Goal: Task Accomplishment & Management: Manage account settings

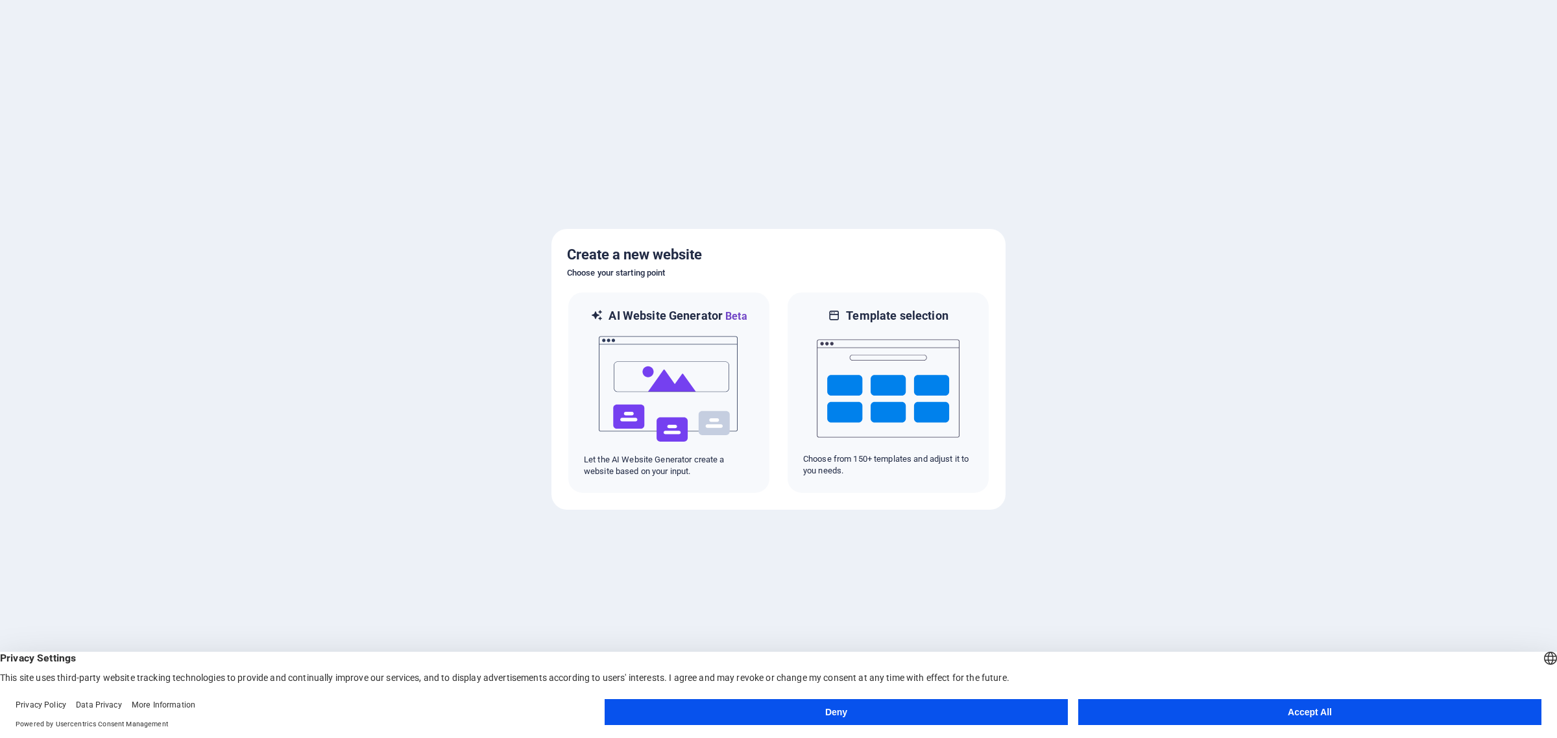
click at [1291, 711] on button "Accept All" at bounding box center [1309, 712] width 463 height 26
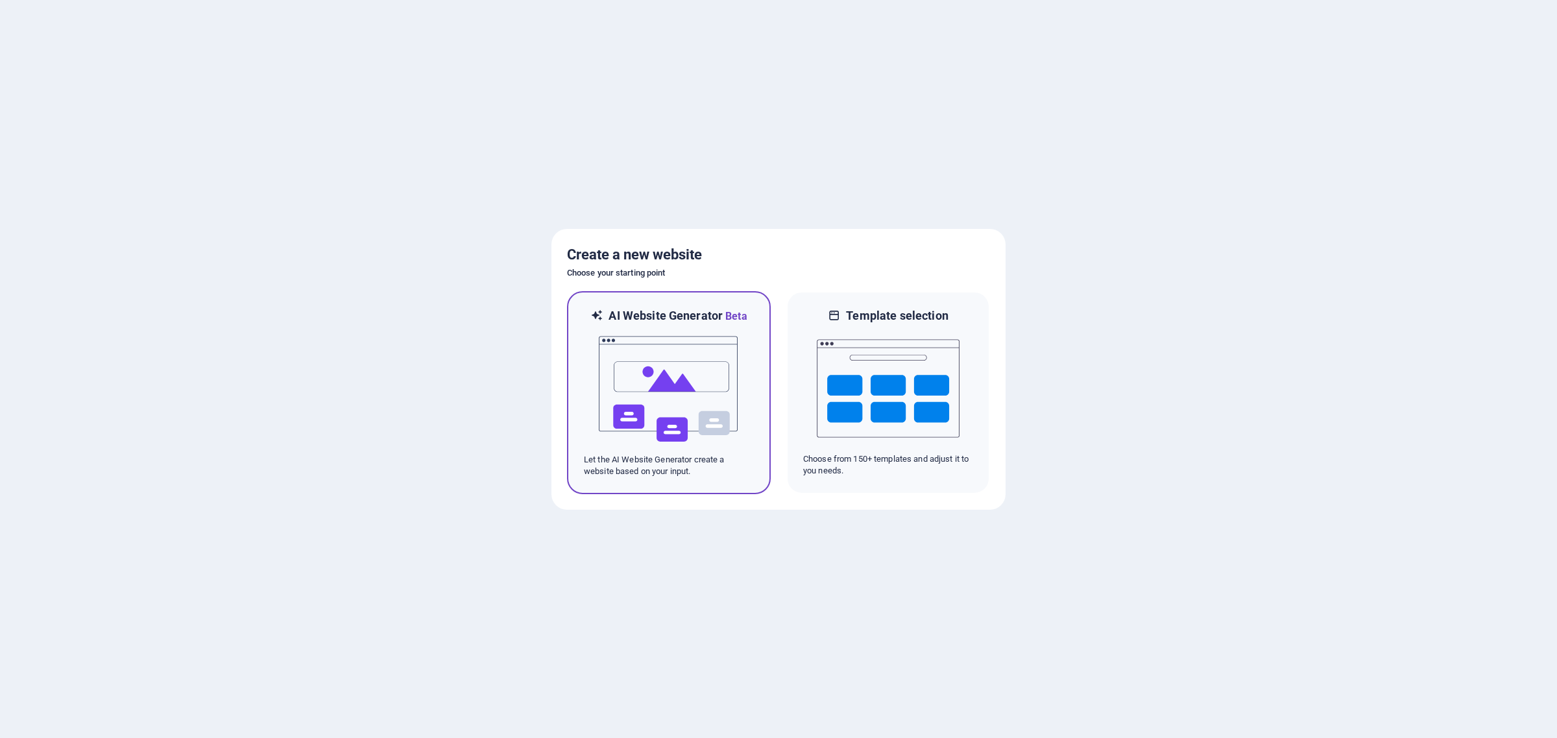
click at [705, 375] on img at bounding box center [668, 389] width 143 height 130
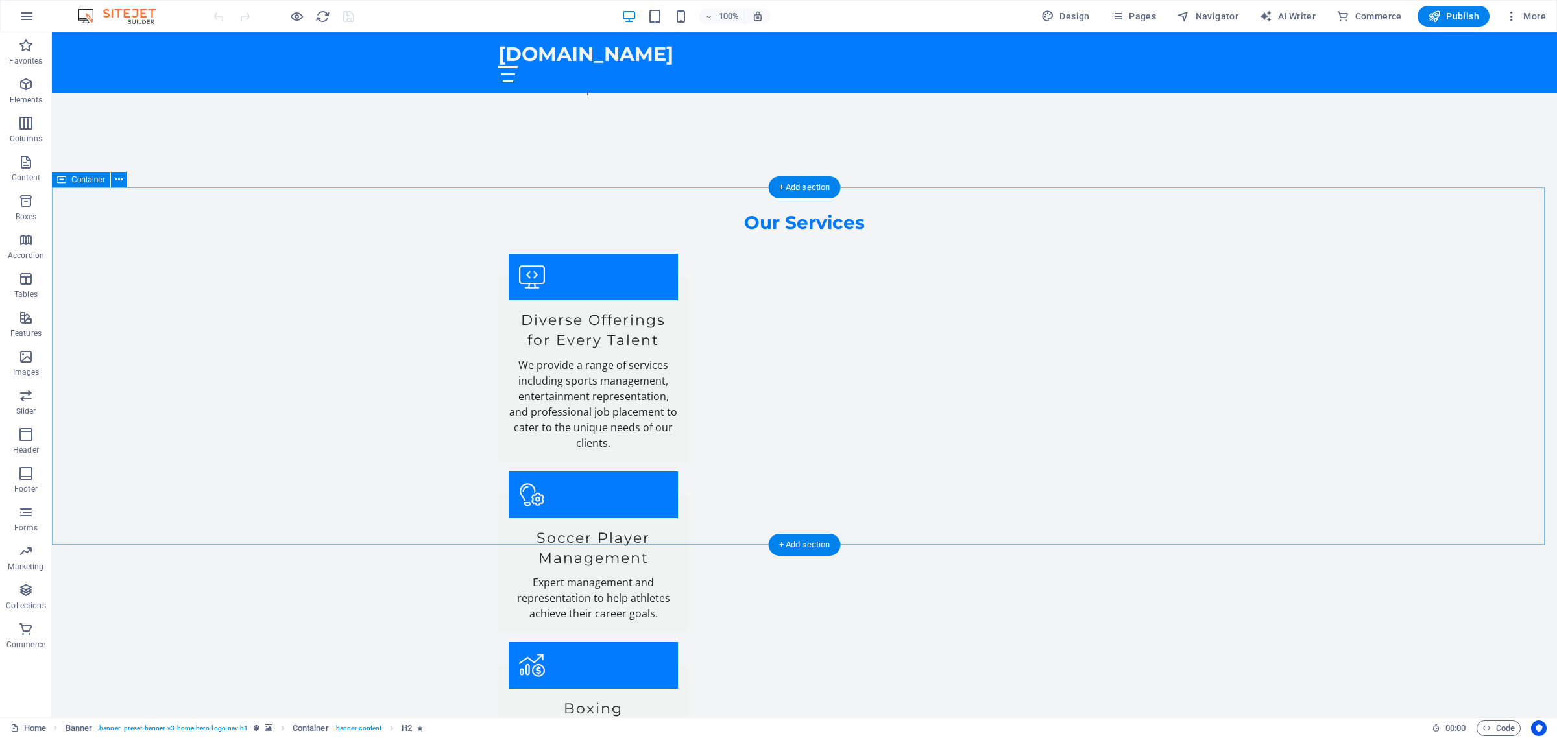
scroll to position [2032, 0]
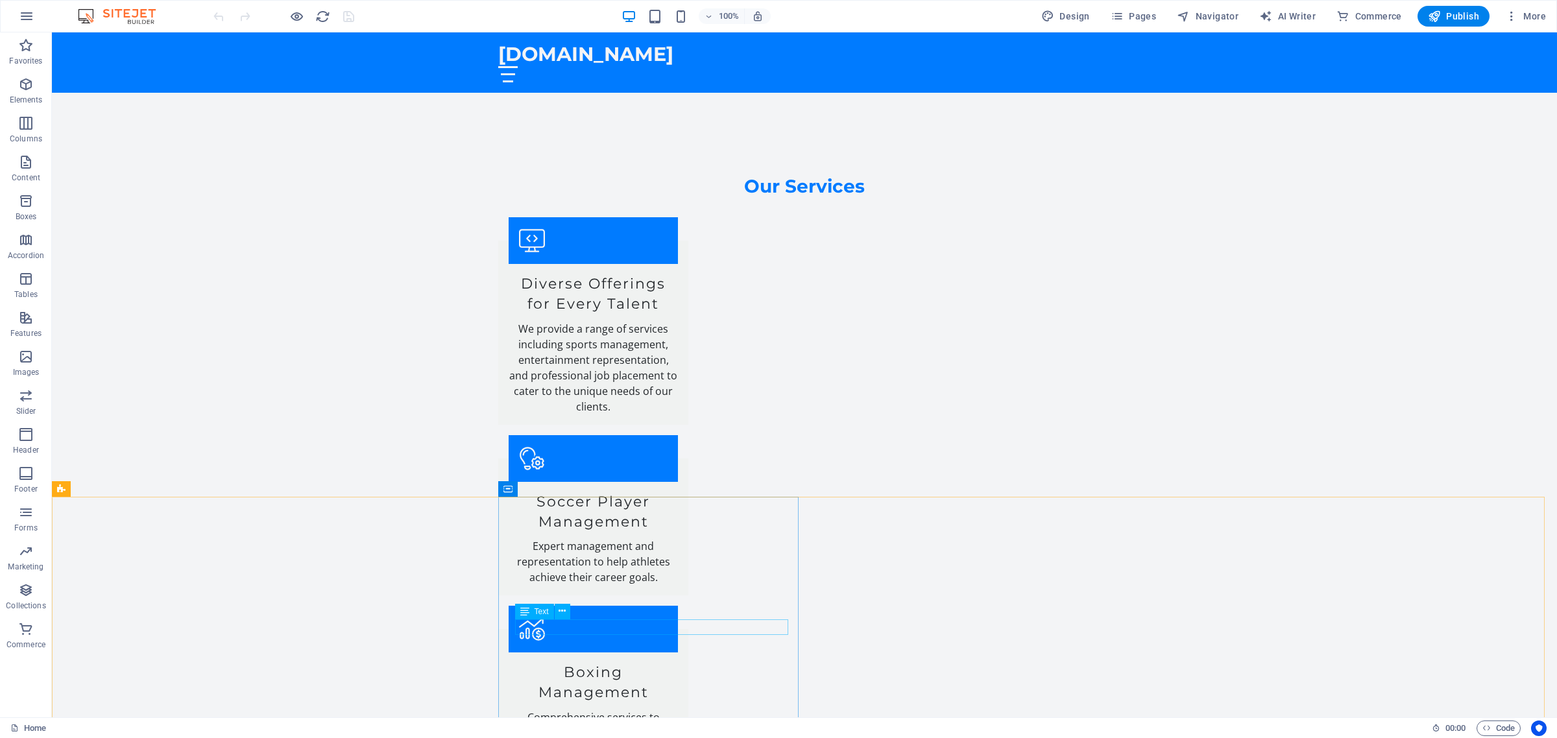
click at [574, 619] on div "Text" at bounding box center [547, 612] width 64 height 16
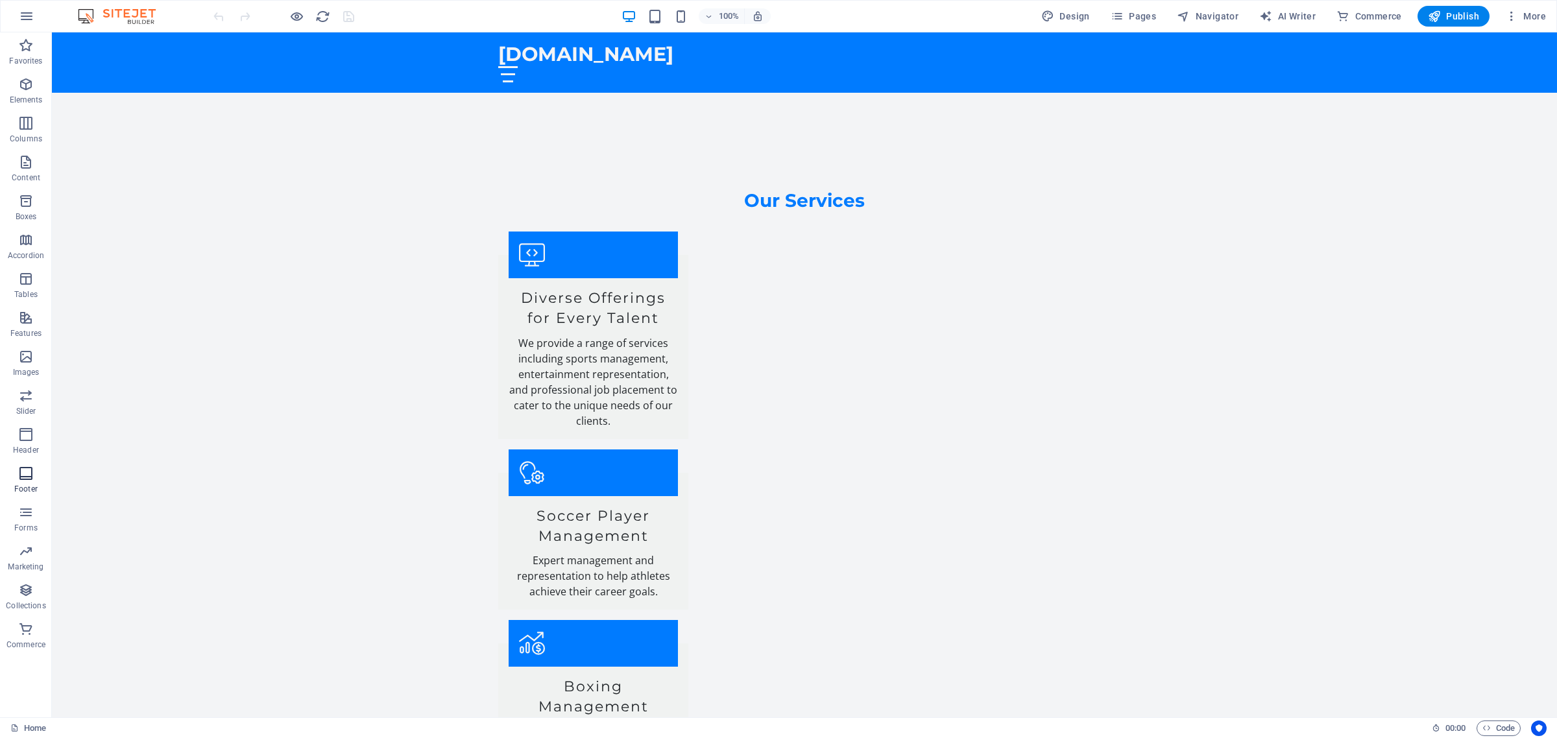
scroll to position [2017, 0]
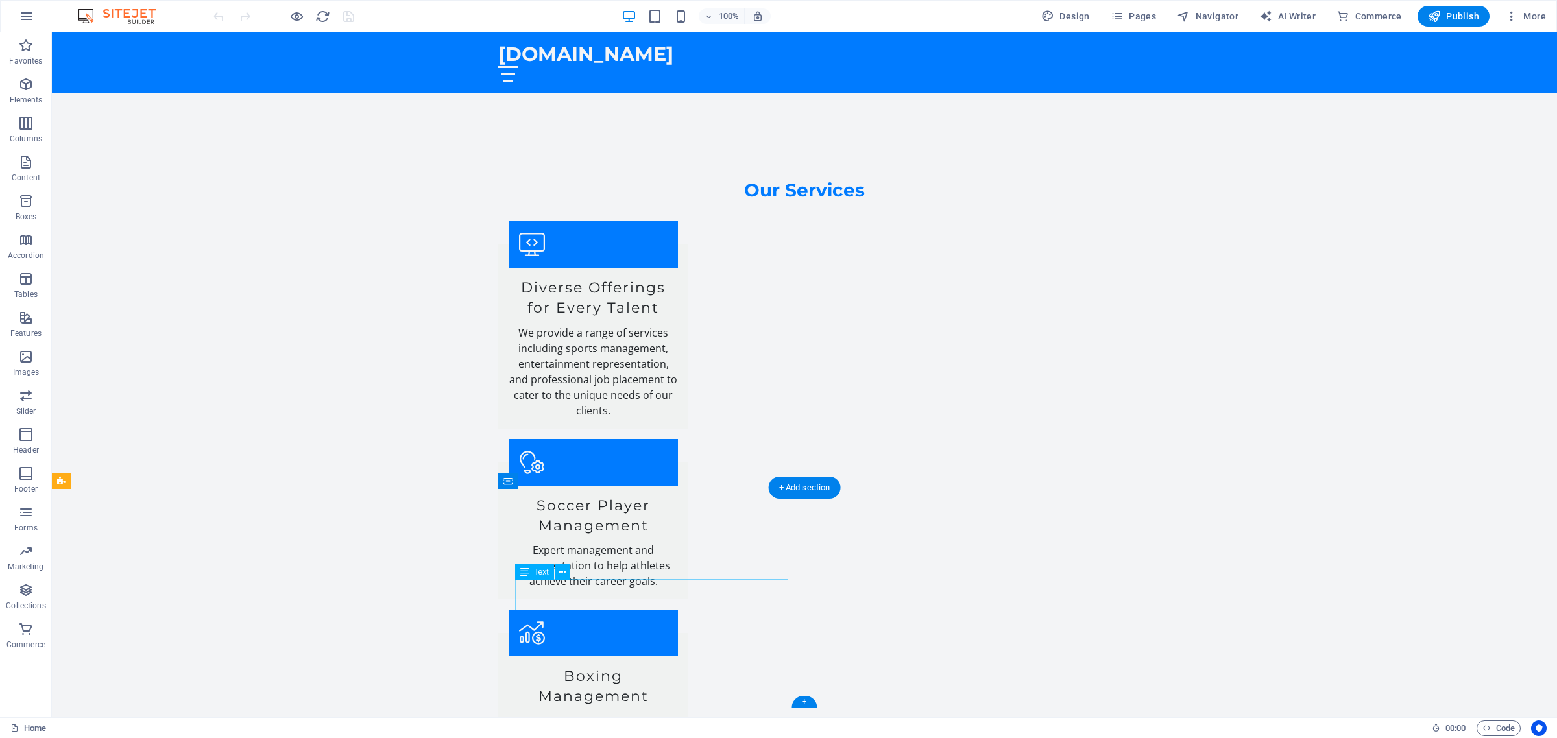
scroll to position [2031, 0]
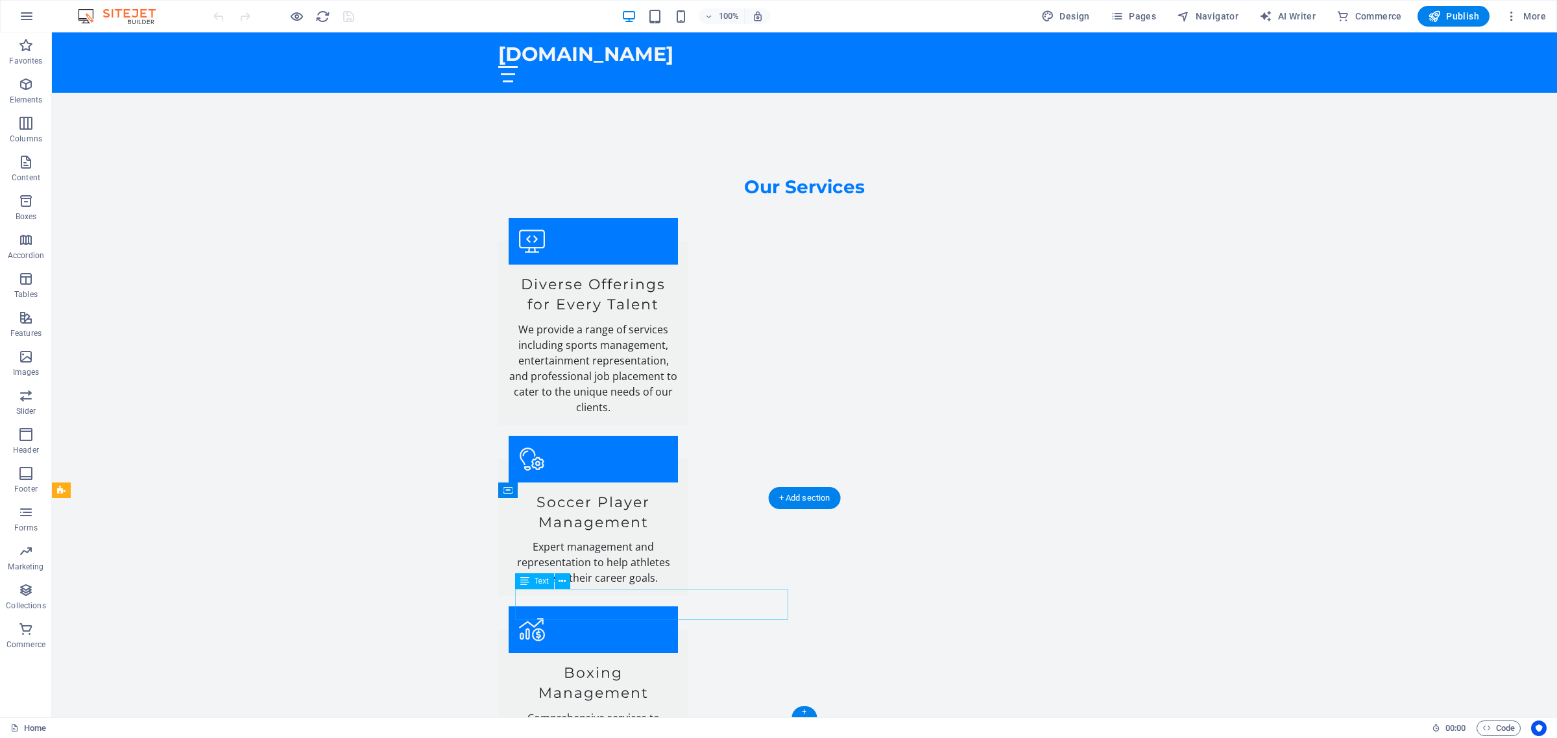
drag, startPoint x: 611, startPoint y: 610, endPoint x: 580, endPoint y: 607, distance: 30.6
click at [556, 579] on button at bounding box center [563, 581] width 16 height 16
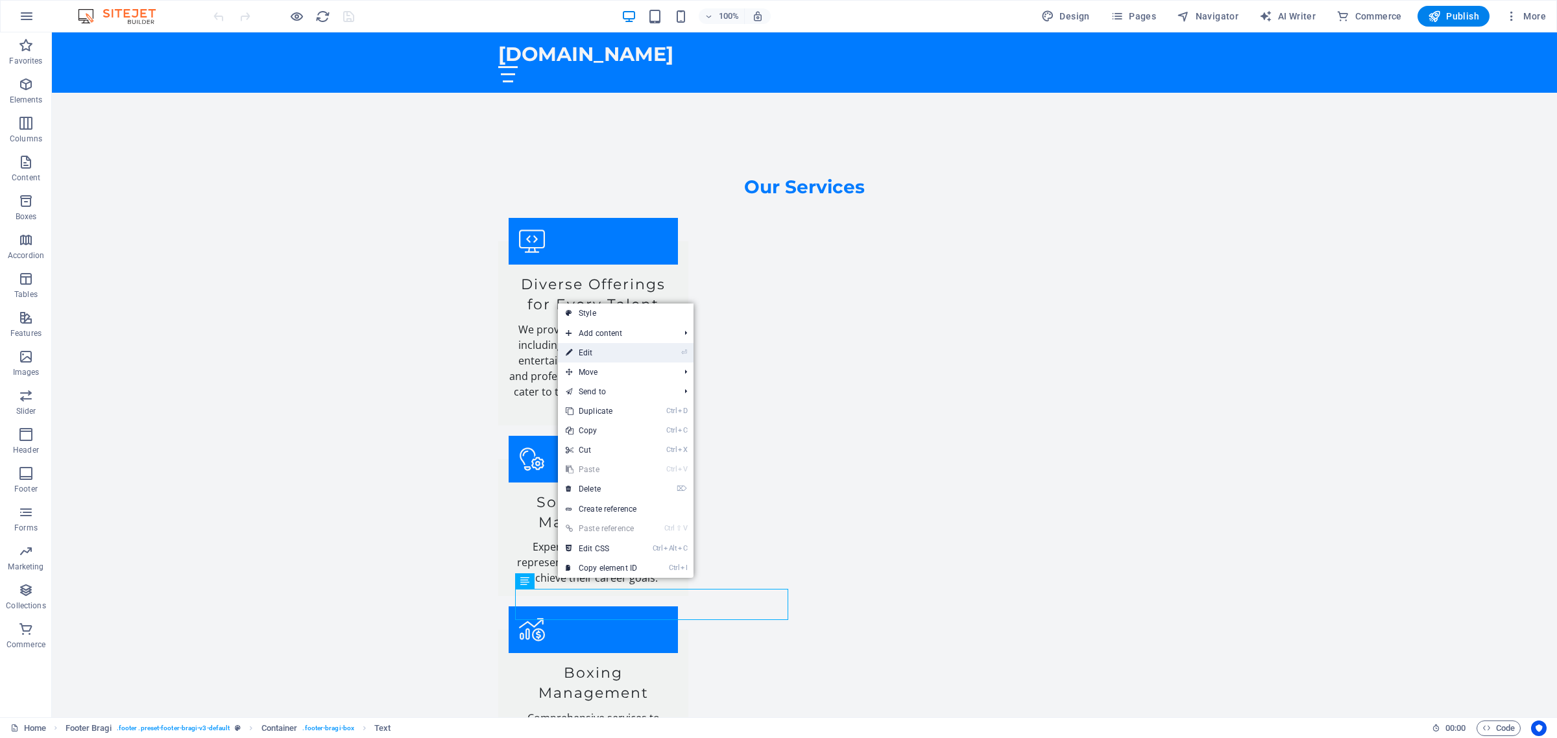
click at [614, 351] on link "⏎ Edit" at bounding box center [601, 352] width 87 height 19
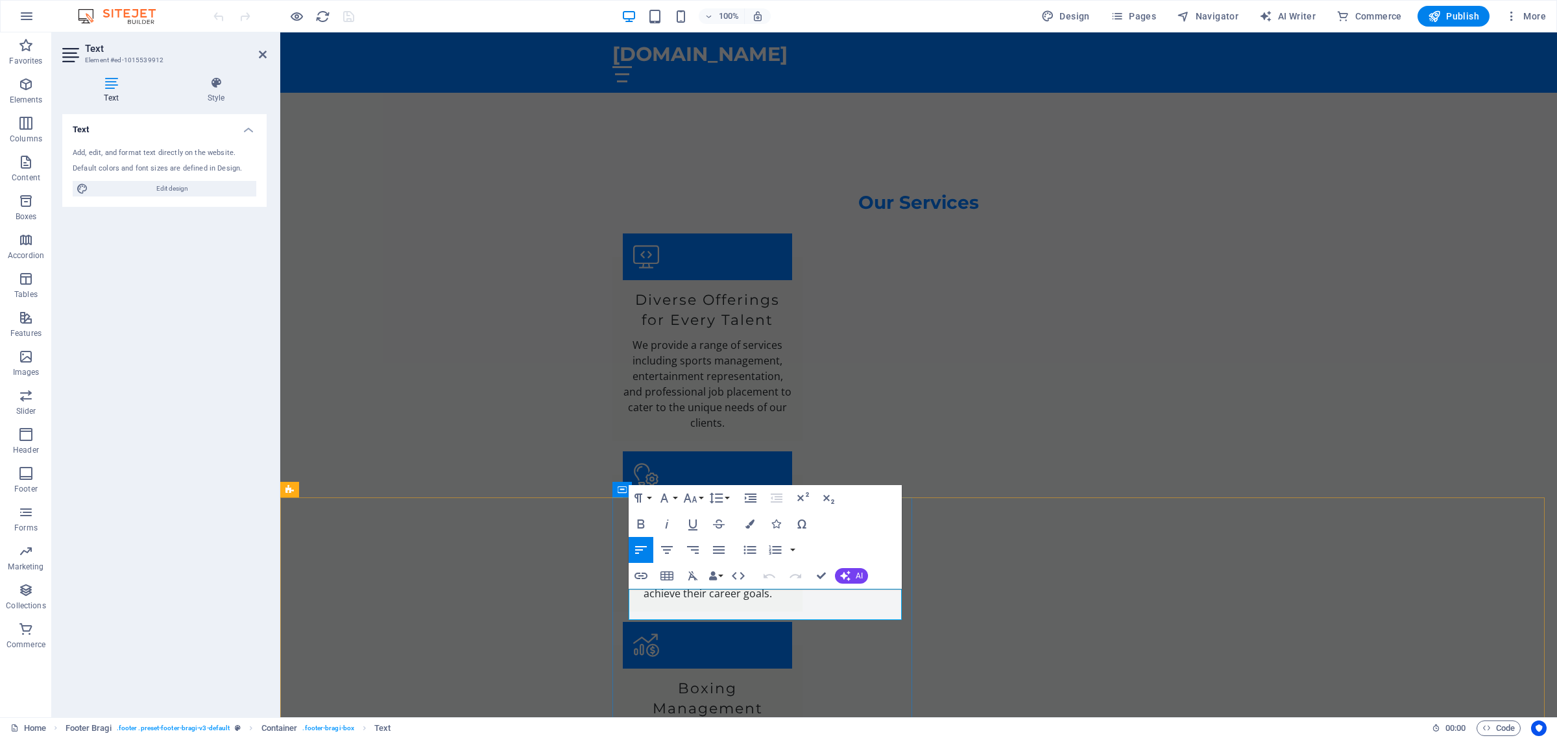
scroll to position [2002, 0]
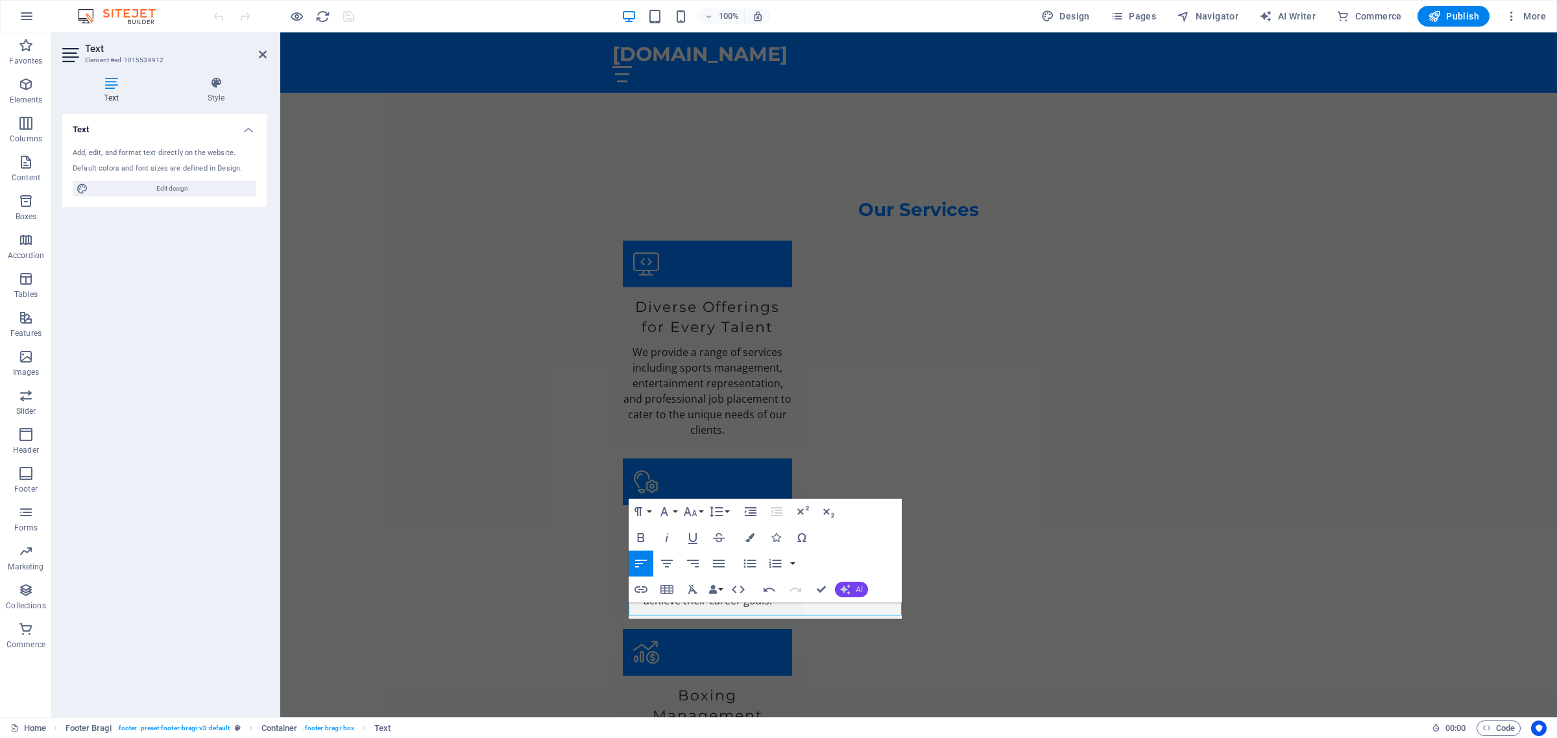
click at [853, 588] on button "AI" at bounding box center [851, 590] width 33 height 16
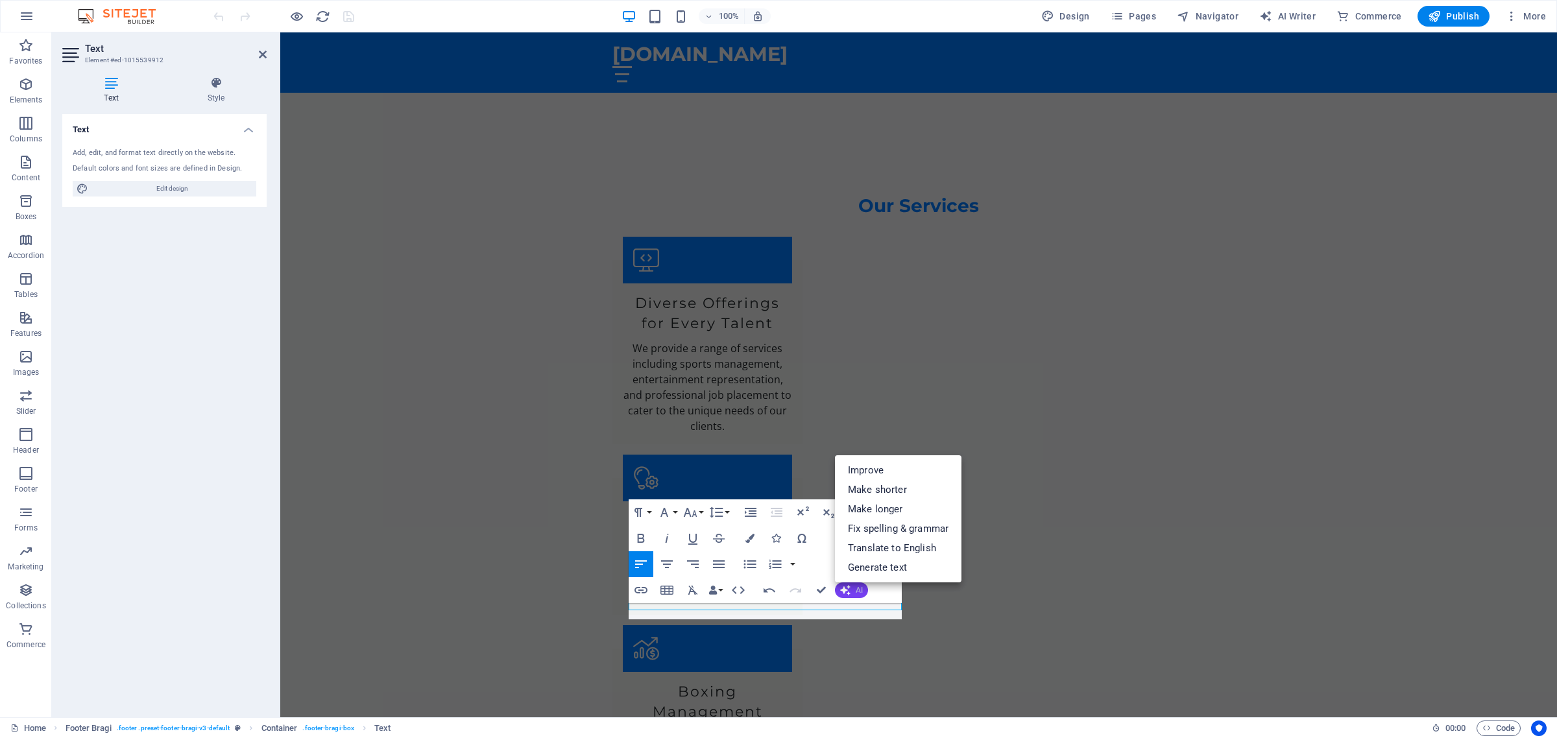
scroll to position [2014, 0]
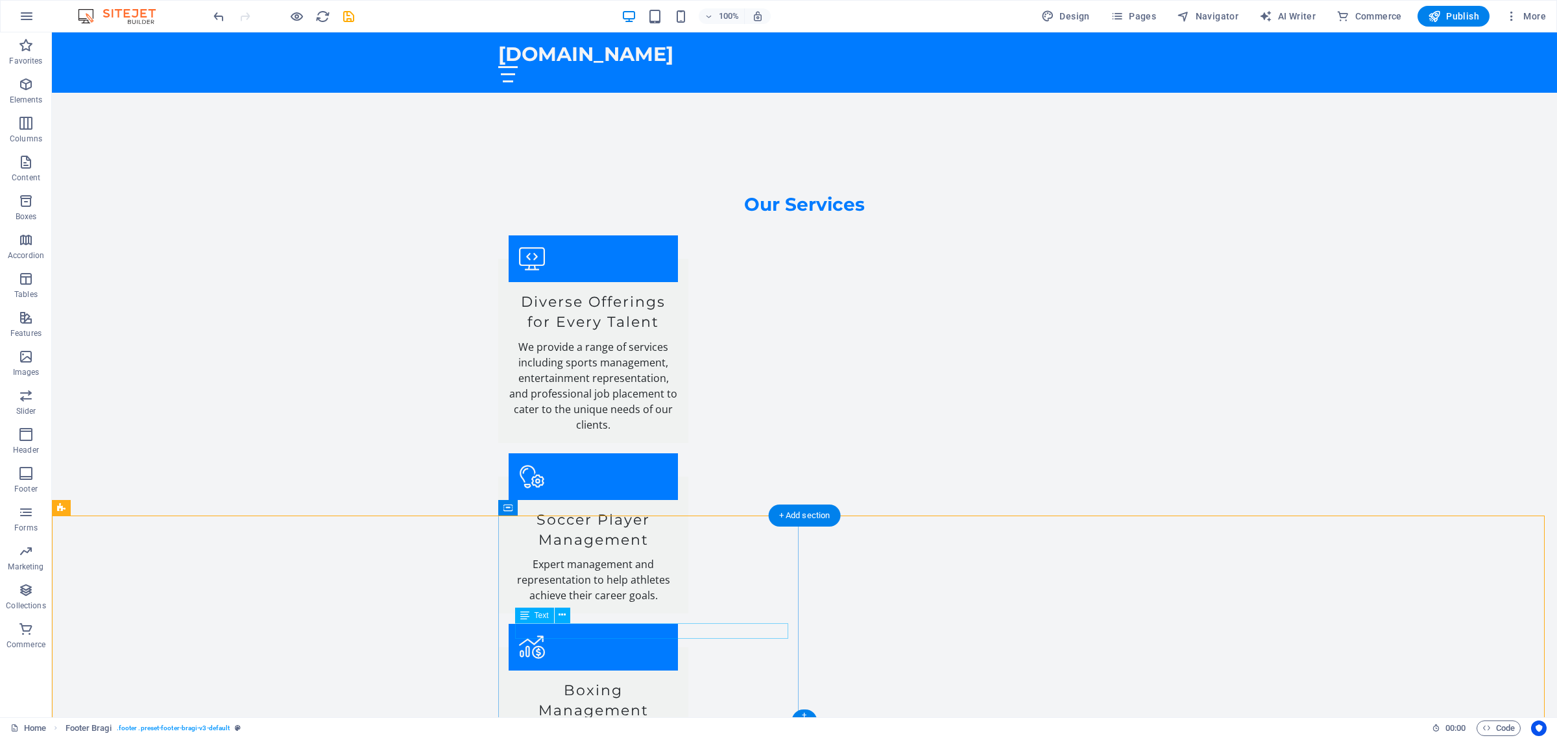
click at [560, 614] on icon at bounding box center [561, 615] width 7 height 14
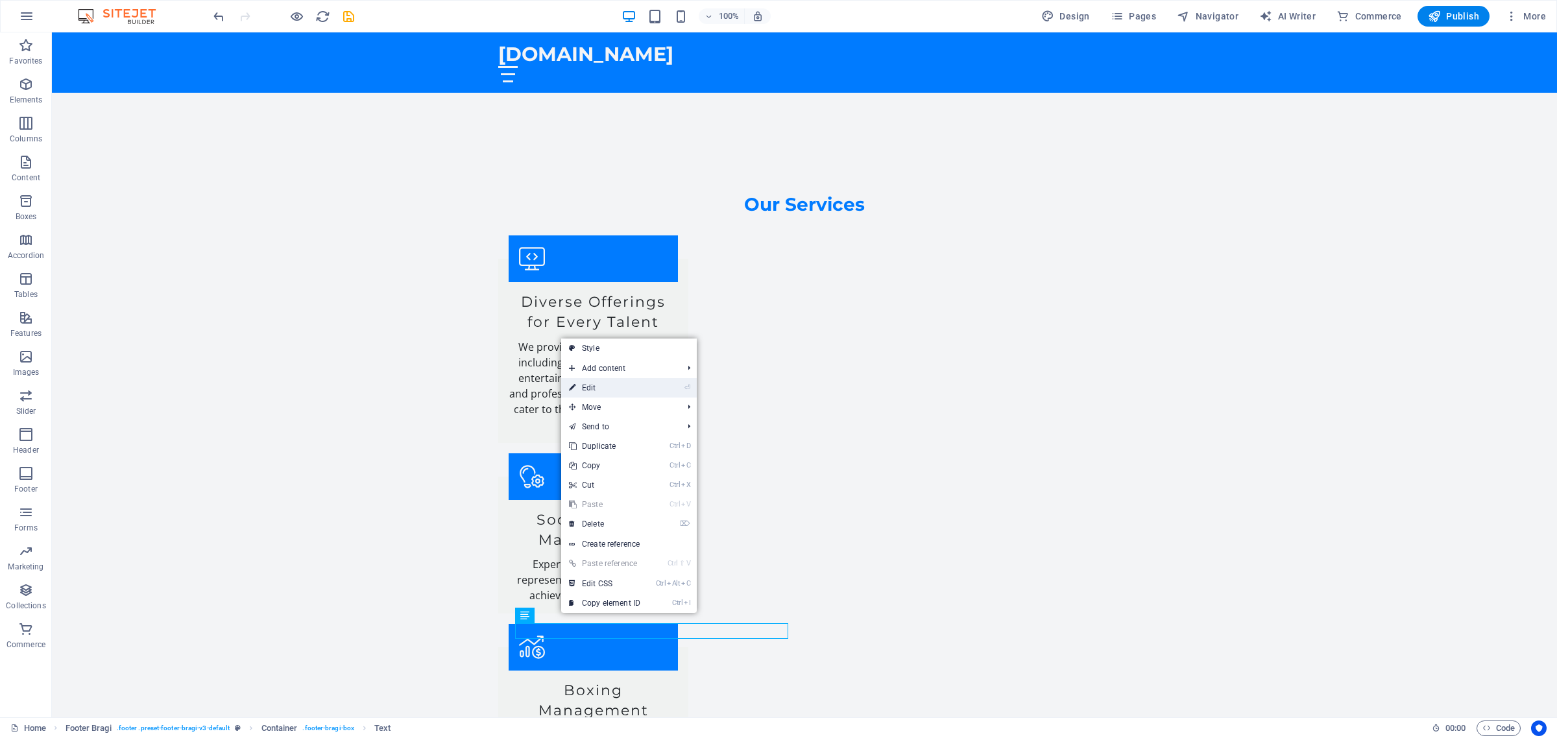
click at [617, 389] on link "⏎ Edit" at bounding box center [604, 387] width 87 height 19
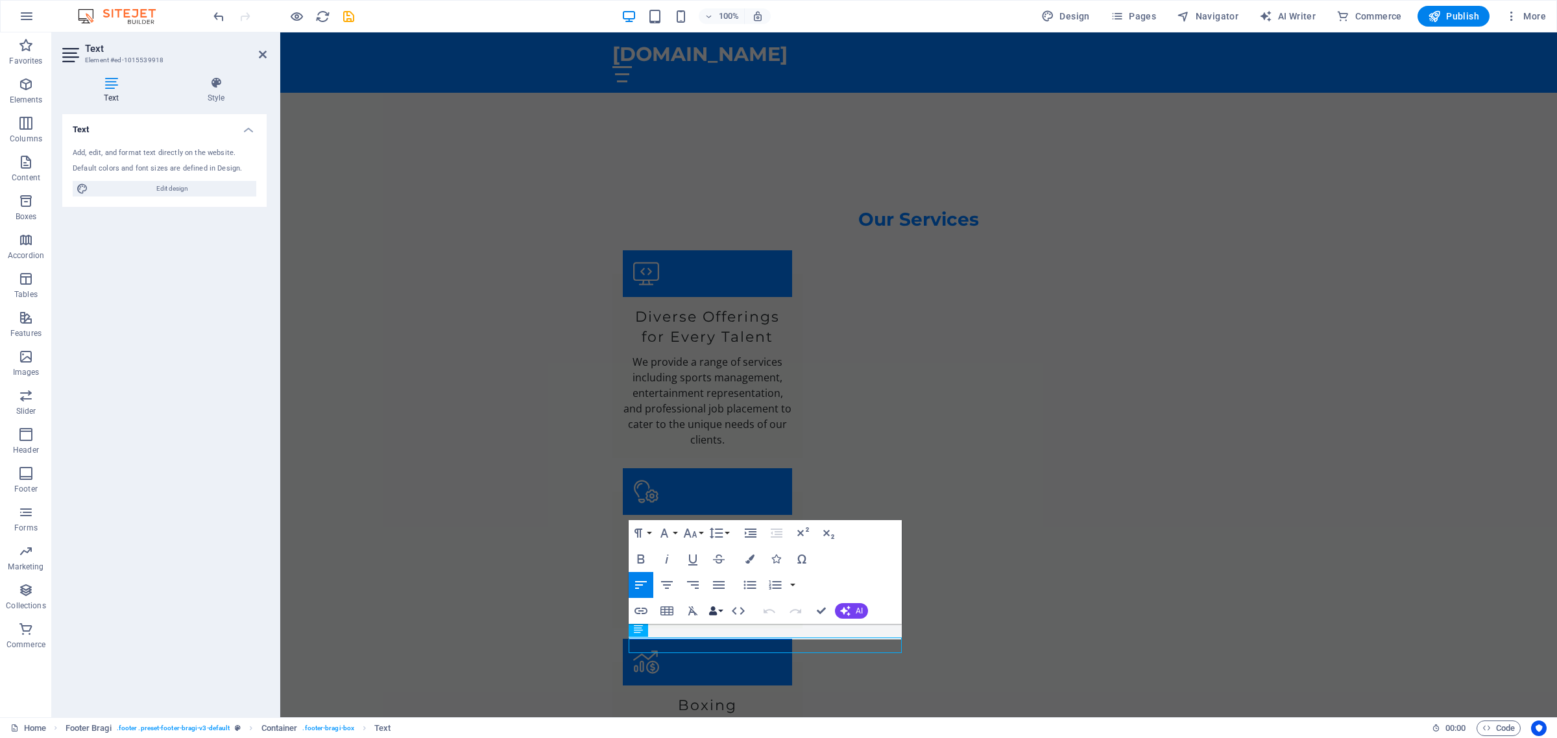
scroll to position [1998, 0]
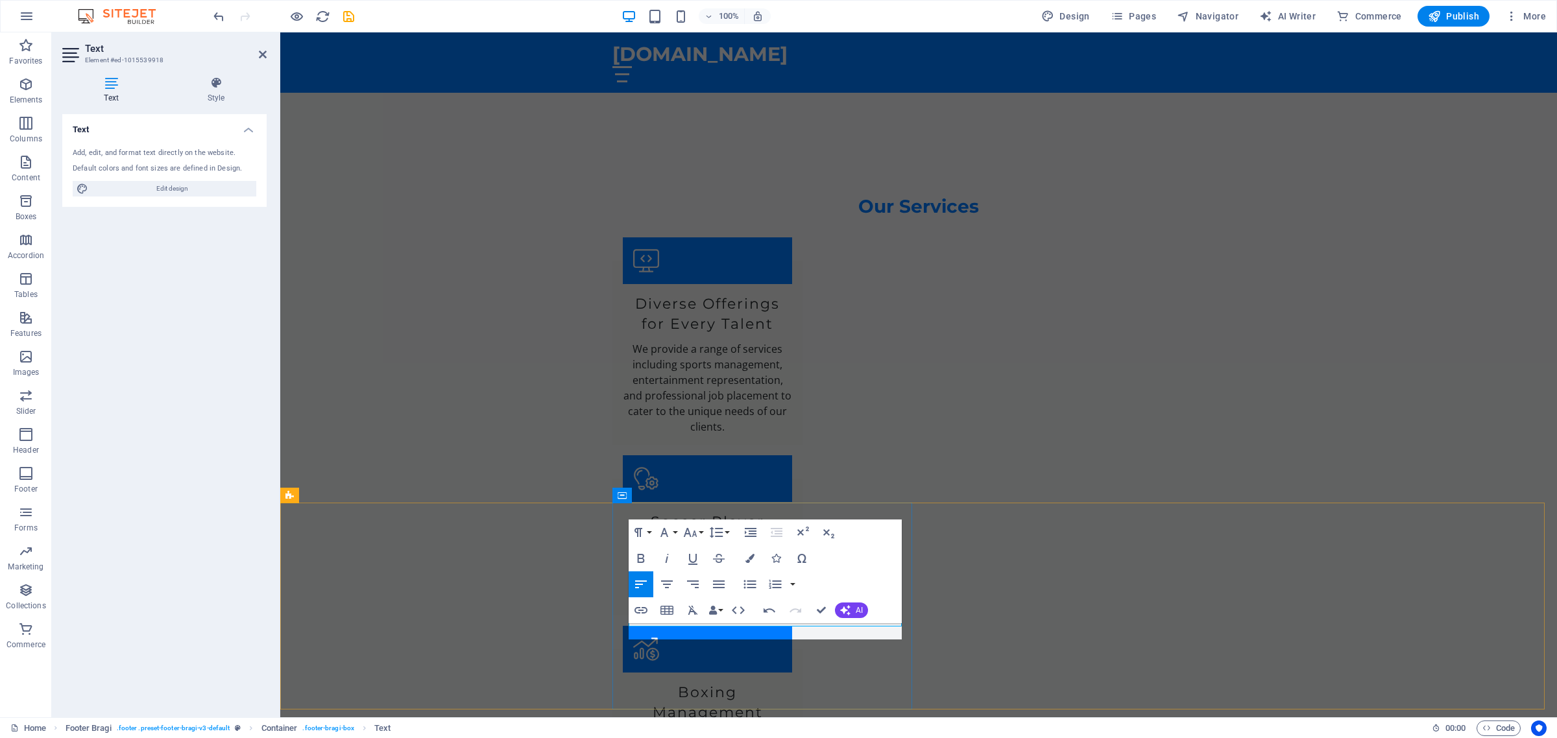
scroll to position [2014, 0]
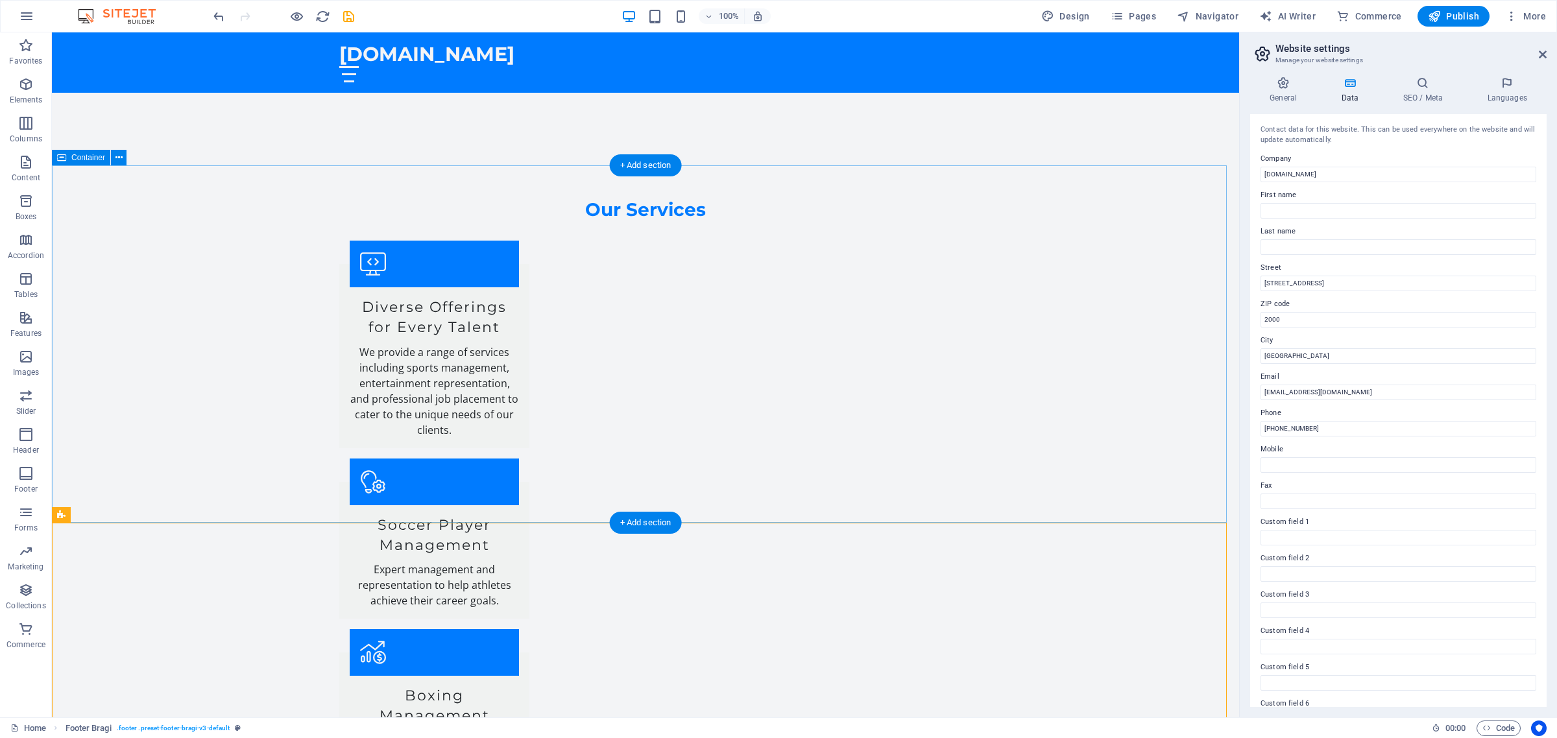
scroll to position [2003, 0]
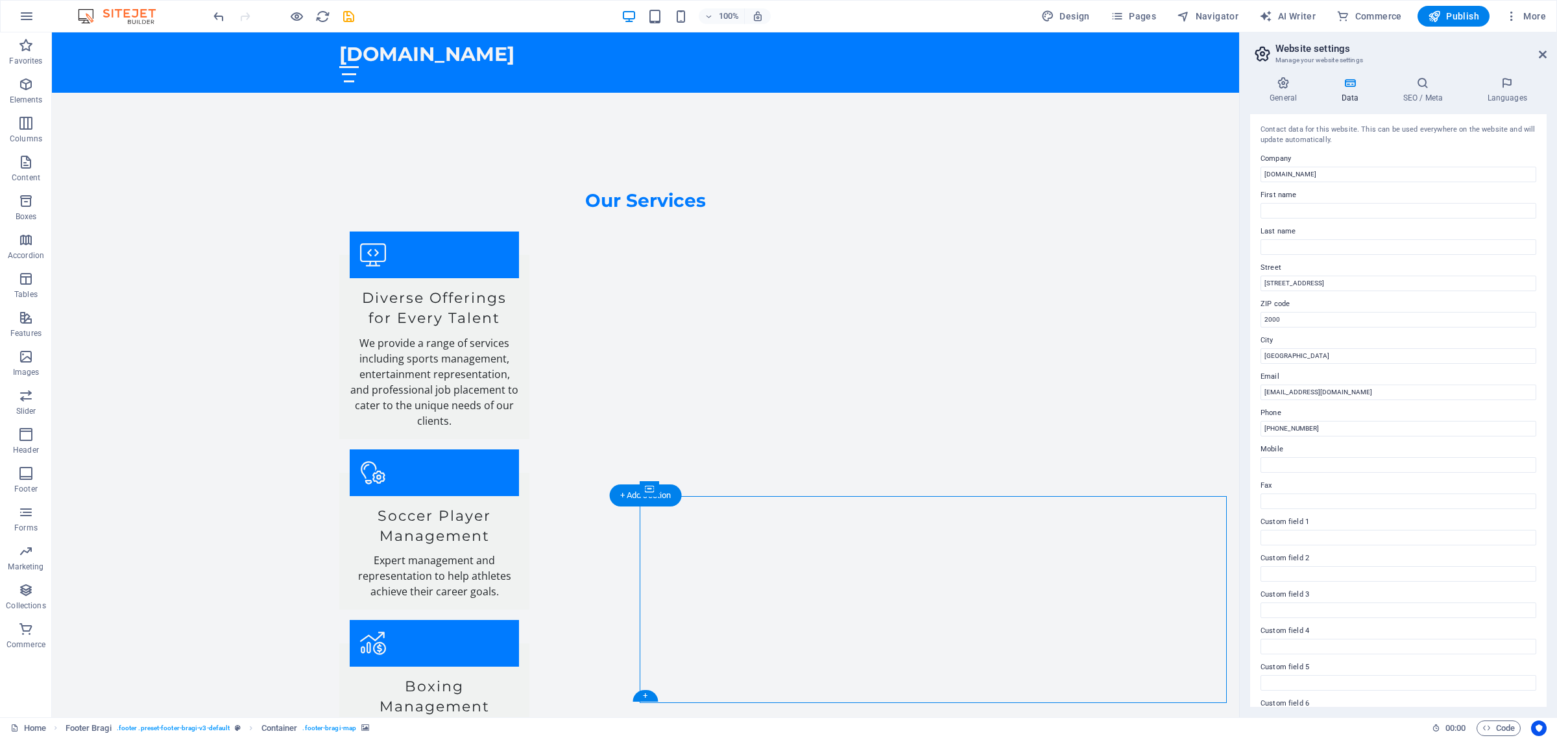
scroll to position [2018, 0]
click at [647, 711] on div "+" at bounding box center [644, 712] width 25 height 12
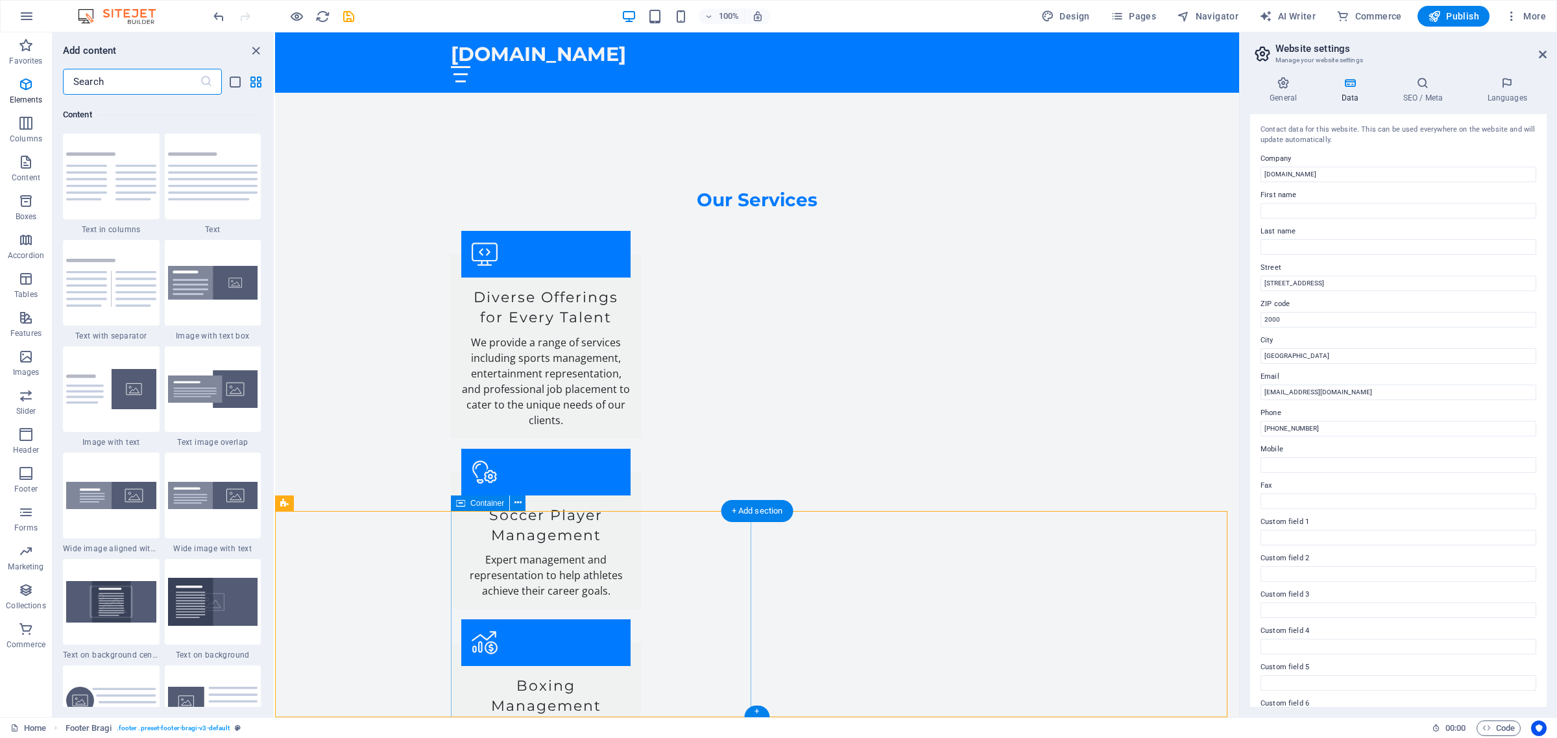
scroll to position [2268, 0]
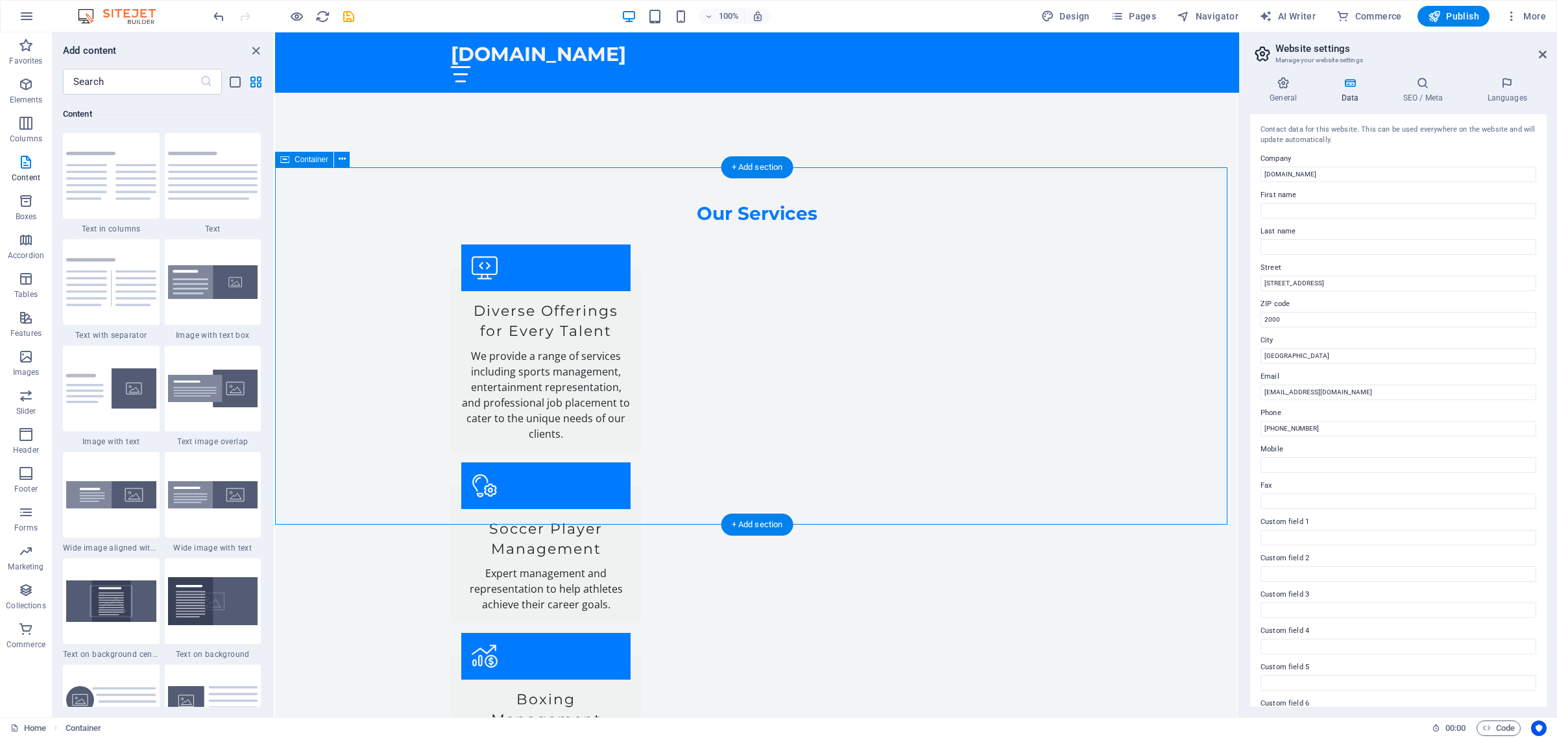
scroll to position [2003, 0]
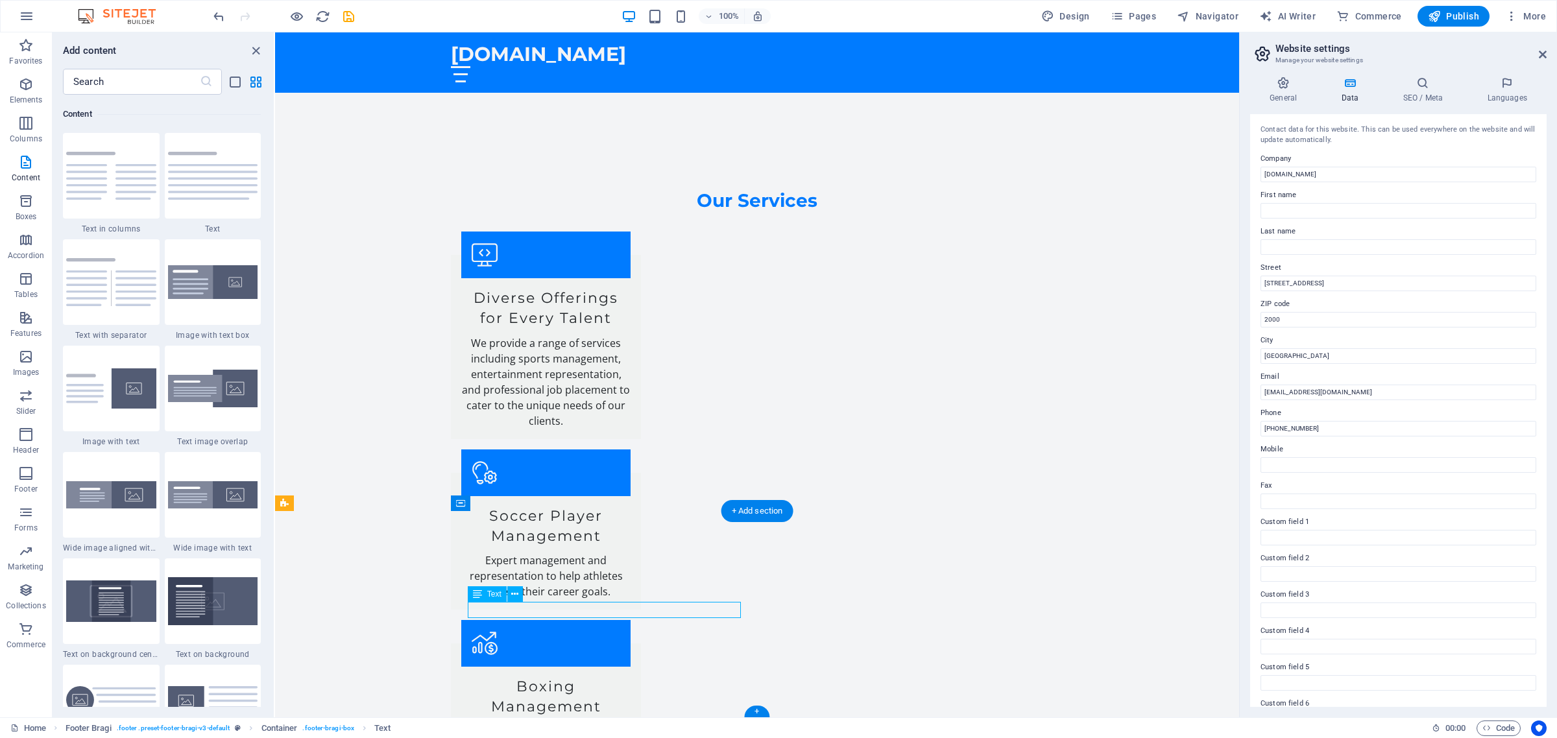
scroll to position [2018, 0]
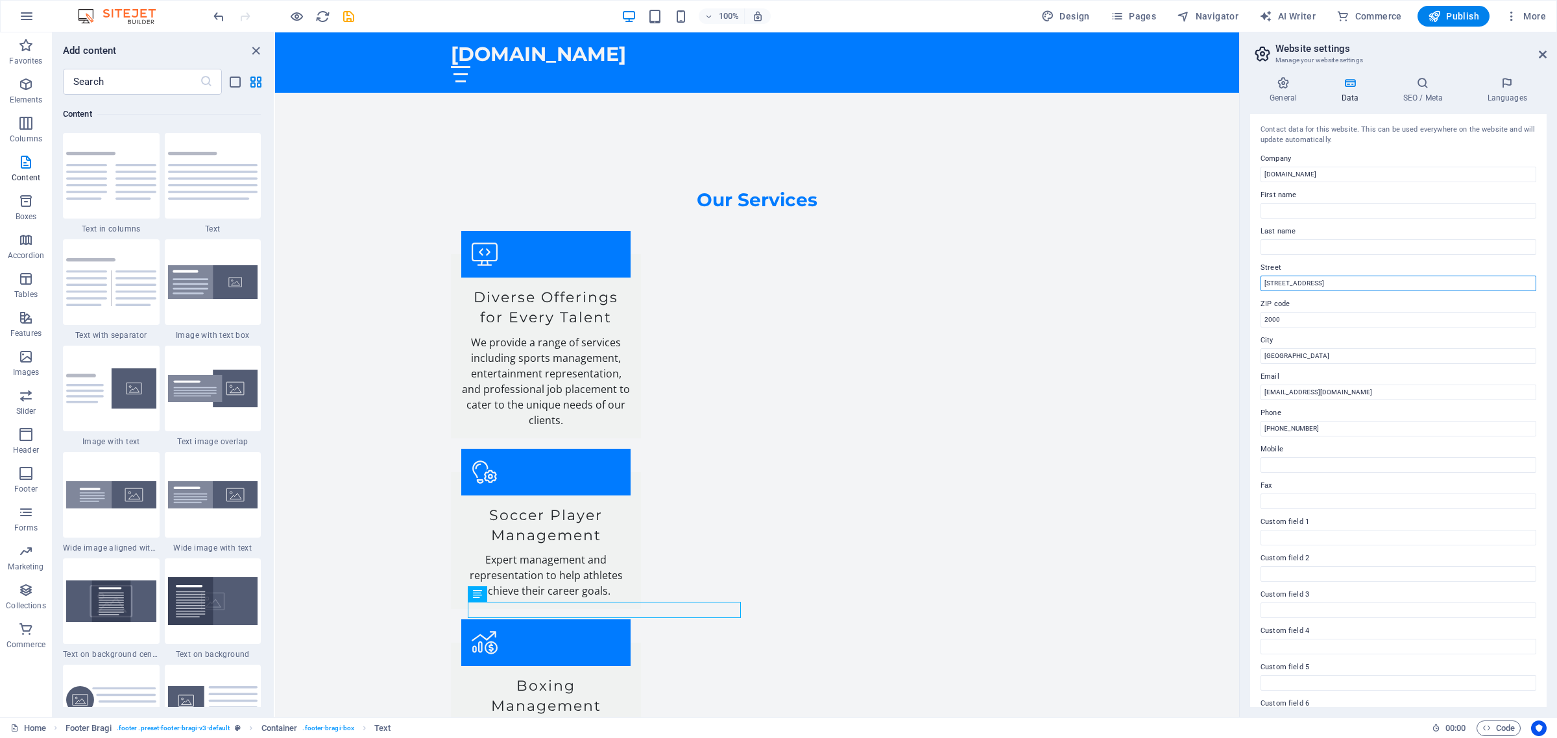
click at [1328, 282] on input "123 Talent Avenue" at bounding box center [1398, 284] width 276 height 16
drag, startPoint x: 1328, startPoint y: 282, endPoint x: 1256, endPoint y: 291, distance: 73.1
click at [1256, 291] on div "Contact data for this website. This can be used everywhere on the website and w…" at bounding box center [1398, 410] width 296 height 593
type input "713B Forbes Road"
click at [1289, 323] on input "2000" at bounding box center [1398, 320] width 276 height 16
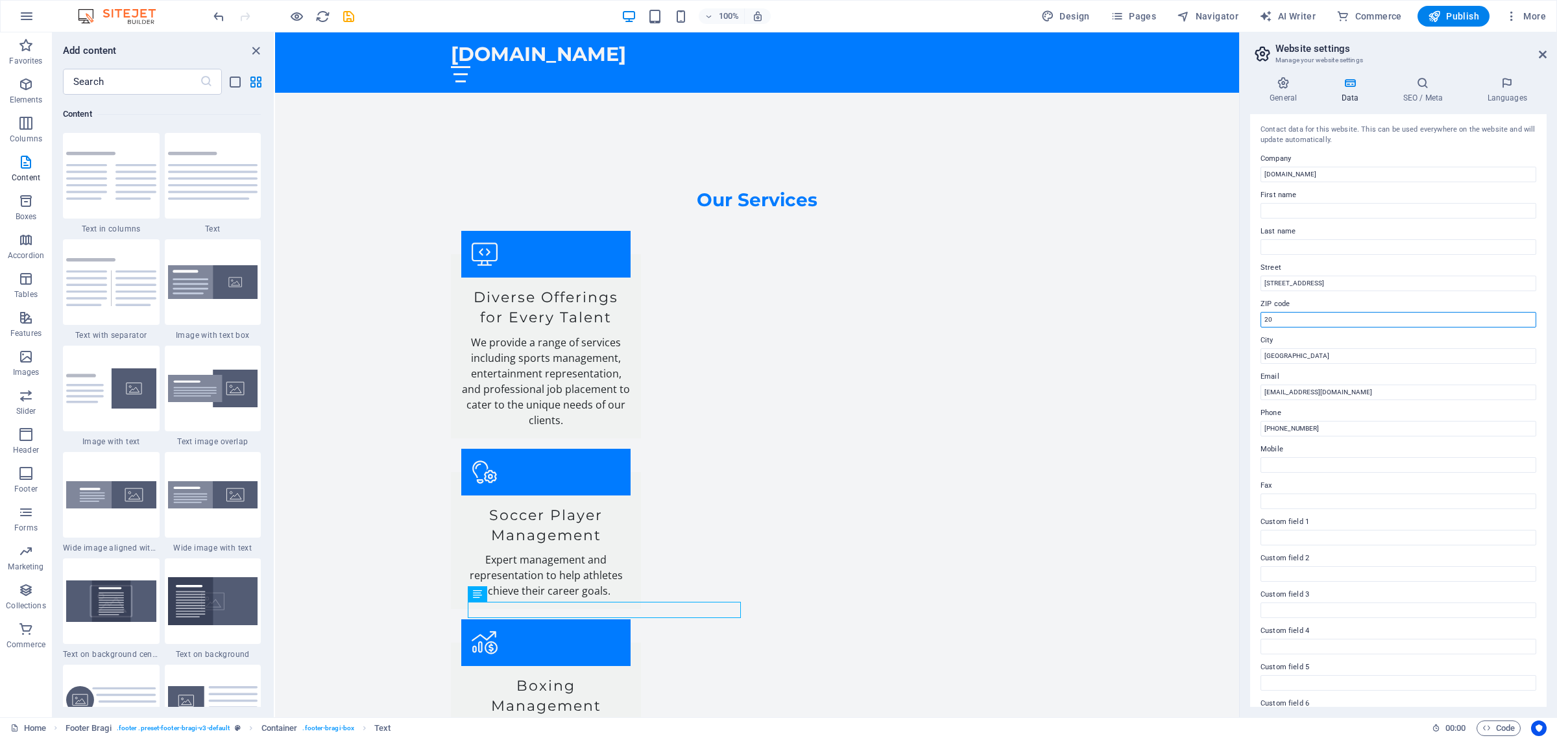
type input "2"
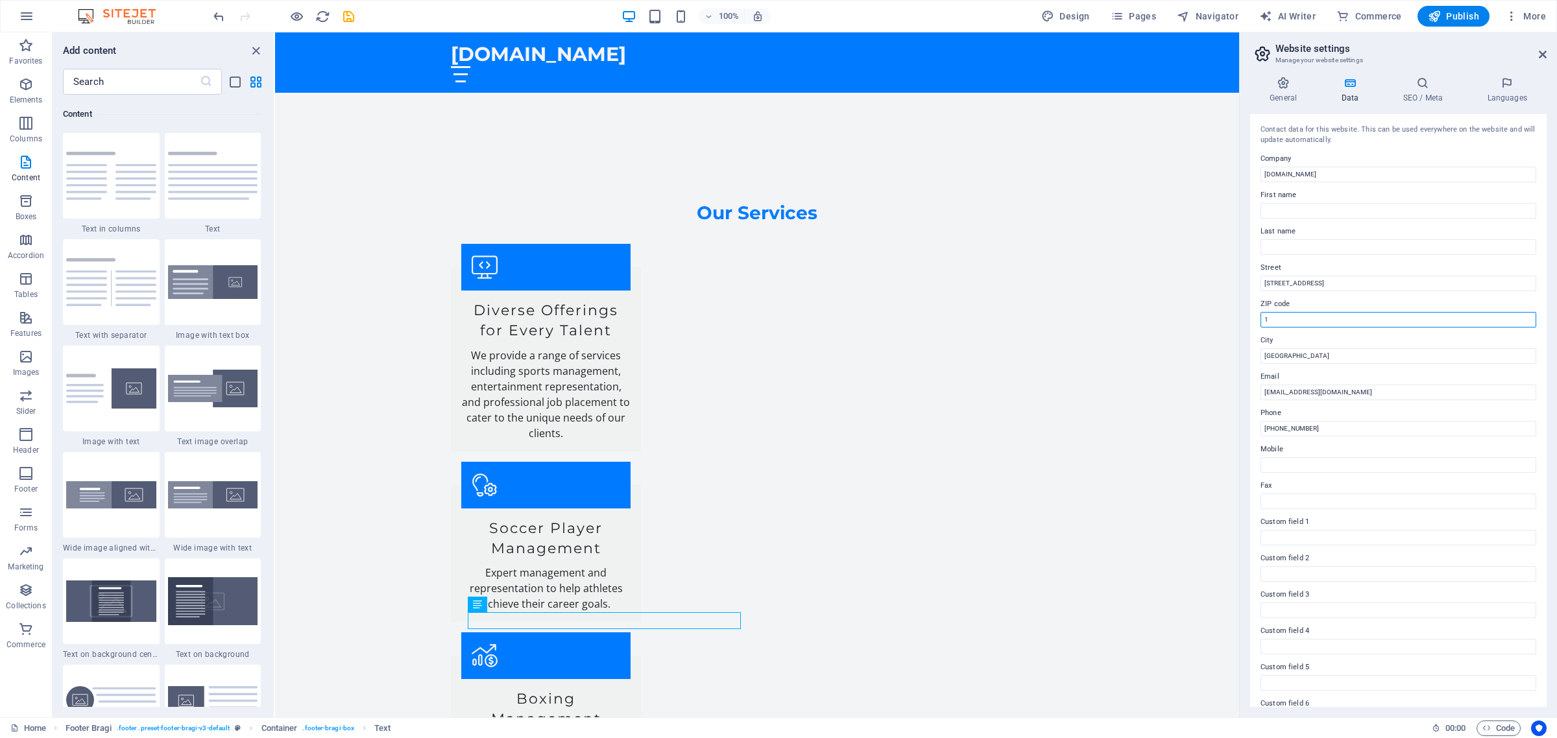
scroll to position [2003, 0]
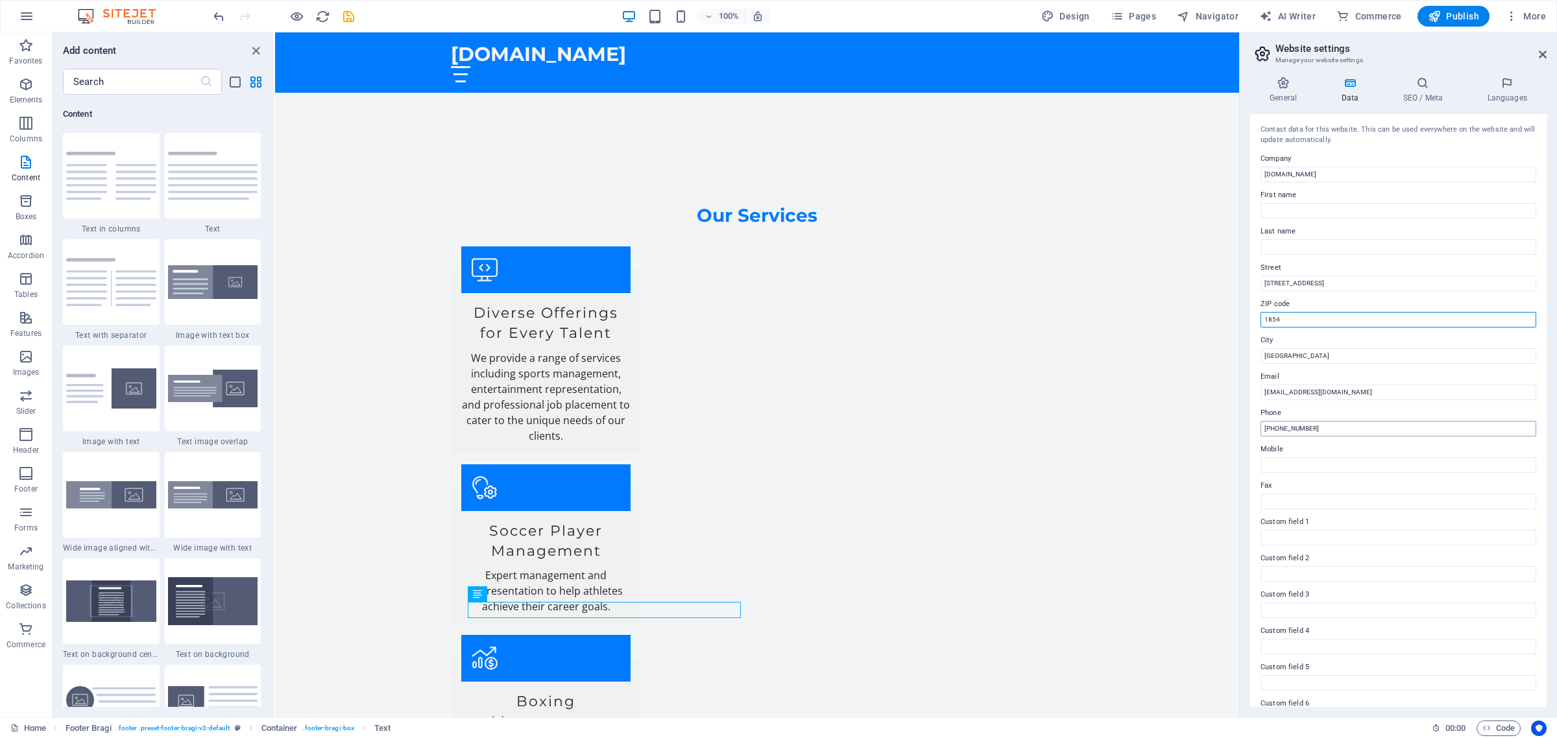
type input "1854"
click at [1315, 430] on input "+27 11 123 4567" at bounding box center [1398, 429] width 276 height 16
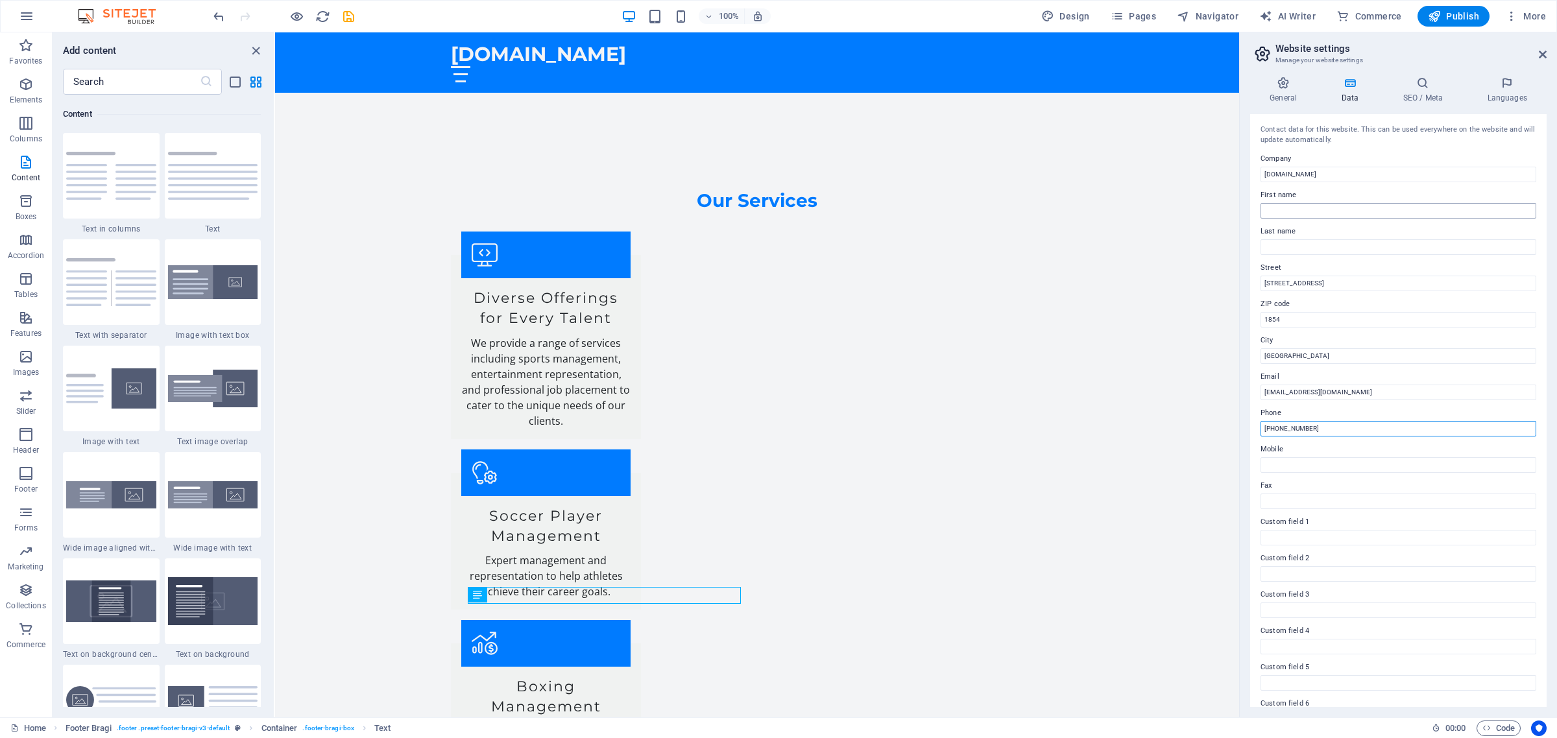
scroll to position [2018, 0]
type input "+27 788351182"
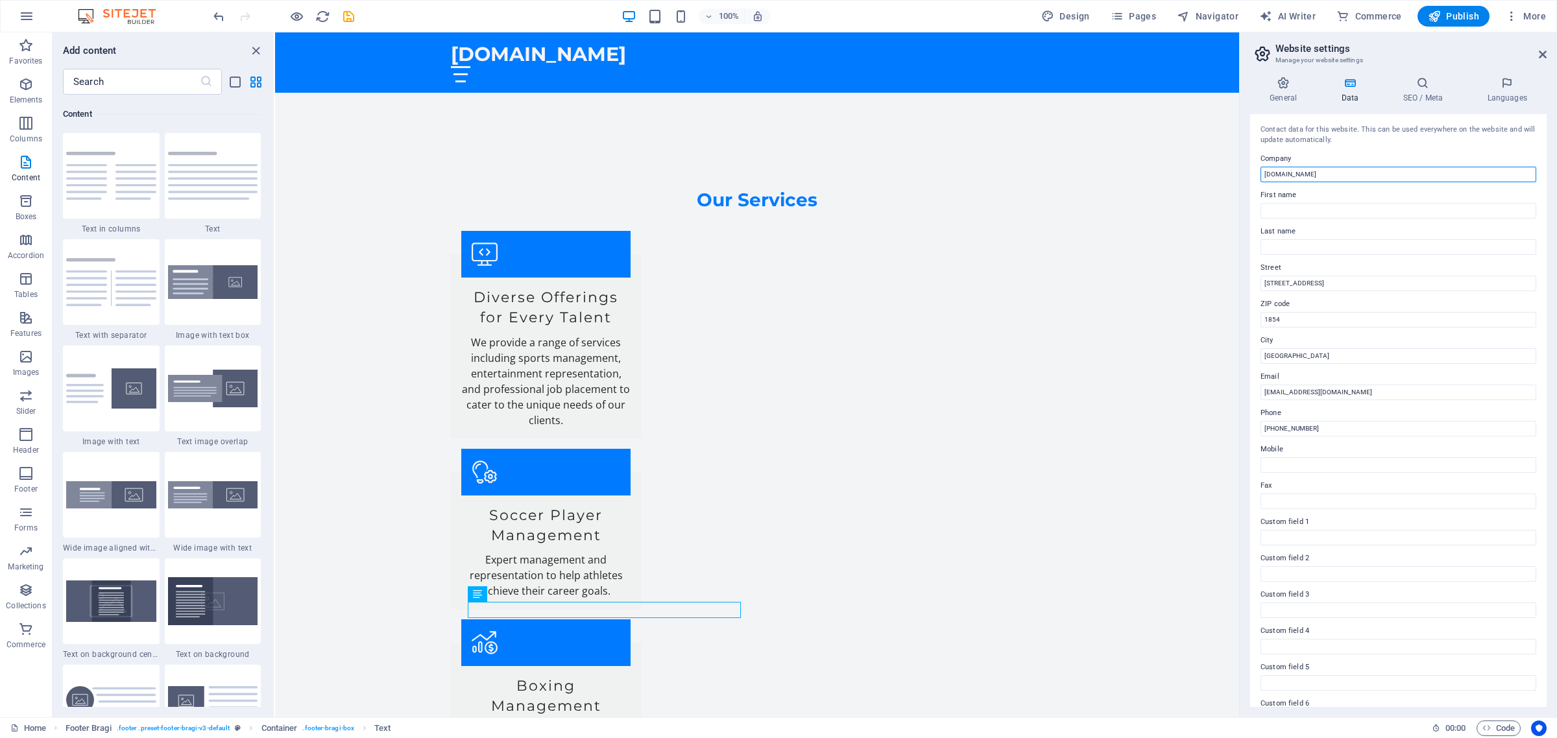
drag, startPoint x: 1309, startPoint y: 177, endPoint x: 1262, endPoint y: 180, distance: 46.8
click at [1262, 180] on input "[DOMAIN_NAME]" at bounding box center [1398, 175] width 276 height 16
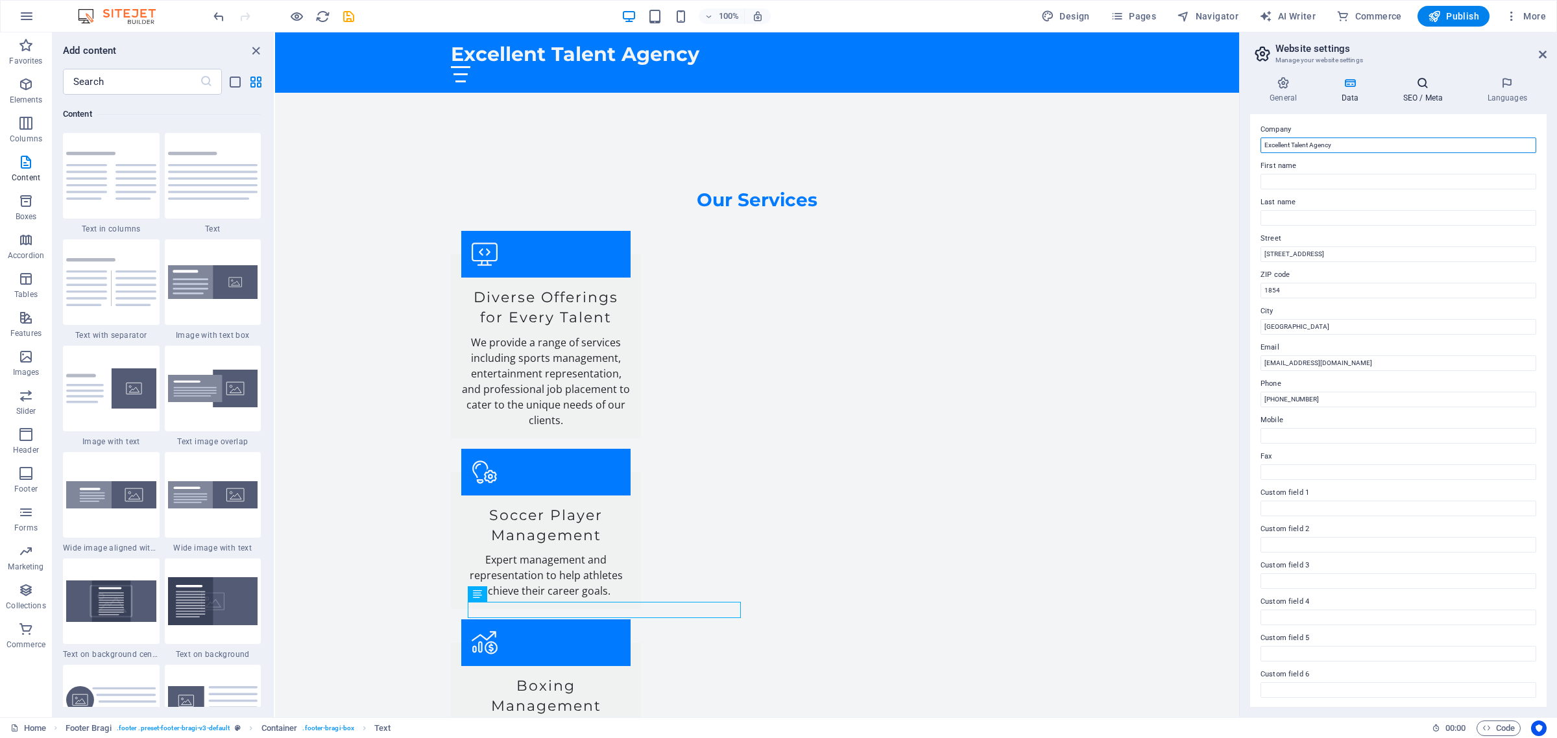
type input "Excellent Talent Agency"
click at [1427, 91] on h4 "SEO / Meta" at bounding box center [1425, 90] width 84 height 27
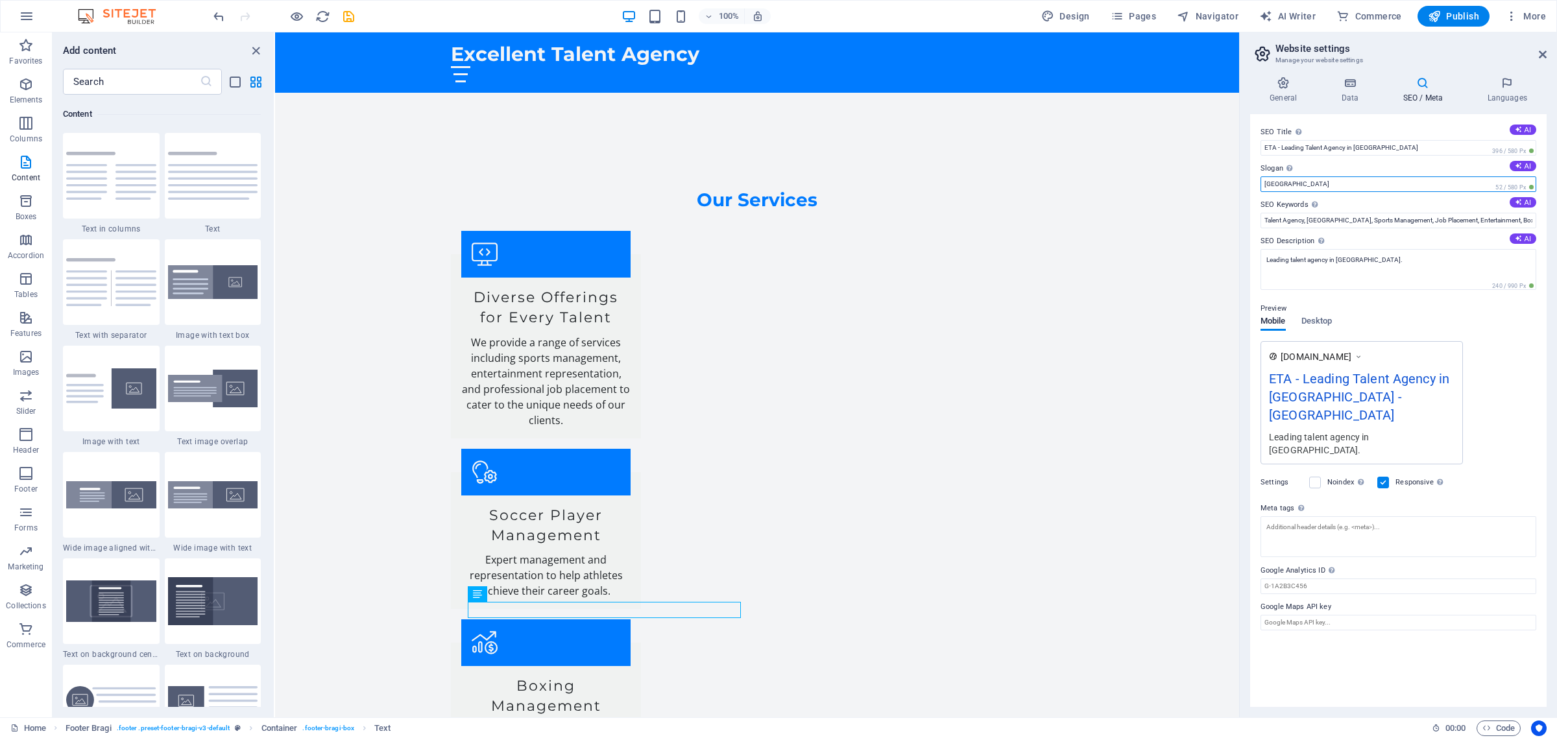
click at [1334, 183] on input "Berlin" at bounding box center [1398, 184] width 276 height 16
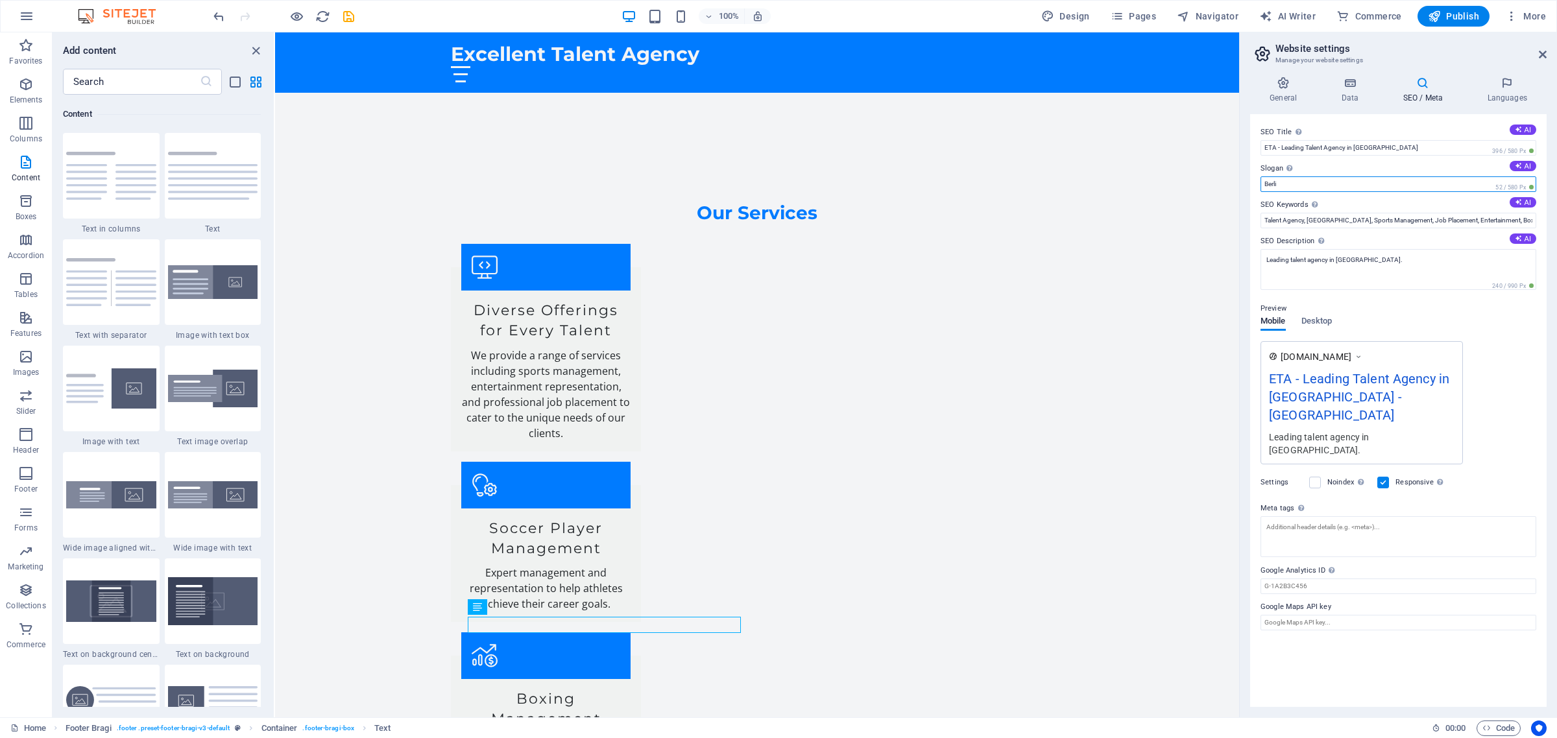
scroll to position [2003, 0]
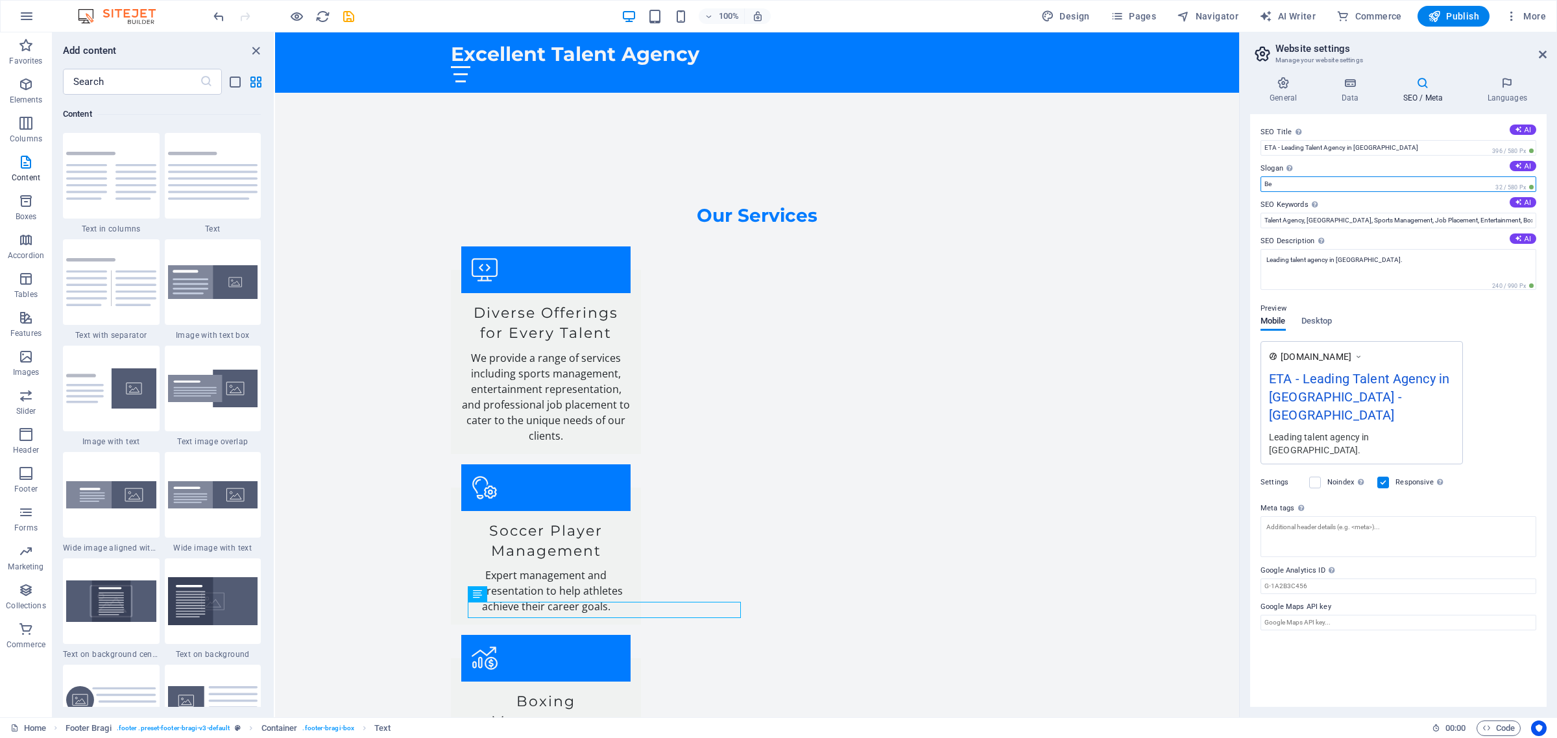
type input "B"
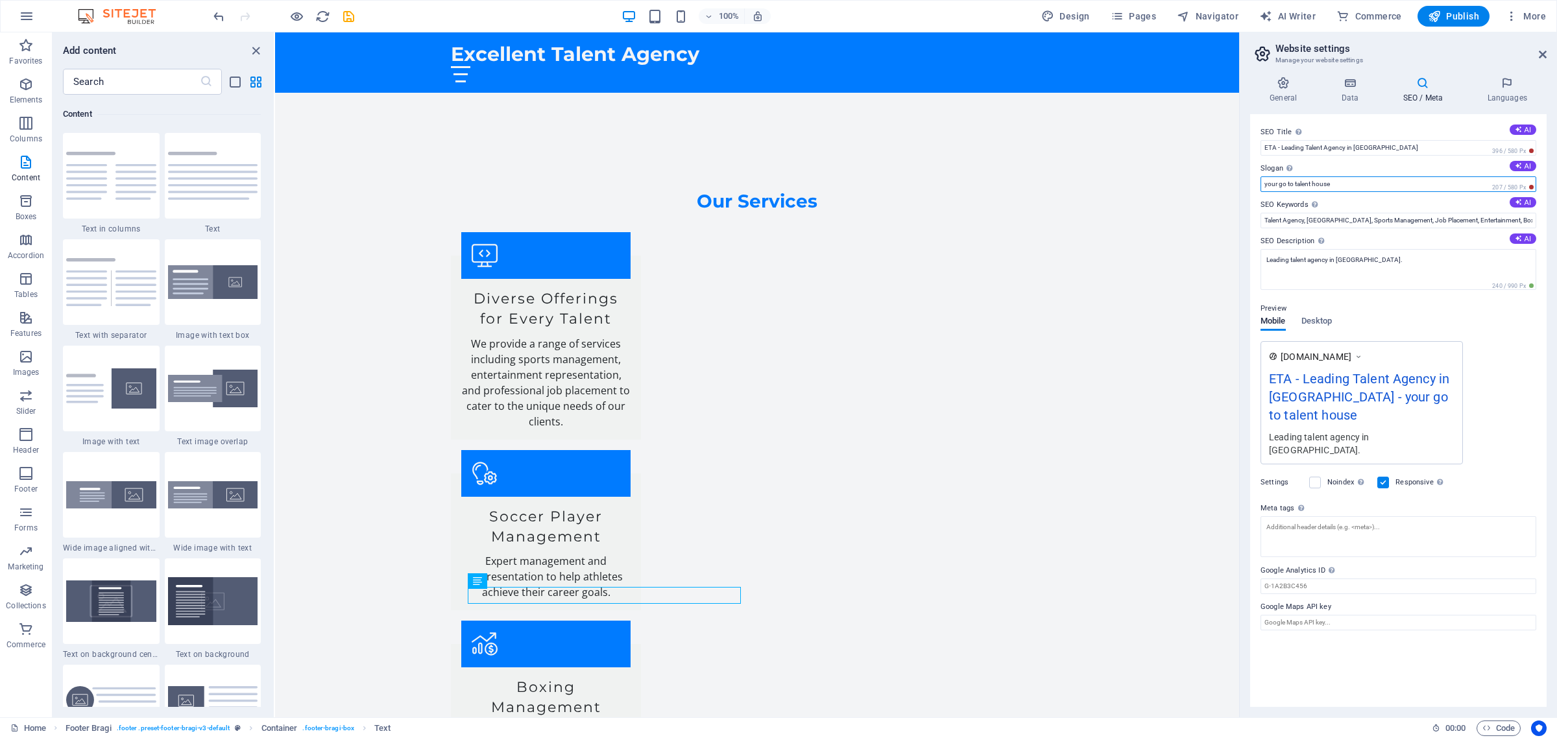
scroll to position [2018, 0]
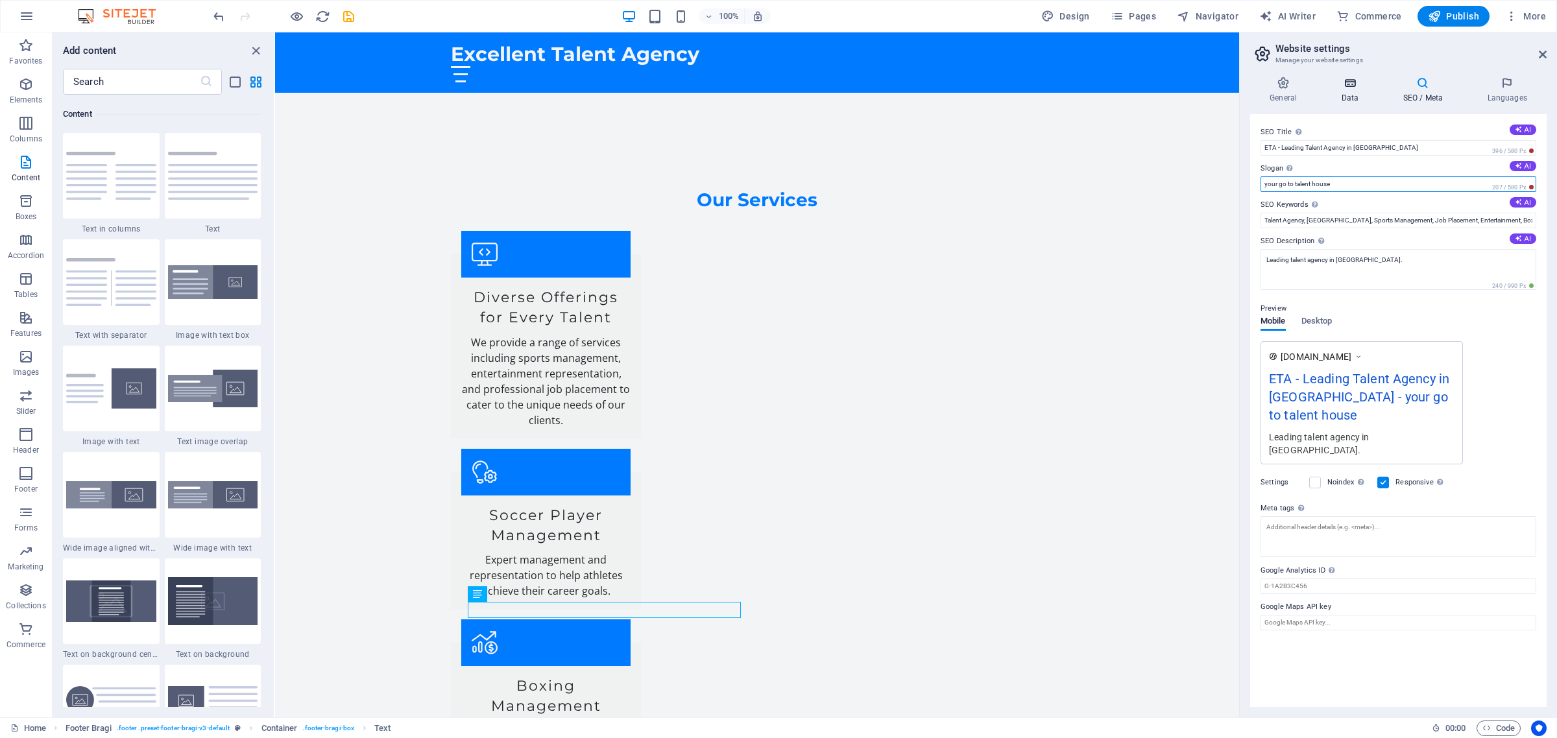
type input "your go to talent house"
click at [1354, 94] on h4 "Data" at bounding box center [1352, 90] width 62 height 27
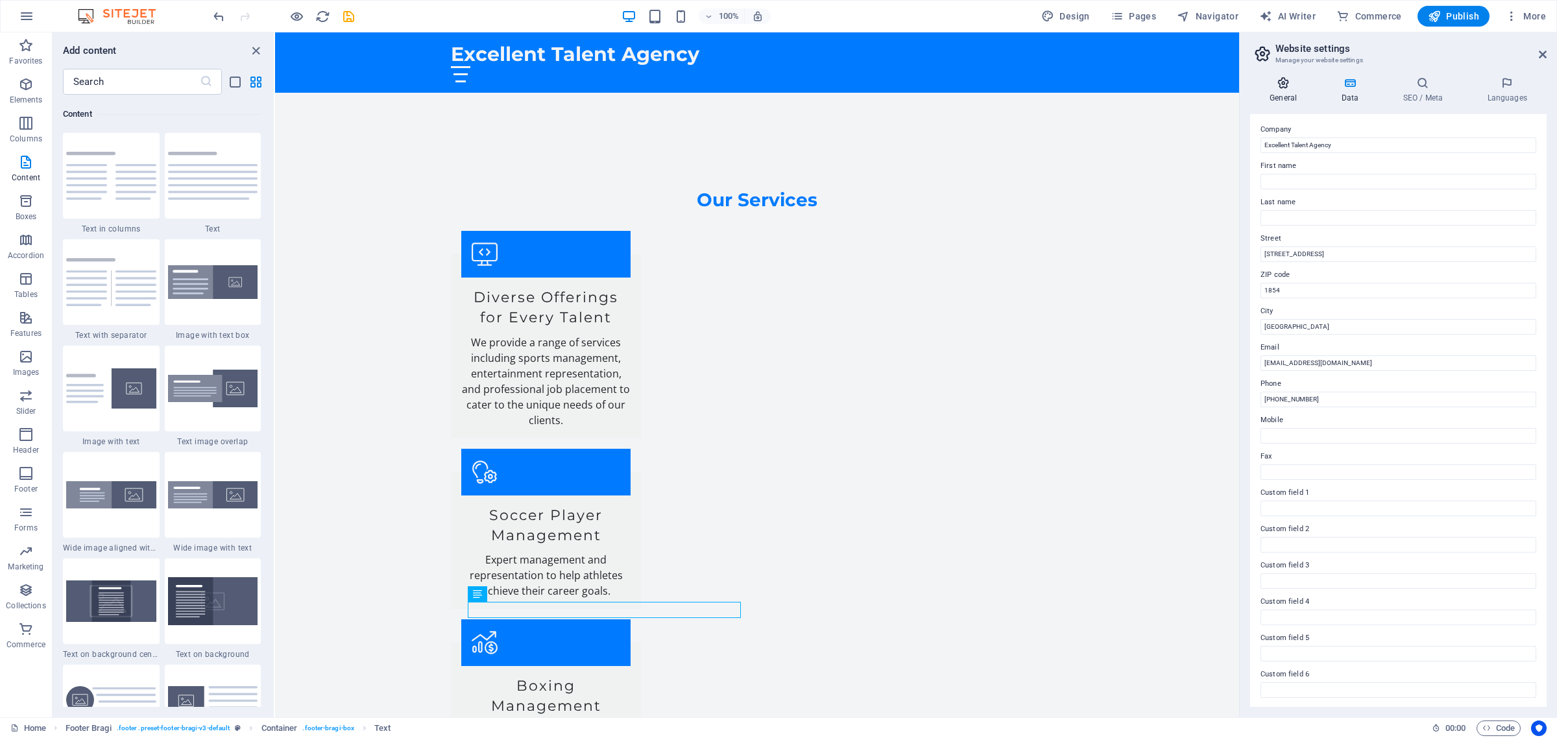
click at [1269, 82] on icon at bounding box center [1283, 83] width 66 height 13
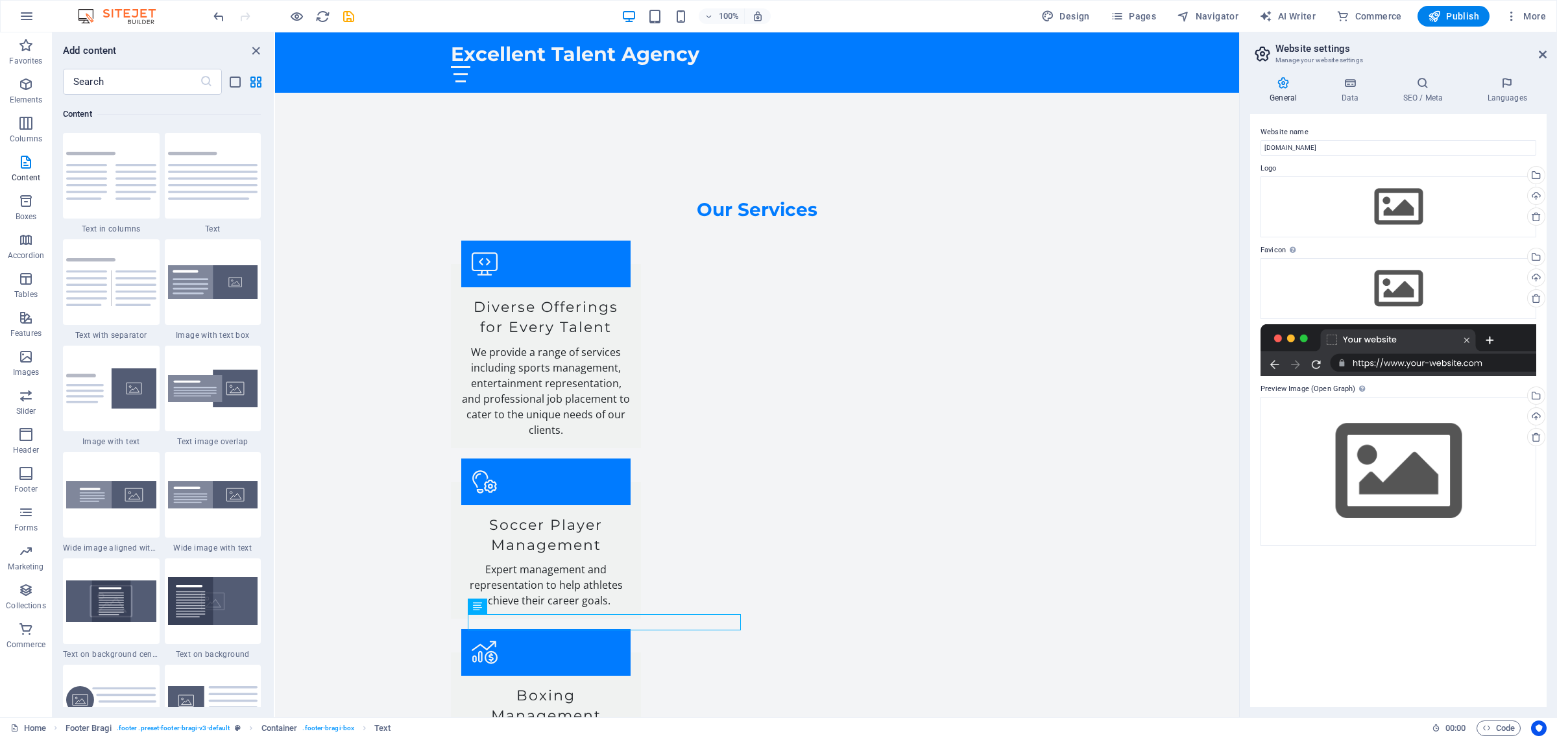
scroll to position [2003, 0]
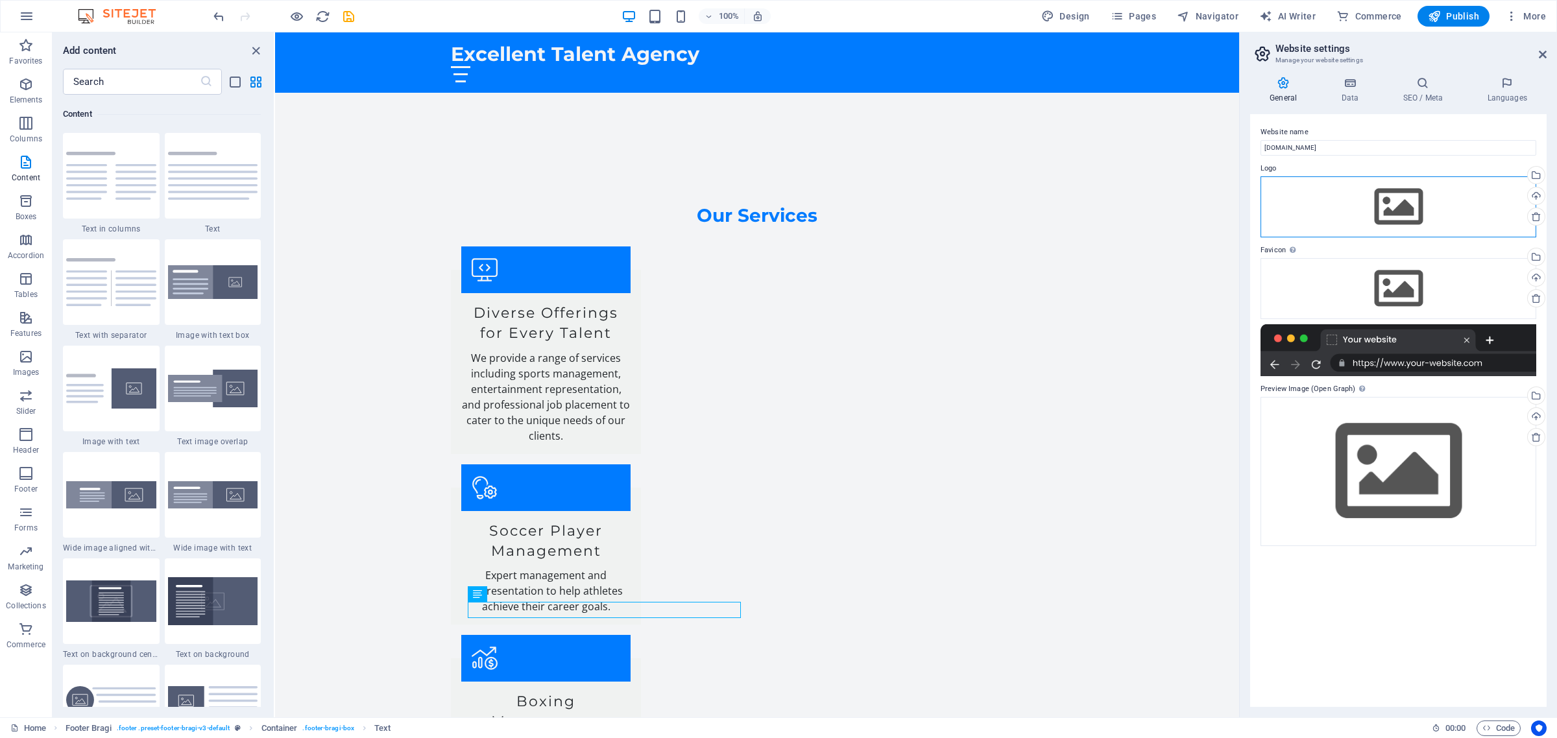
click at [1398, 202] on div "Drag files here, click to choose files or select files from Files or our free s…" at bounding box center [1398, 206] width 276 height 61
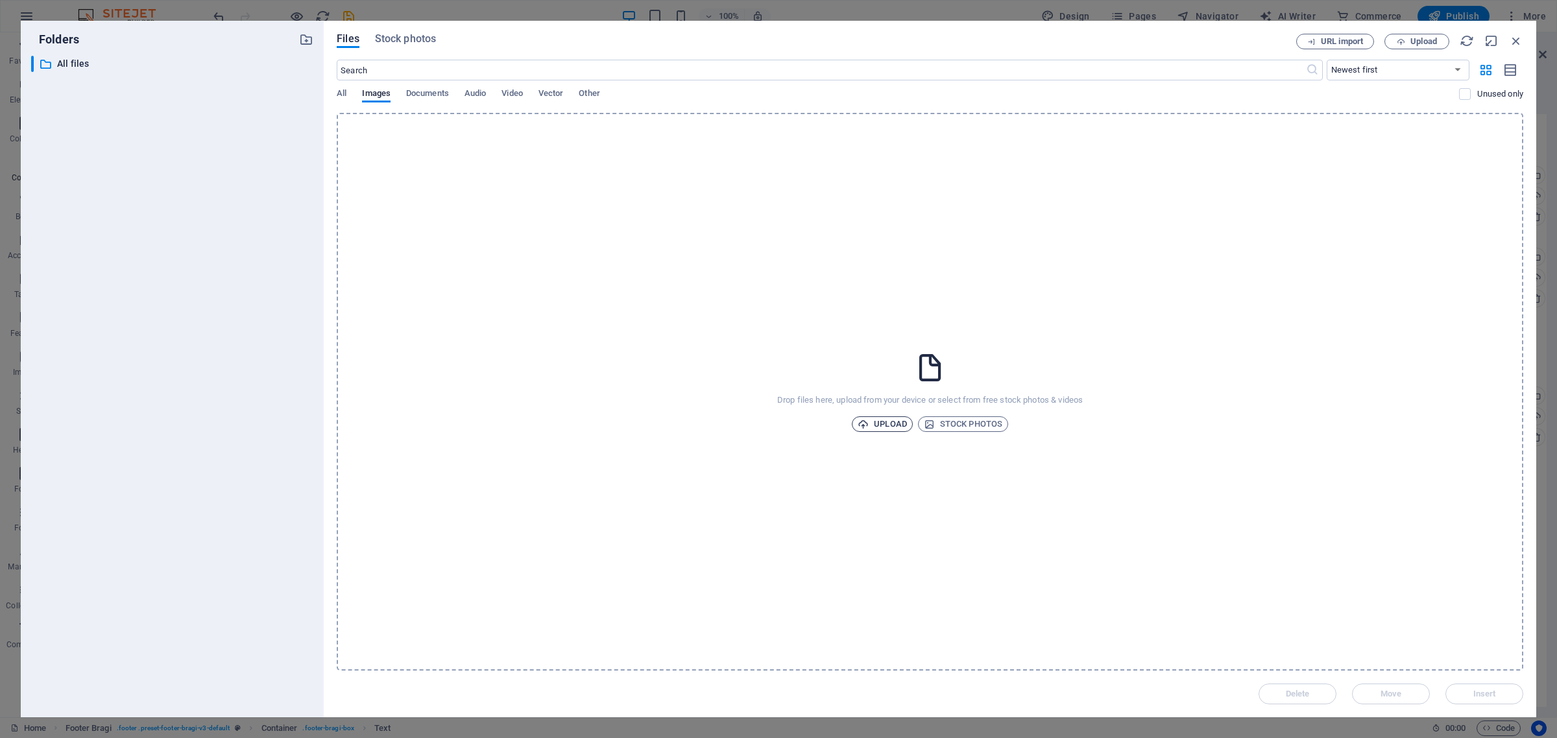
click at [886, 419] on span "Upload" at bounding box center [881, 424] width 49 height 16
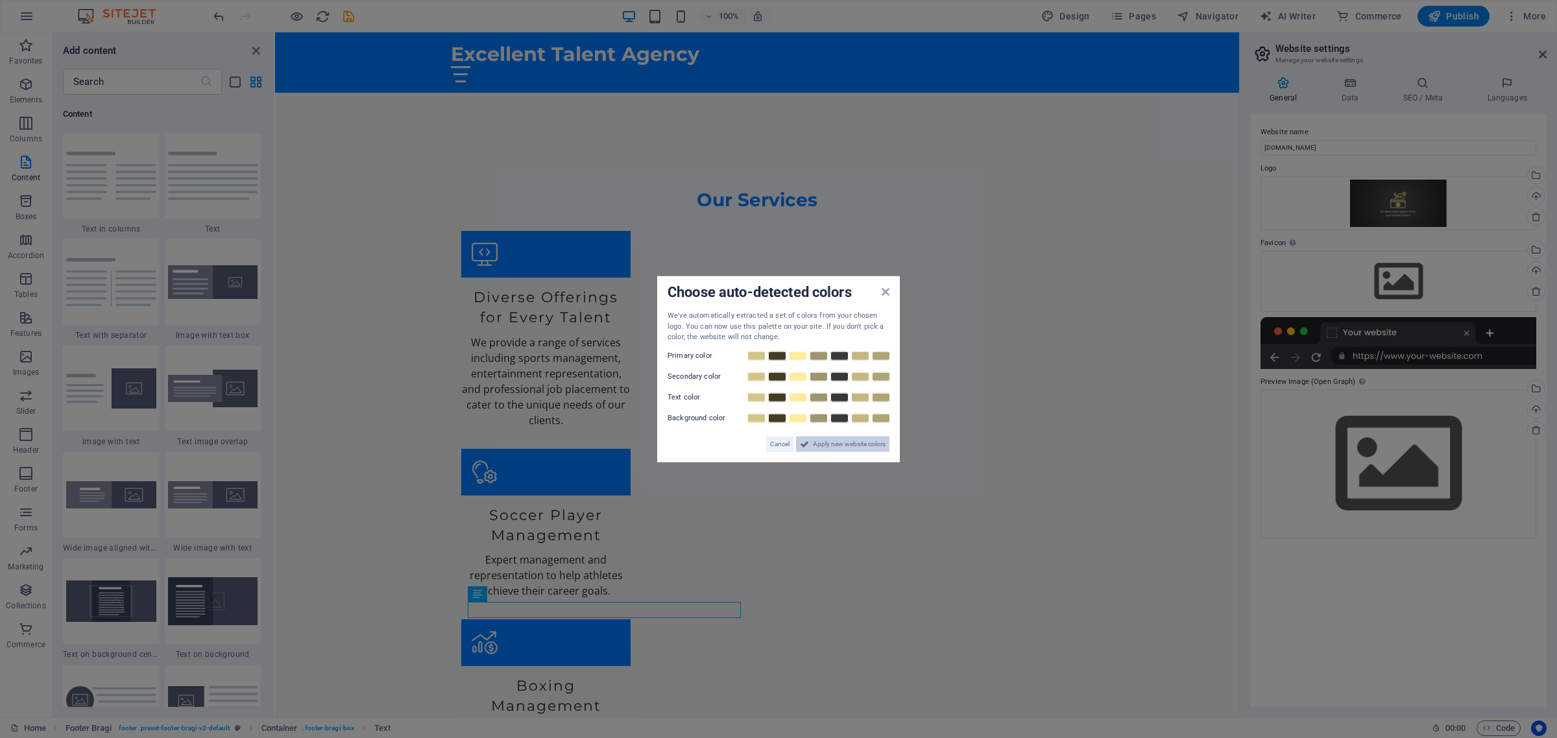
click at [822, 445] on span "Apply new website colors" at bounding box center [849, 444] width 73 height 16
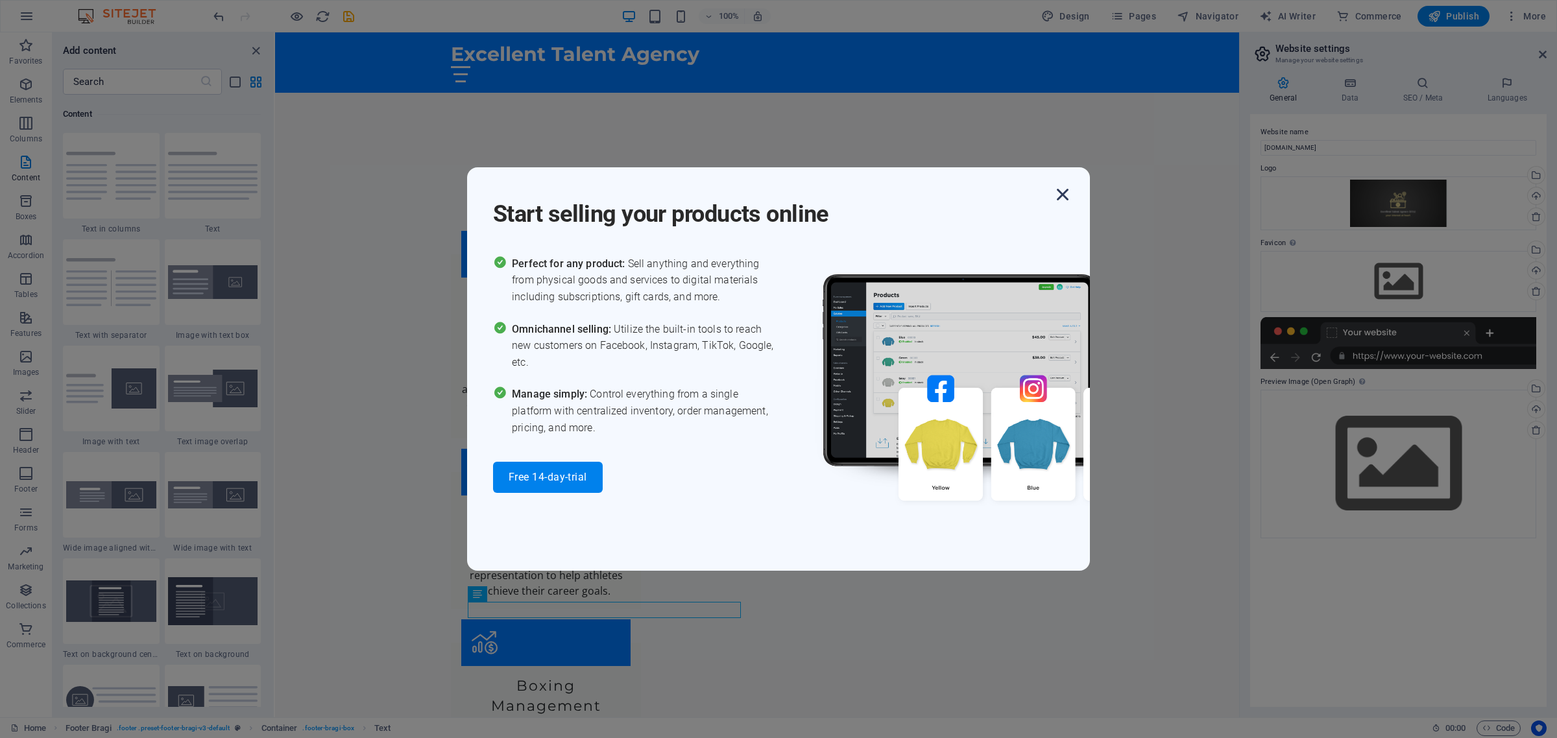
click at [1064, 190] on icon "button" at bounding box center [1062, 194] width 23 height 23
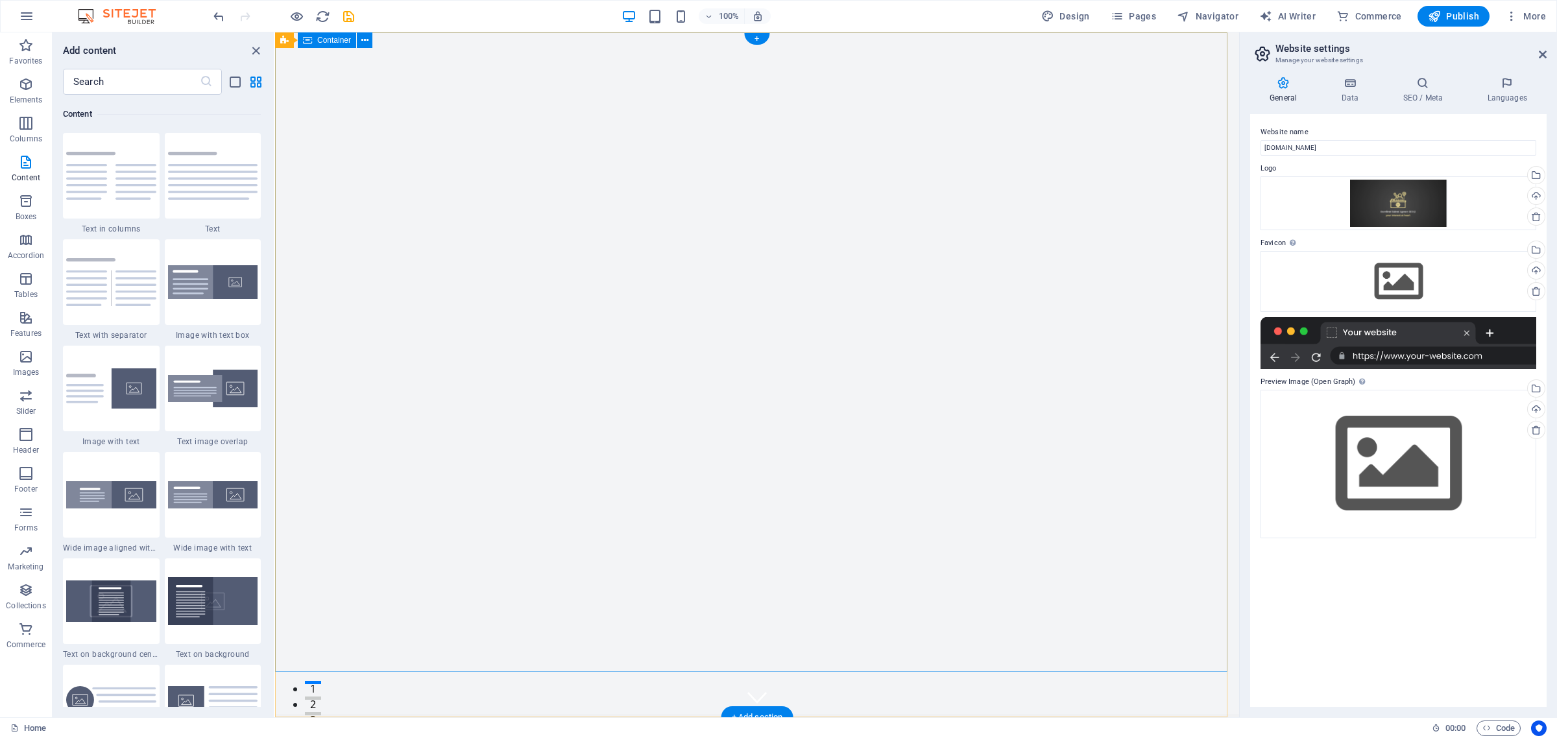
scroll to position [0, 0]
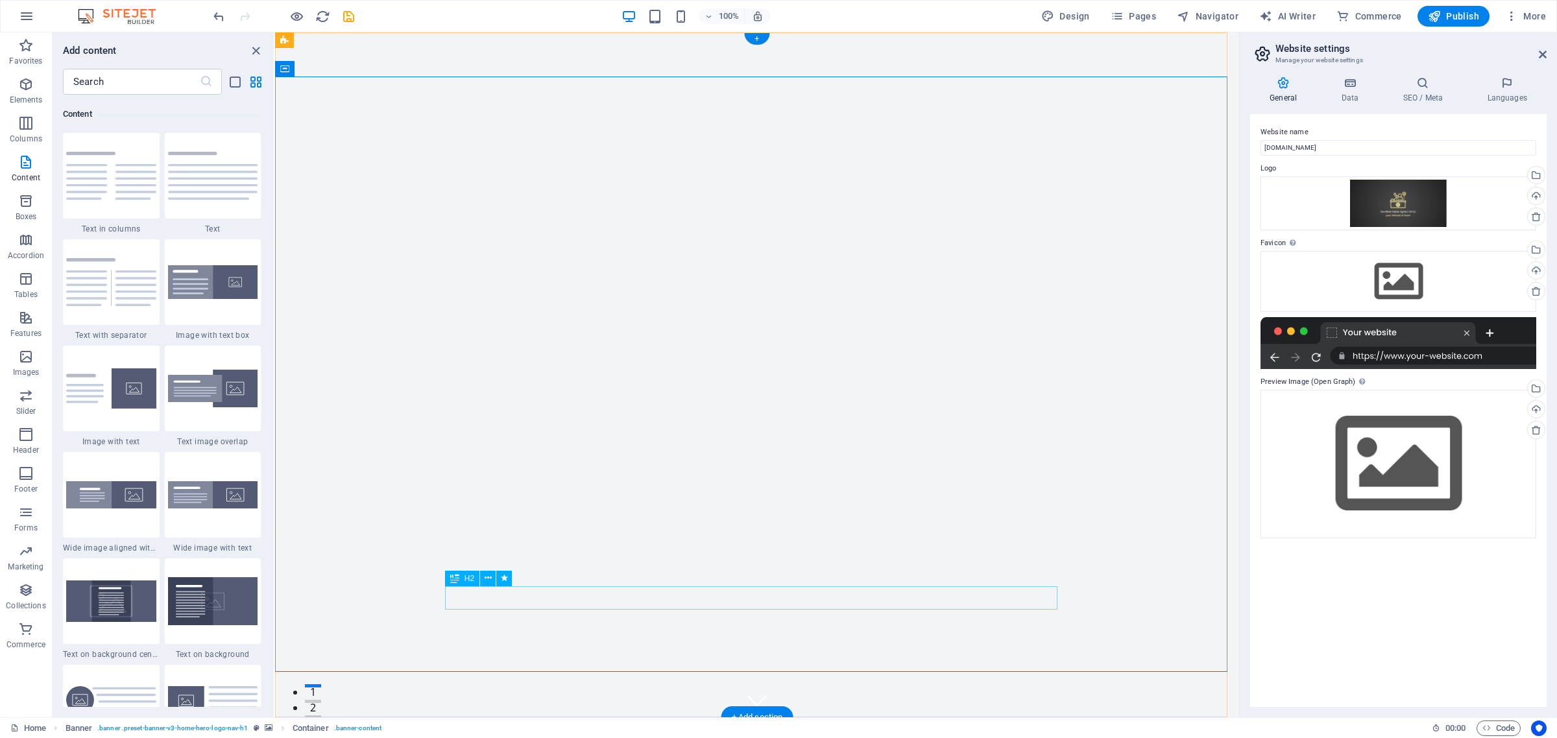
drag, startPoint x: 531, startPoint y: 597, endPoint x: 453, endPoint y: 578, distance: 80.2
drag, startPoint x: 728, startPoint y: 610, endPoint x: 397, endPoint y: 392, distance: 396.1
click at [486, 576] on icon at bounding box center [487, 578] width 7 height 14
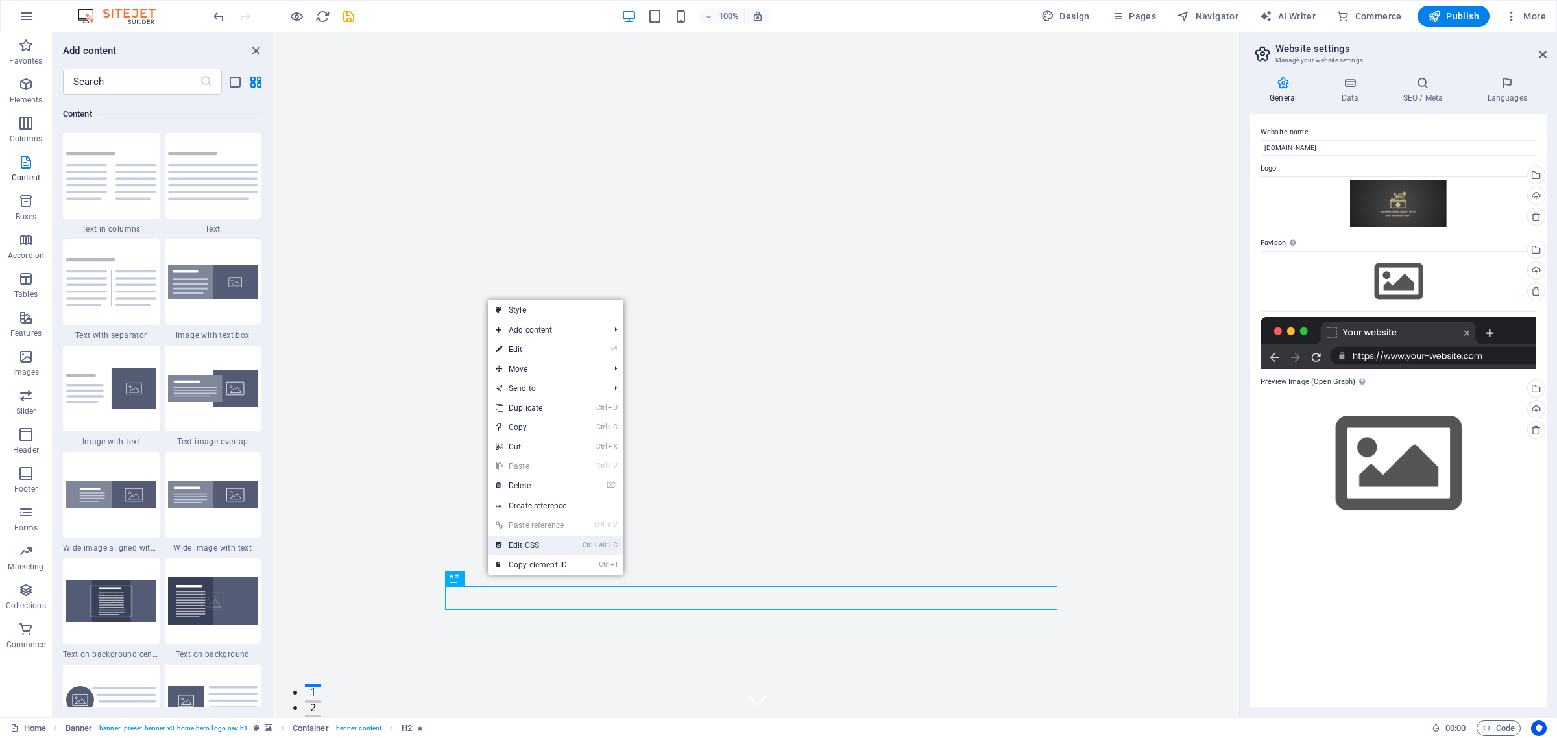
click at [523, 545] on link "Ctrl Alt C Edit CSS" at bounding box center [531, 545] width 87 height 19
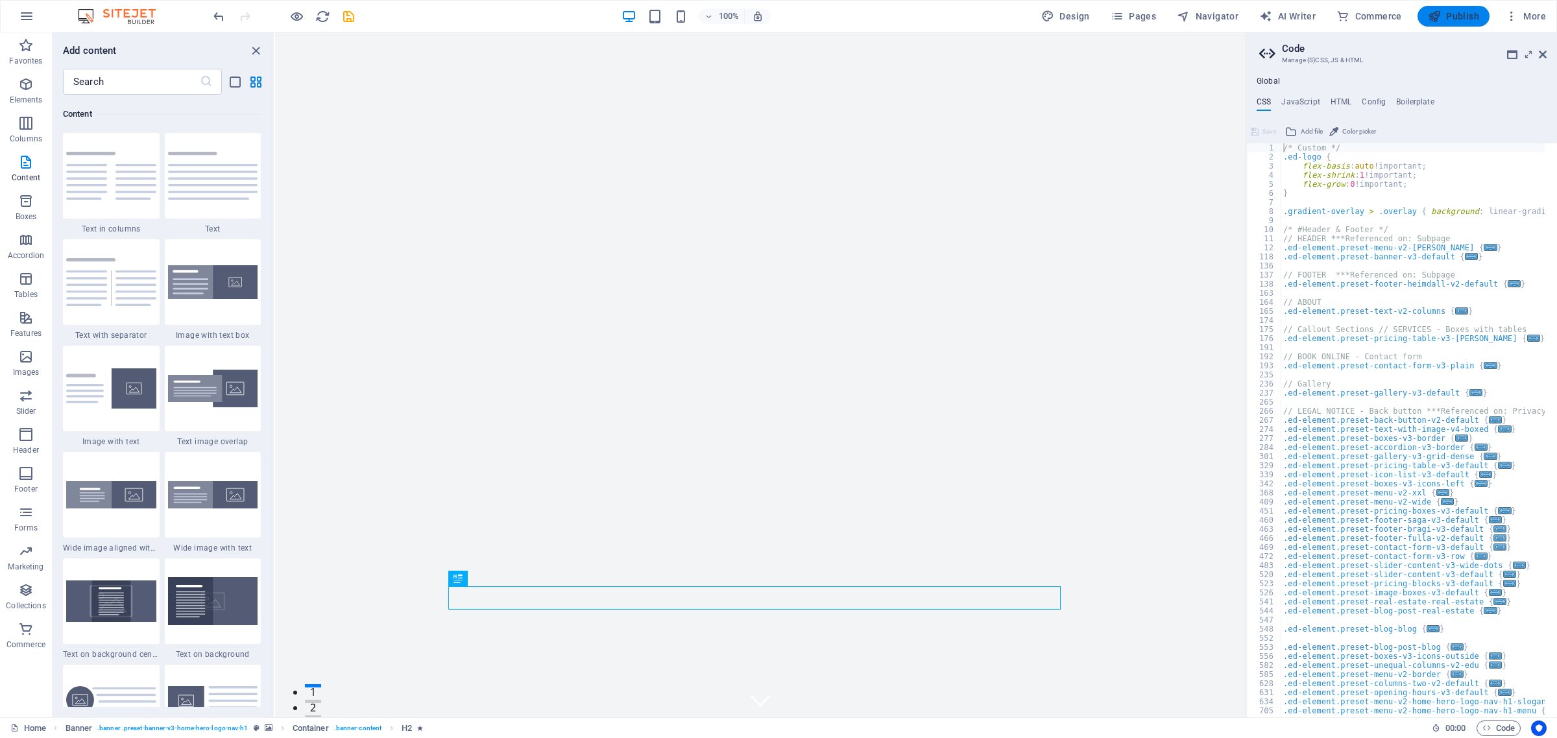
click at [1448, 23] on button "Publish" at bounding box center [1453, 16] width 72 height 21
checkbox input "false"
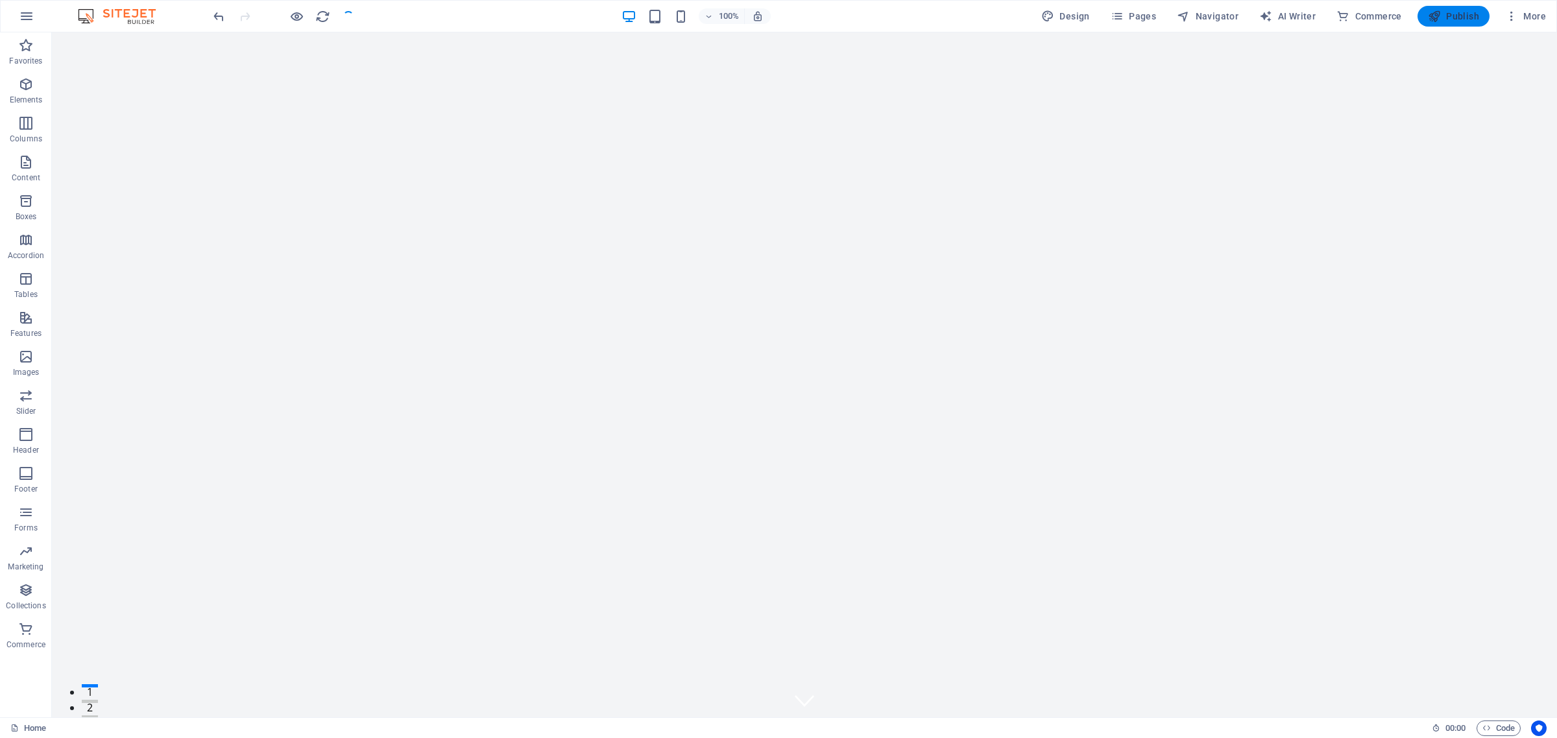
click at [1444, 18] on span "Publish" at bounding box center [1452, 16] width 51 height 13
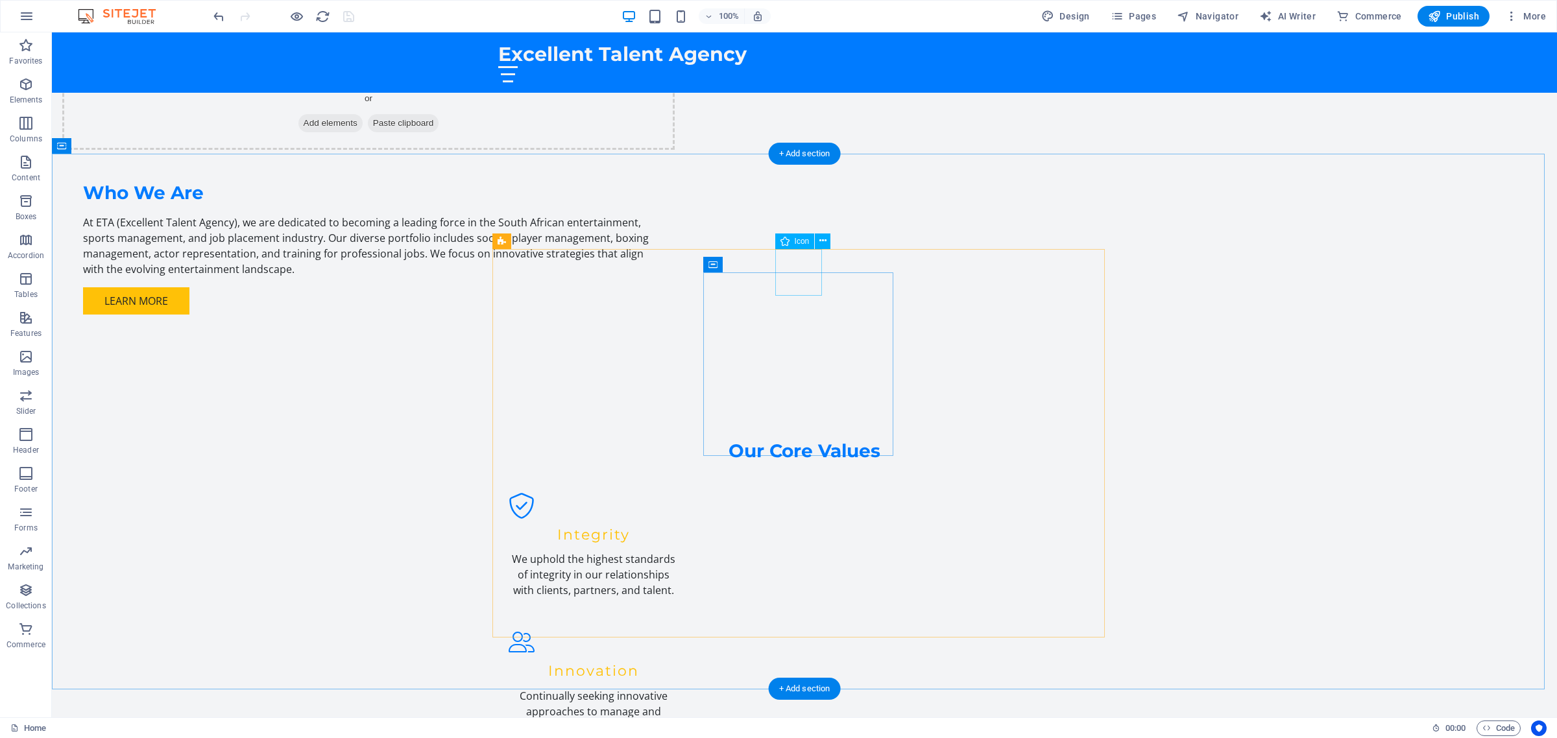
scroll to position [1213, 0]
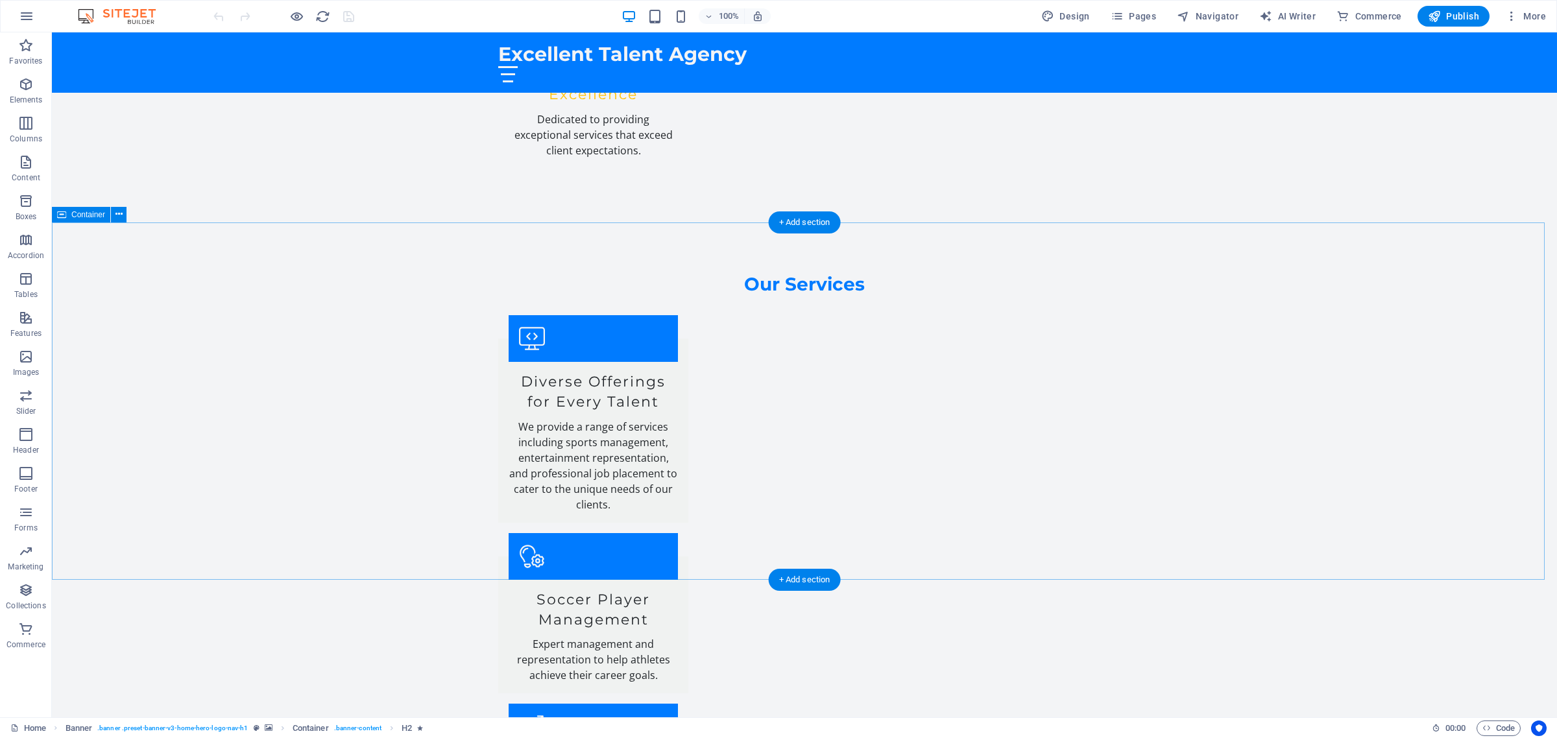
scroll to position [2018, 0]
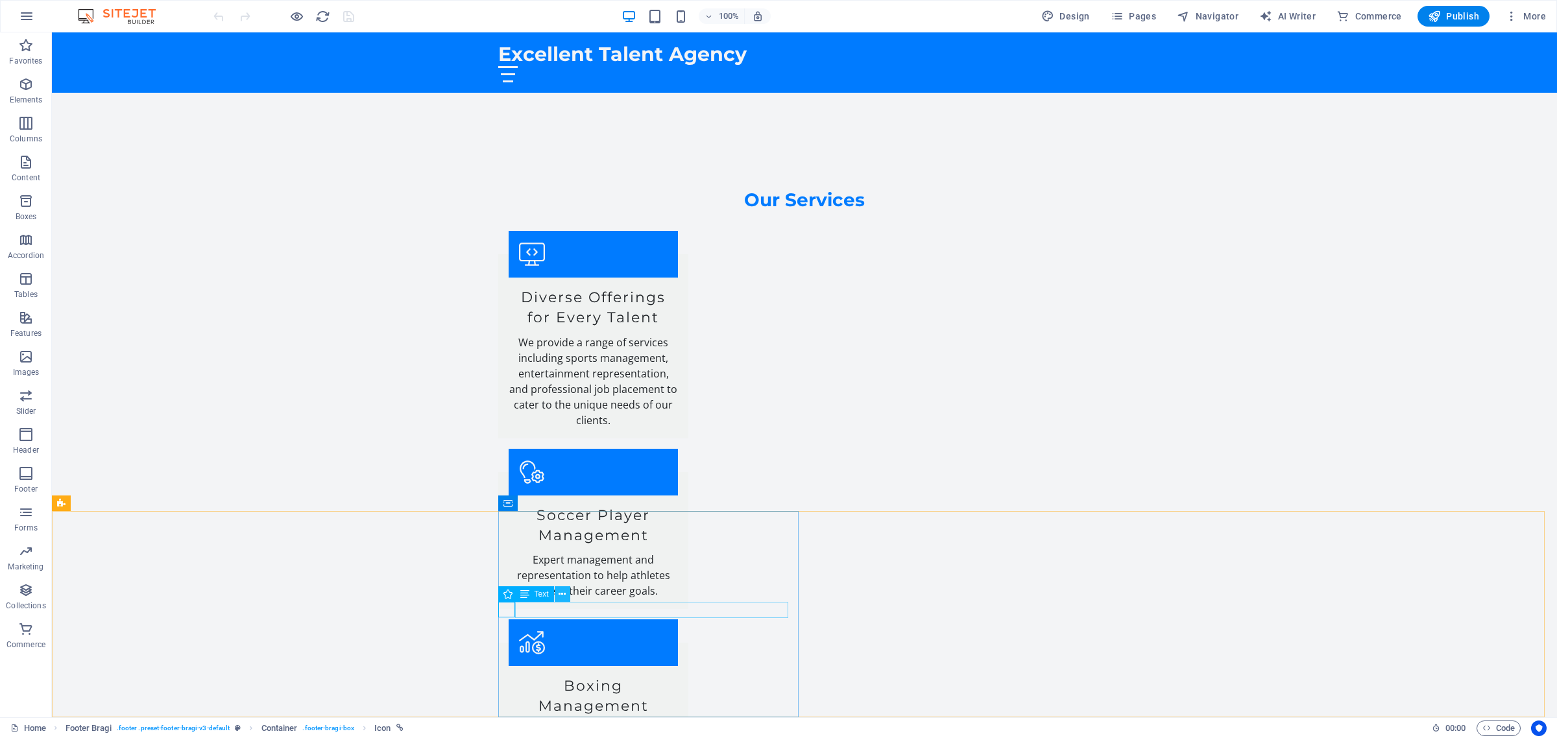
click at [565, 592] on icon at bounding box center [561, 595] width 7 height 14
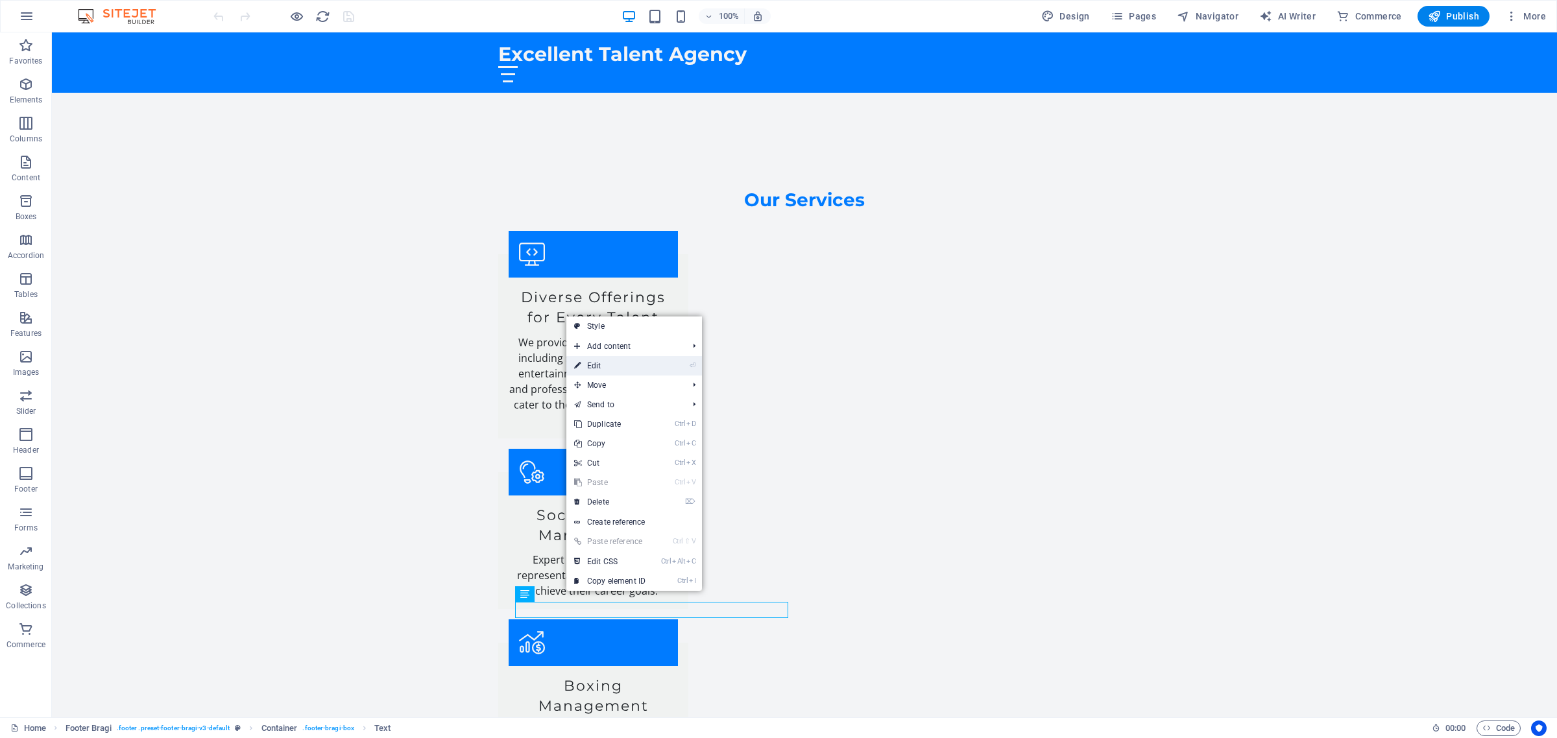
click at [621, 366] on link "⏎ Edit" at bounding box center [609, 365] width 87 height 19
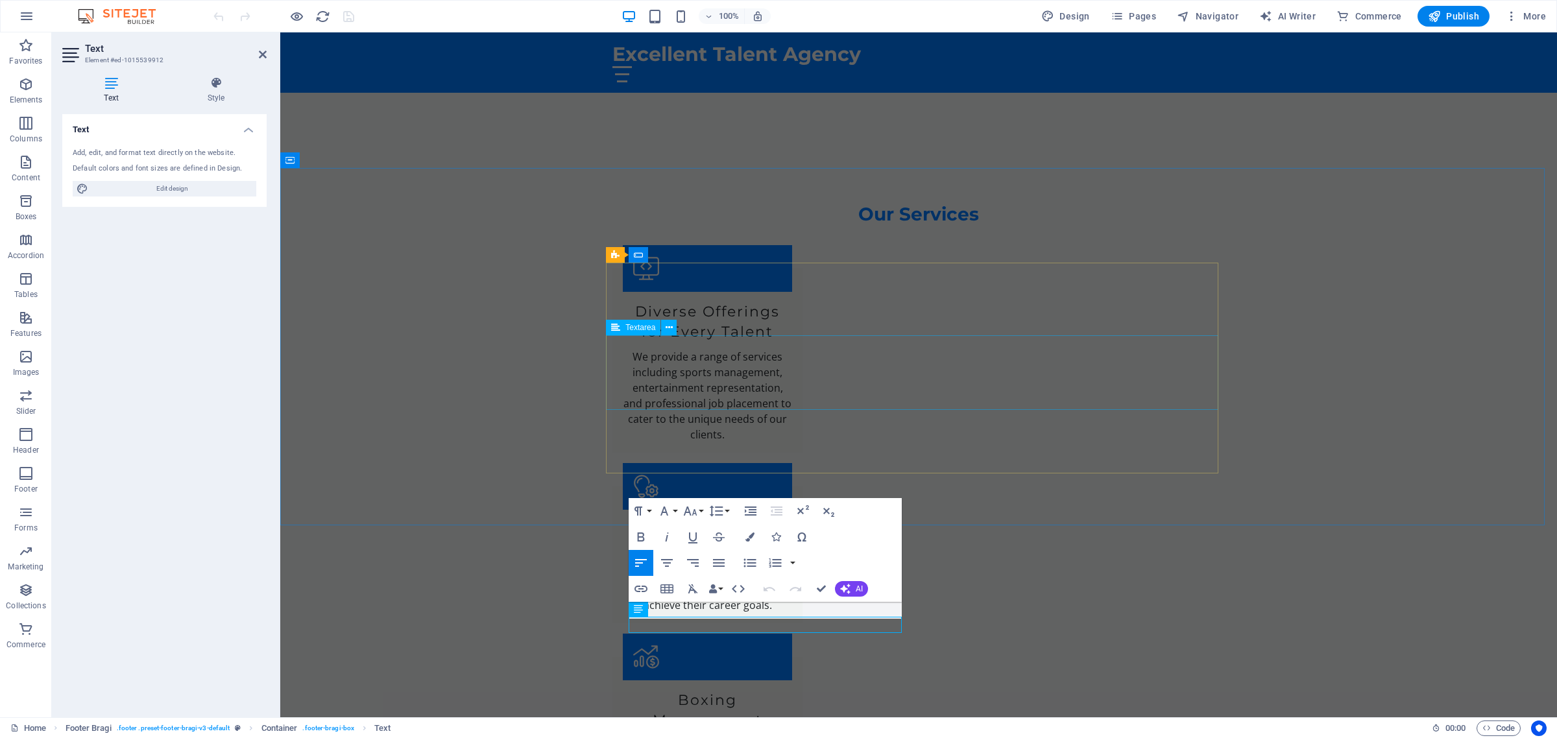
scroll to position [2003, 0]
click at [863, 588] on span "AI" at bounding box center [858, 589] width 7 height 8
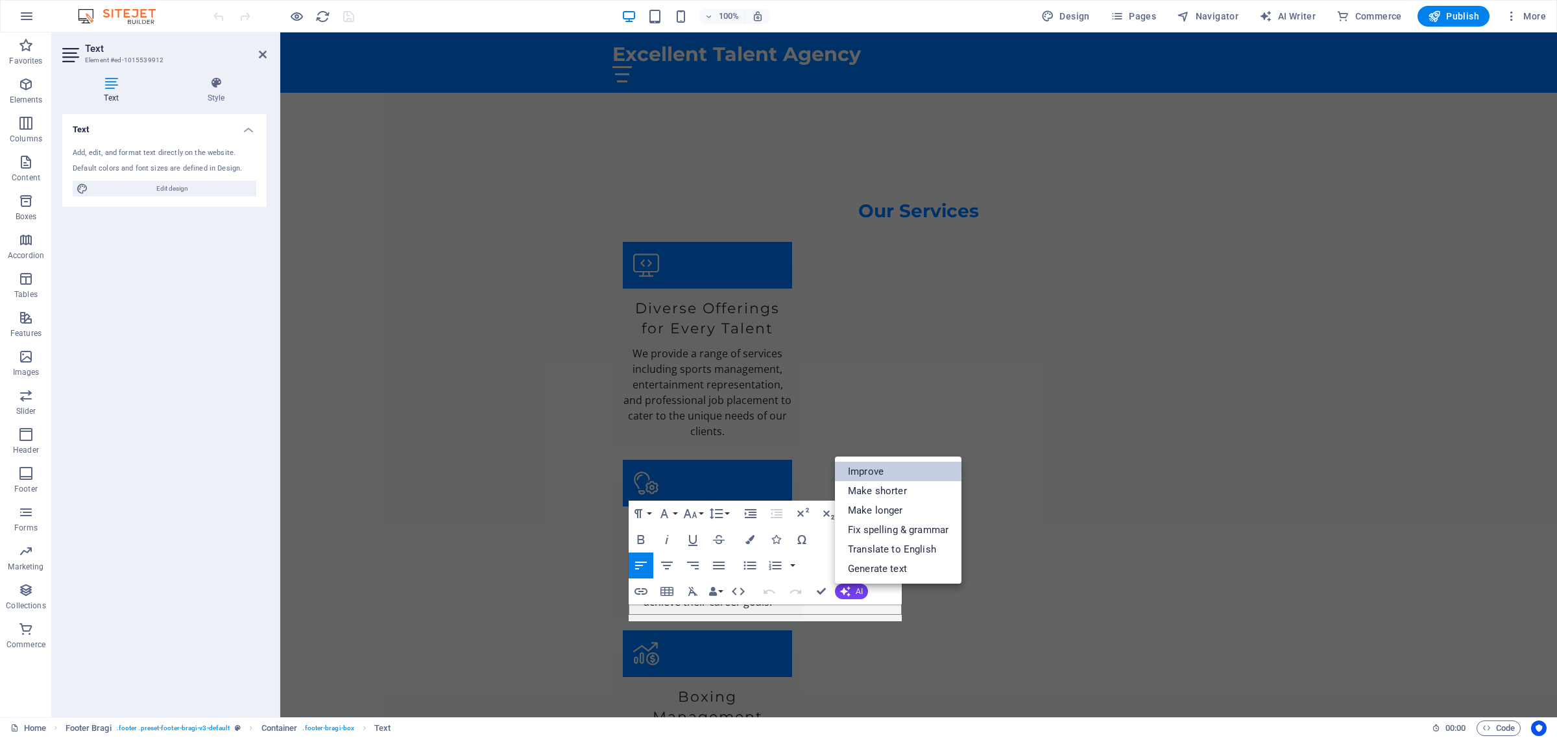
click at [879, 470] on link "Improve" at bounding box center [898, 471] width 126 height 19
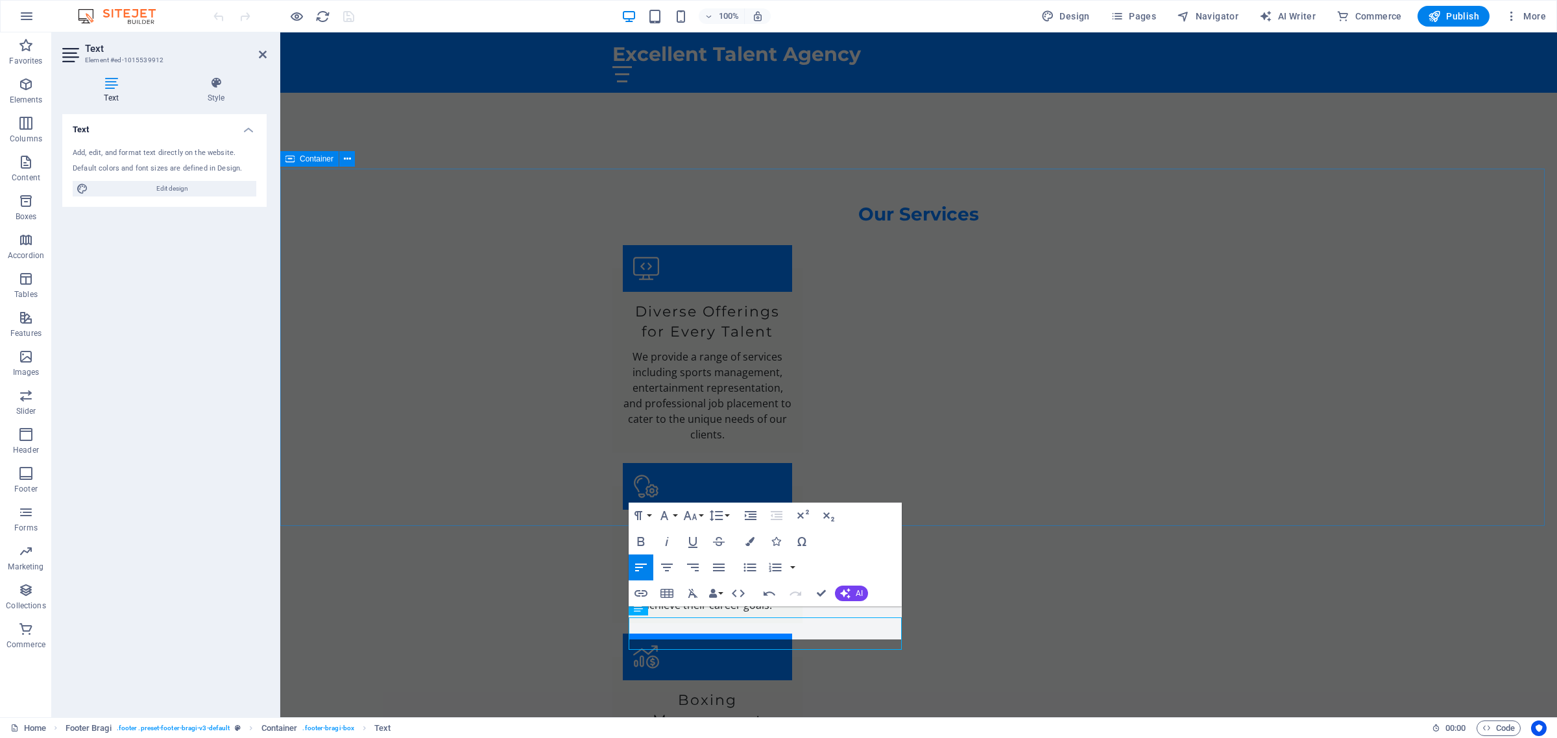
scroll to position [1998, 0]
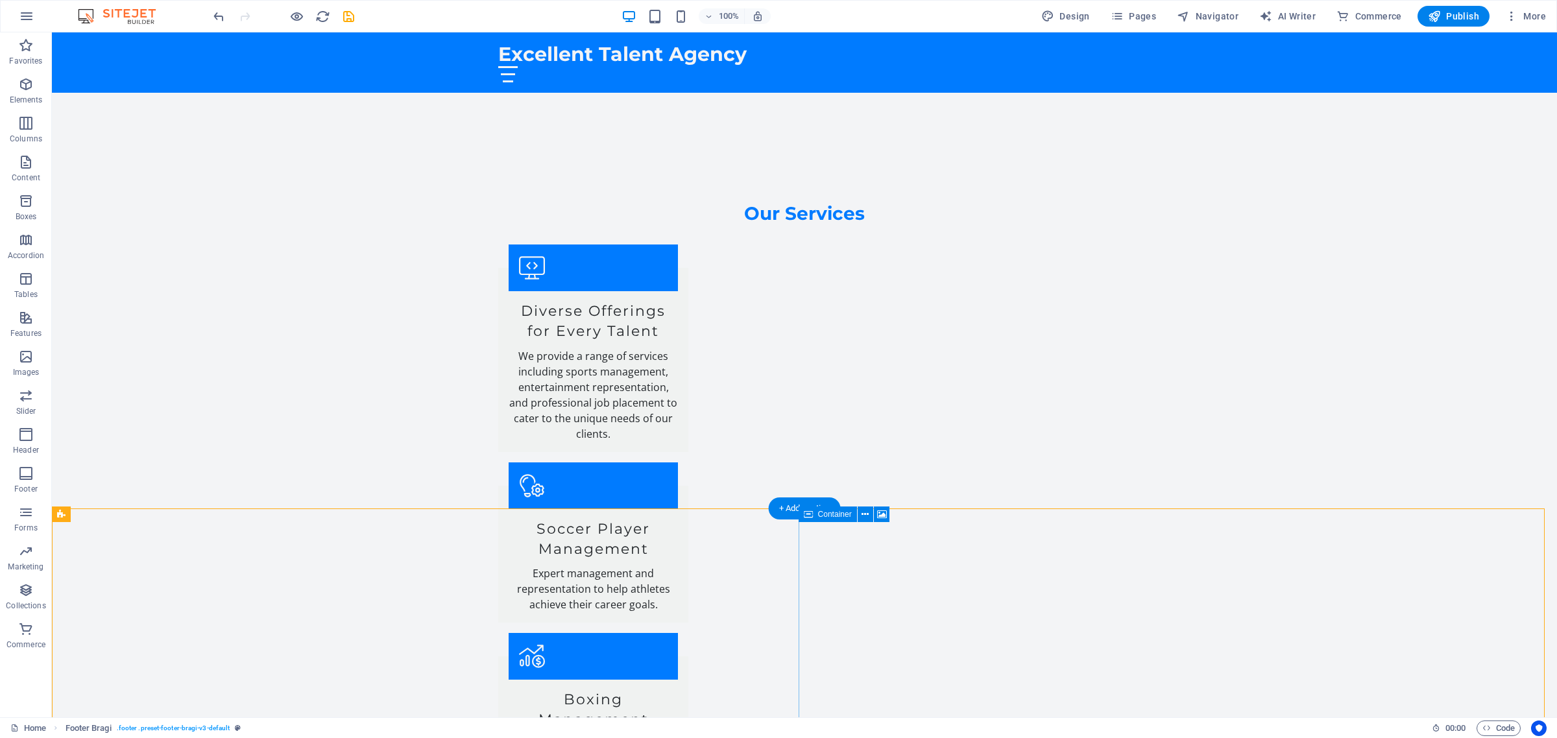
select select "px"
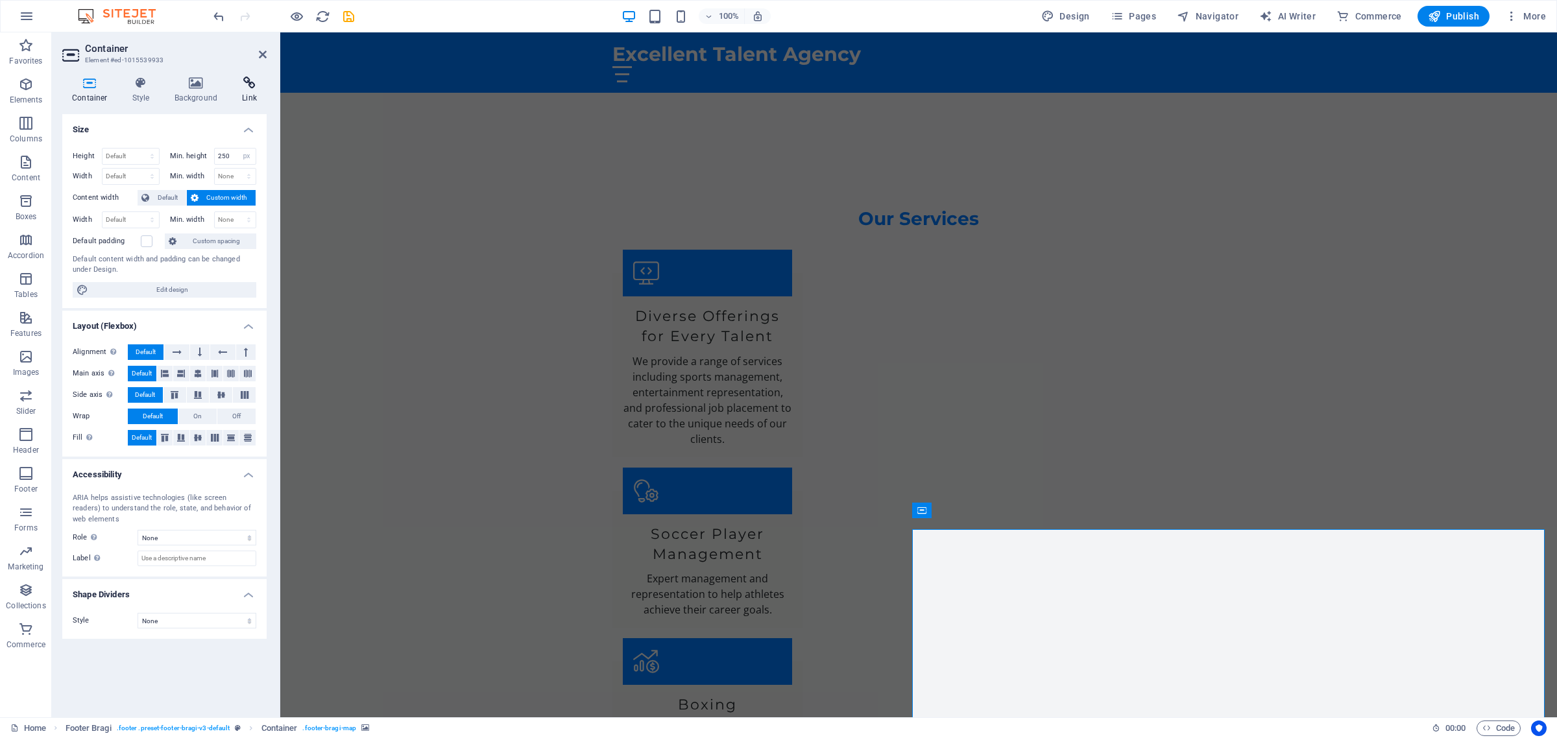
scroll to position [1998, 0]
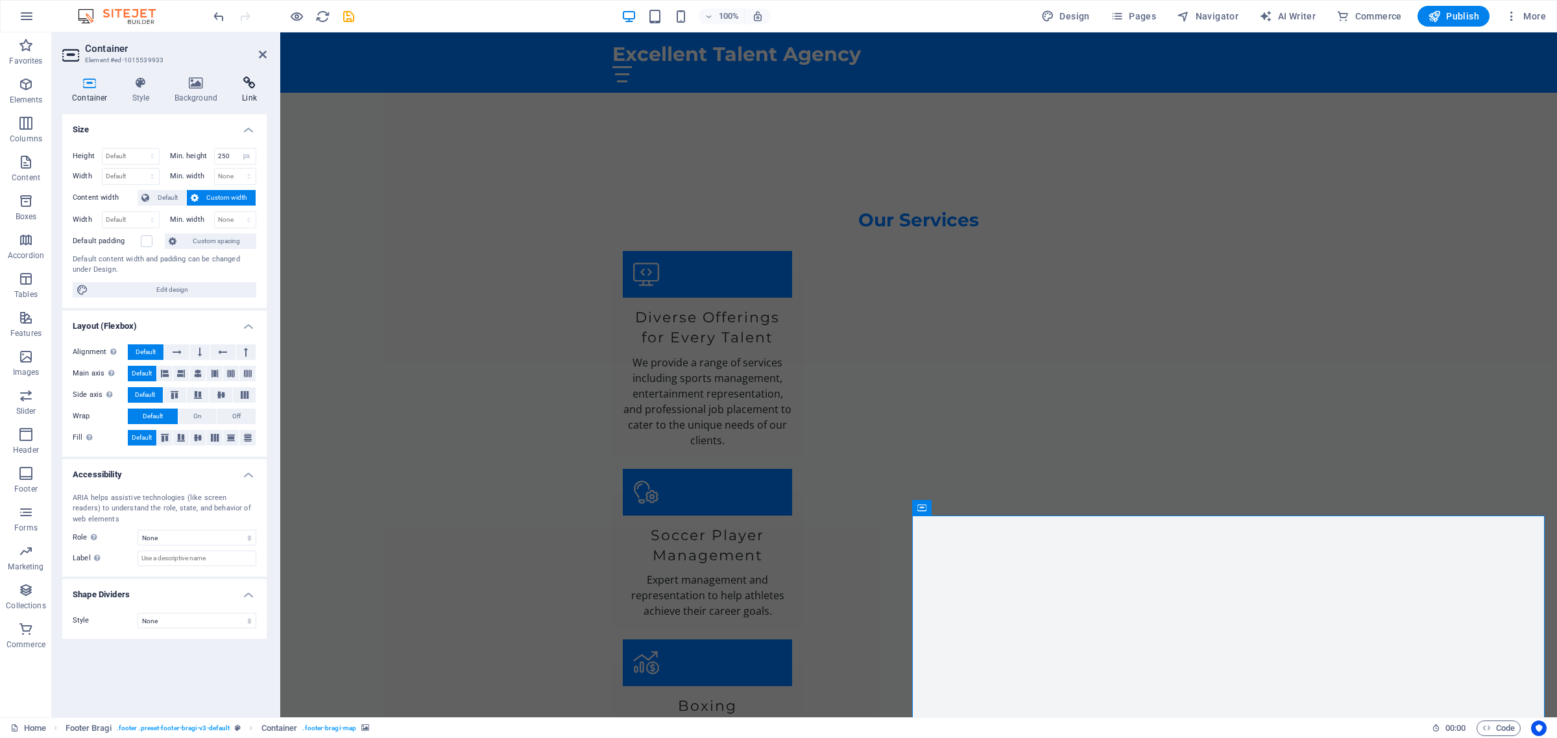
click at [235, 77] on icon at bounding box center [249, 83] width 34 height 13
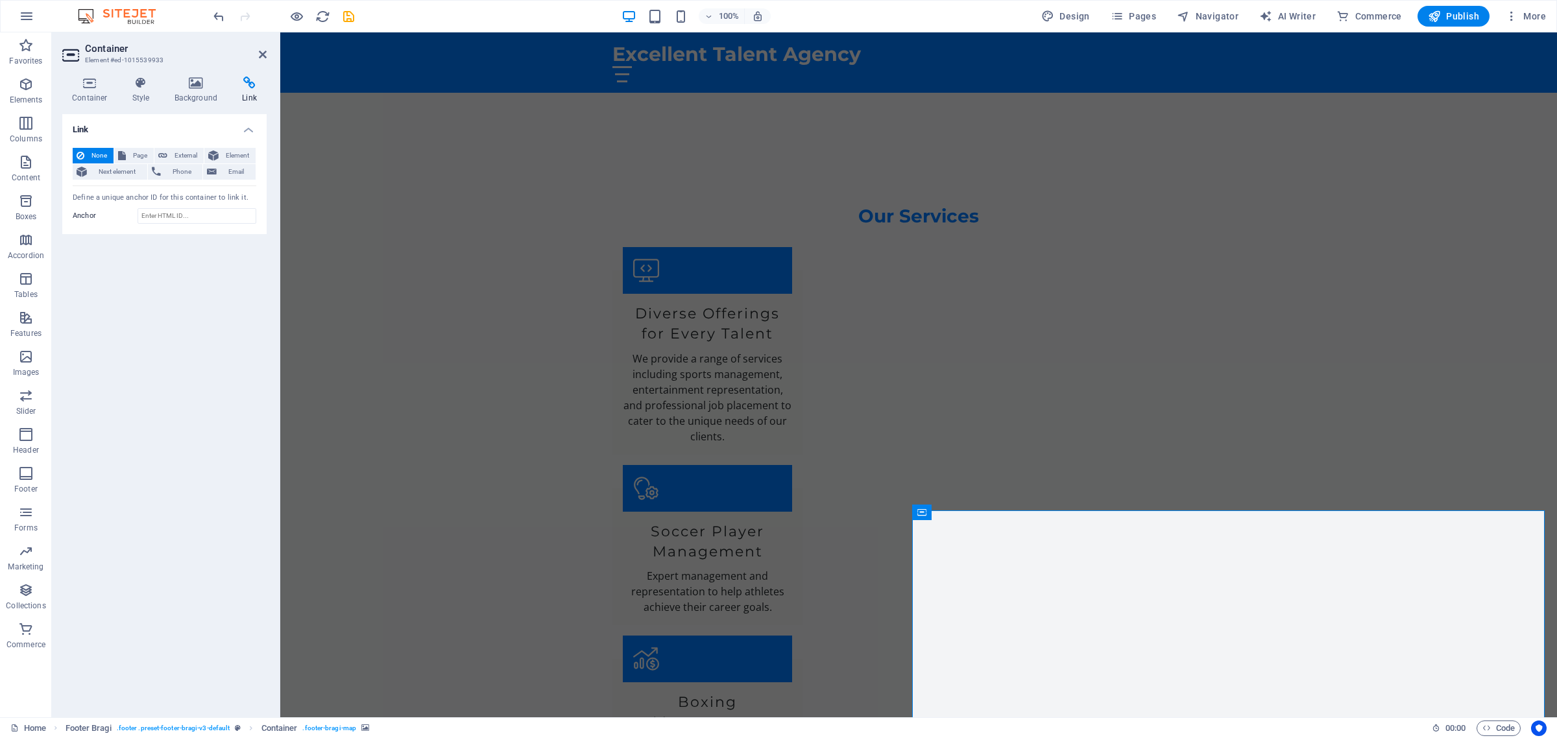
scroll to position [2005, 0]
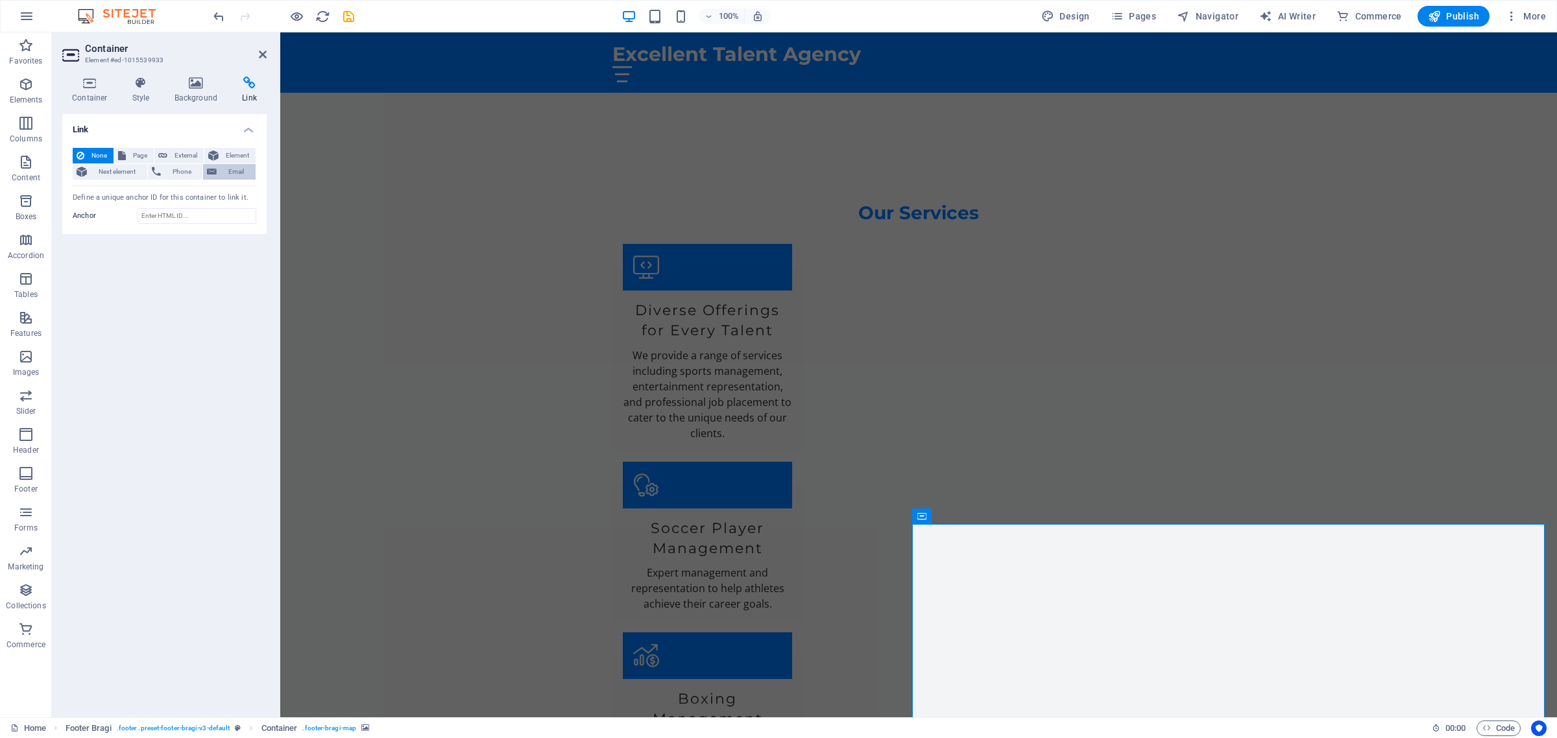
click at [221, 172] on span "Email" at bounding box center [236, 172] width 31 height 16
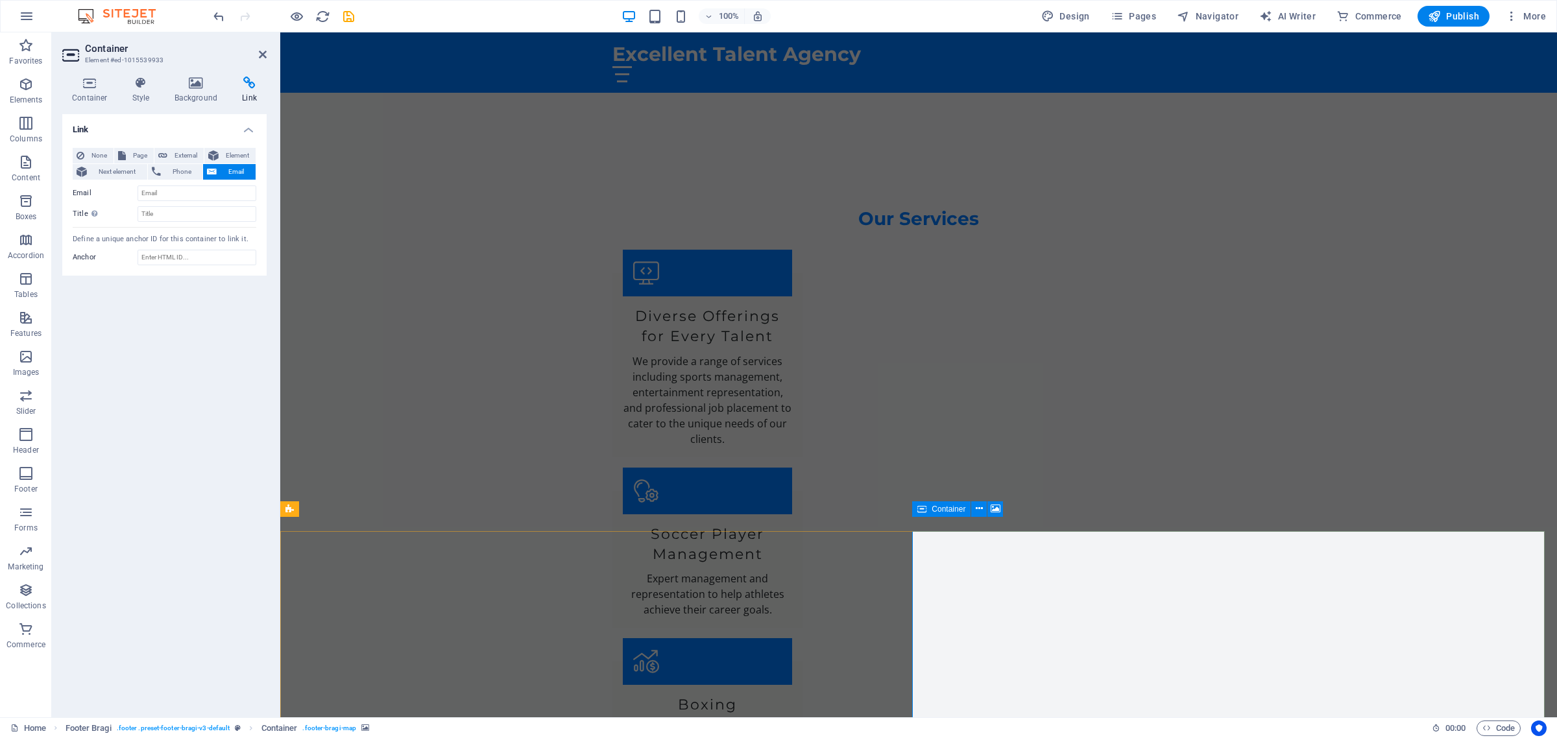
scroll to position [1998, 0]
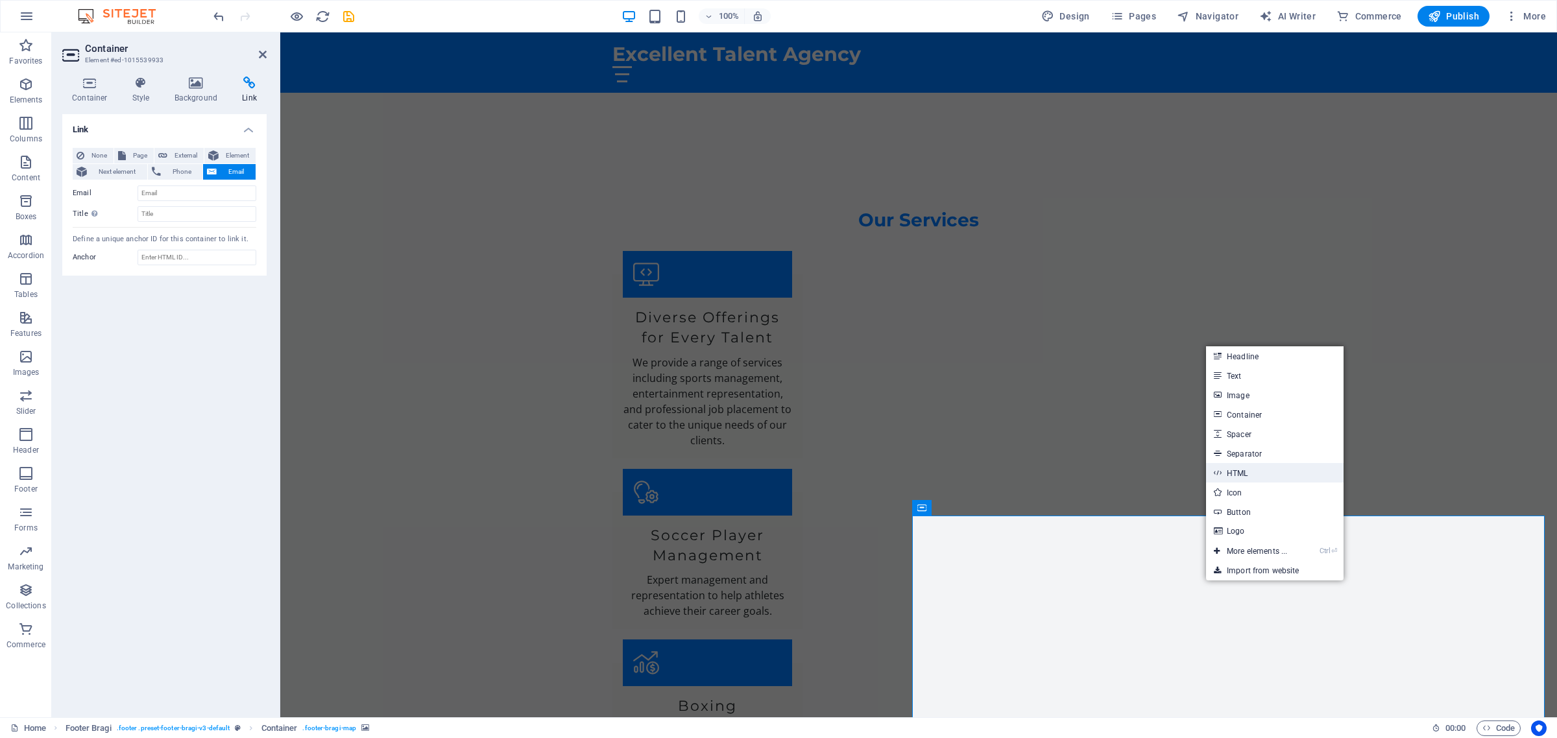
click at [1253, 470] on link "HTML" at bounding box center [1274, 472] width 137 height 19
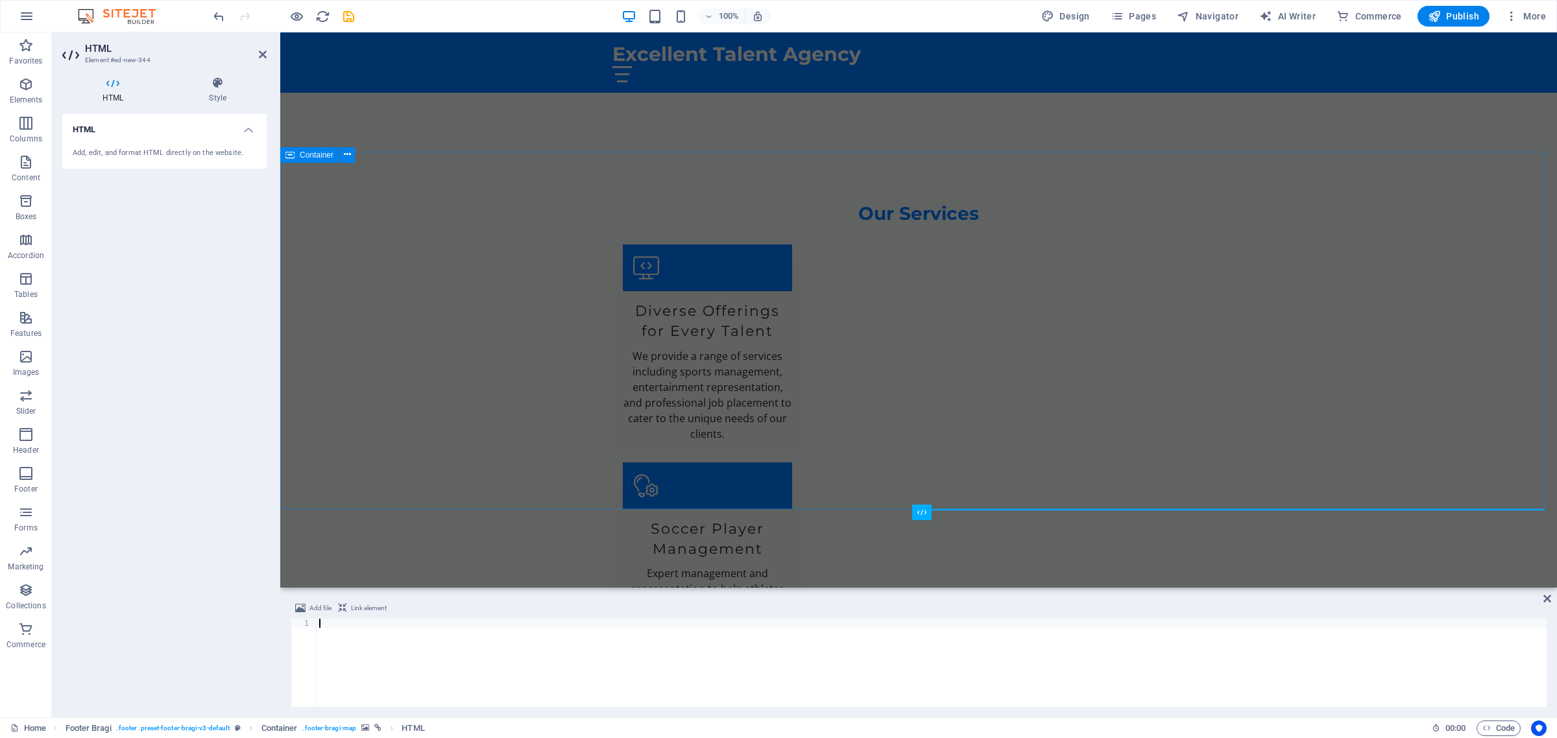
scroll to position [1876, 0]
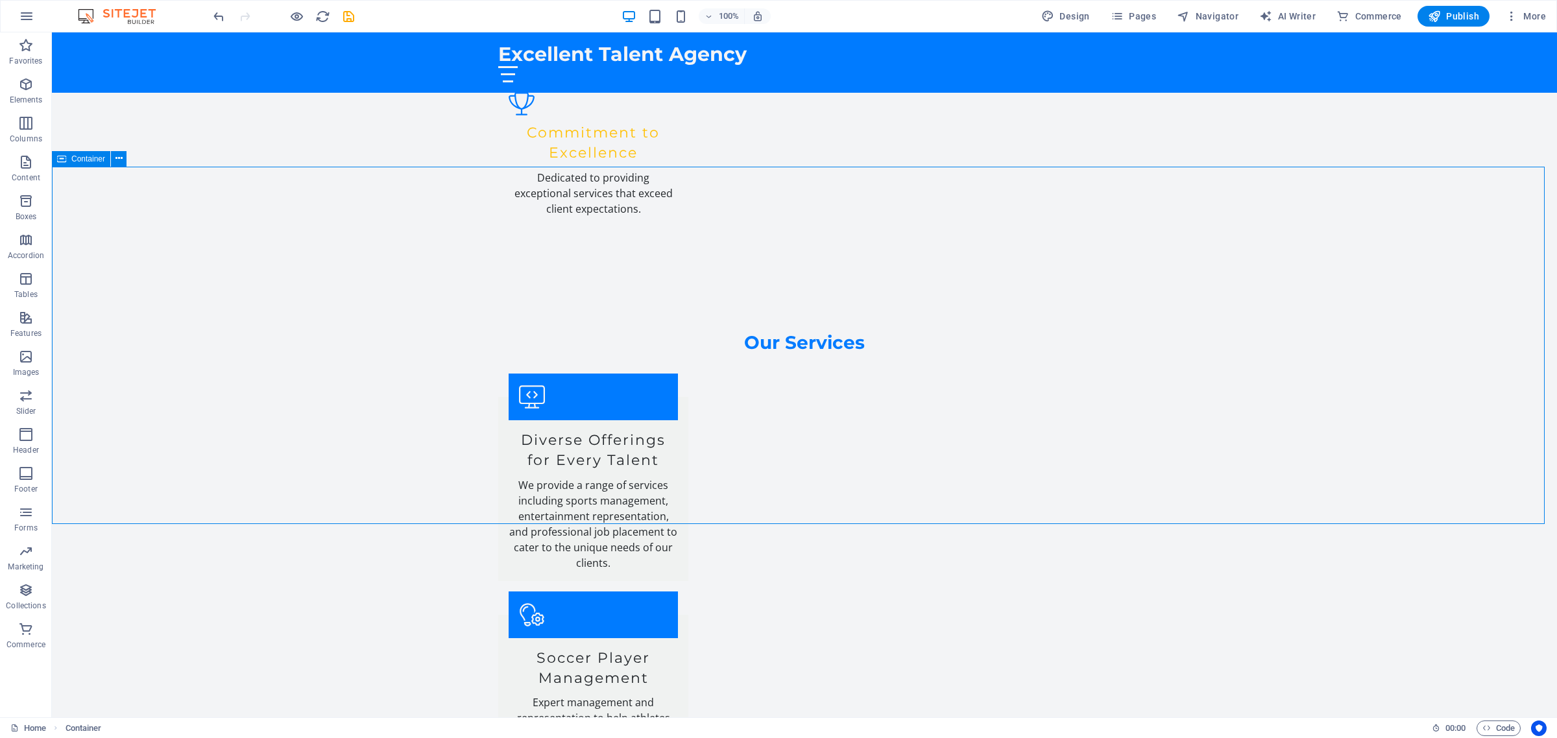
scroll to position [2005, 0]
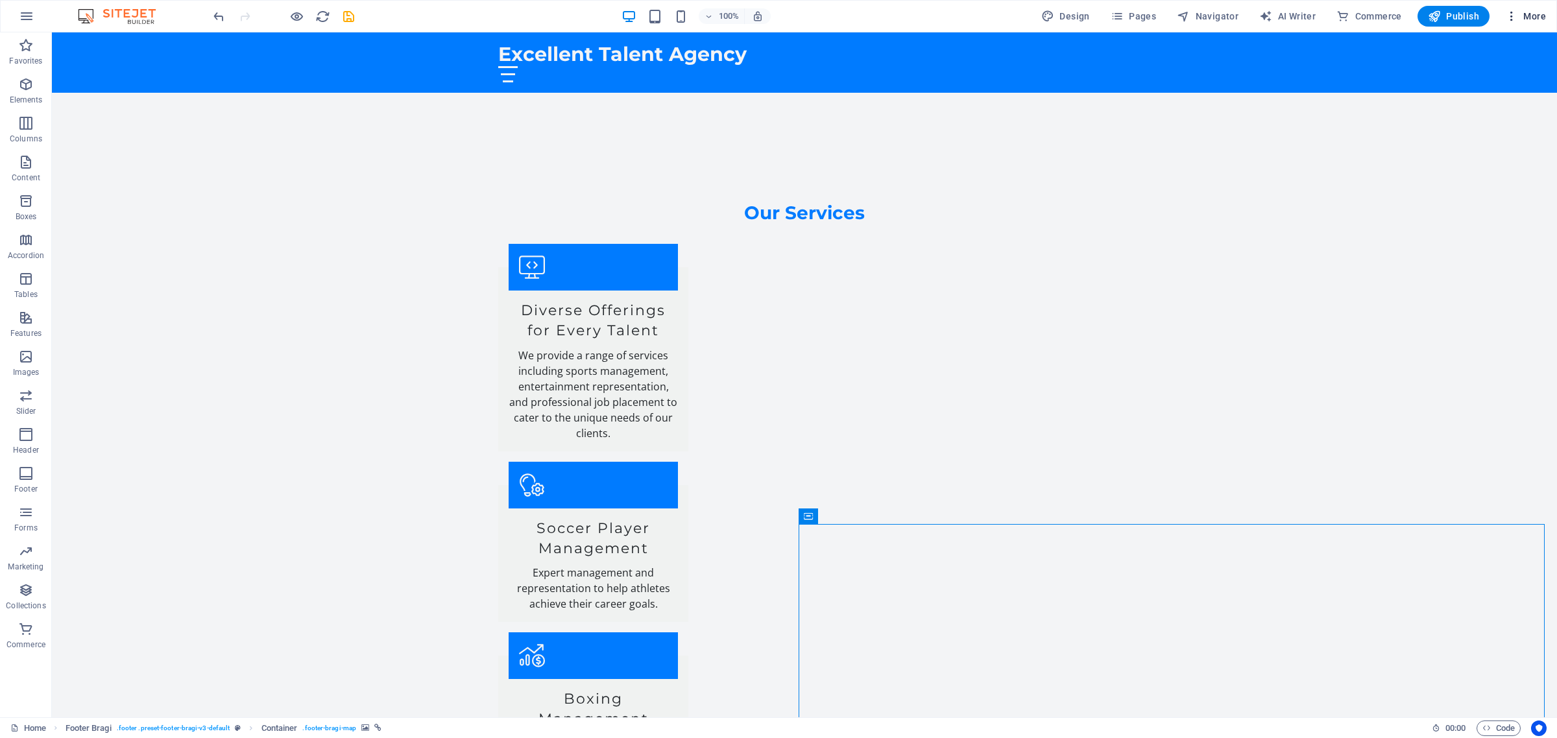
click at [1513, 18] on icon "button" at bounding box center [1511, 16] width 13 height 13
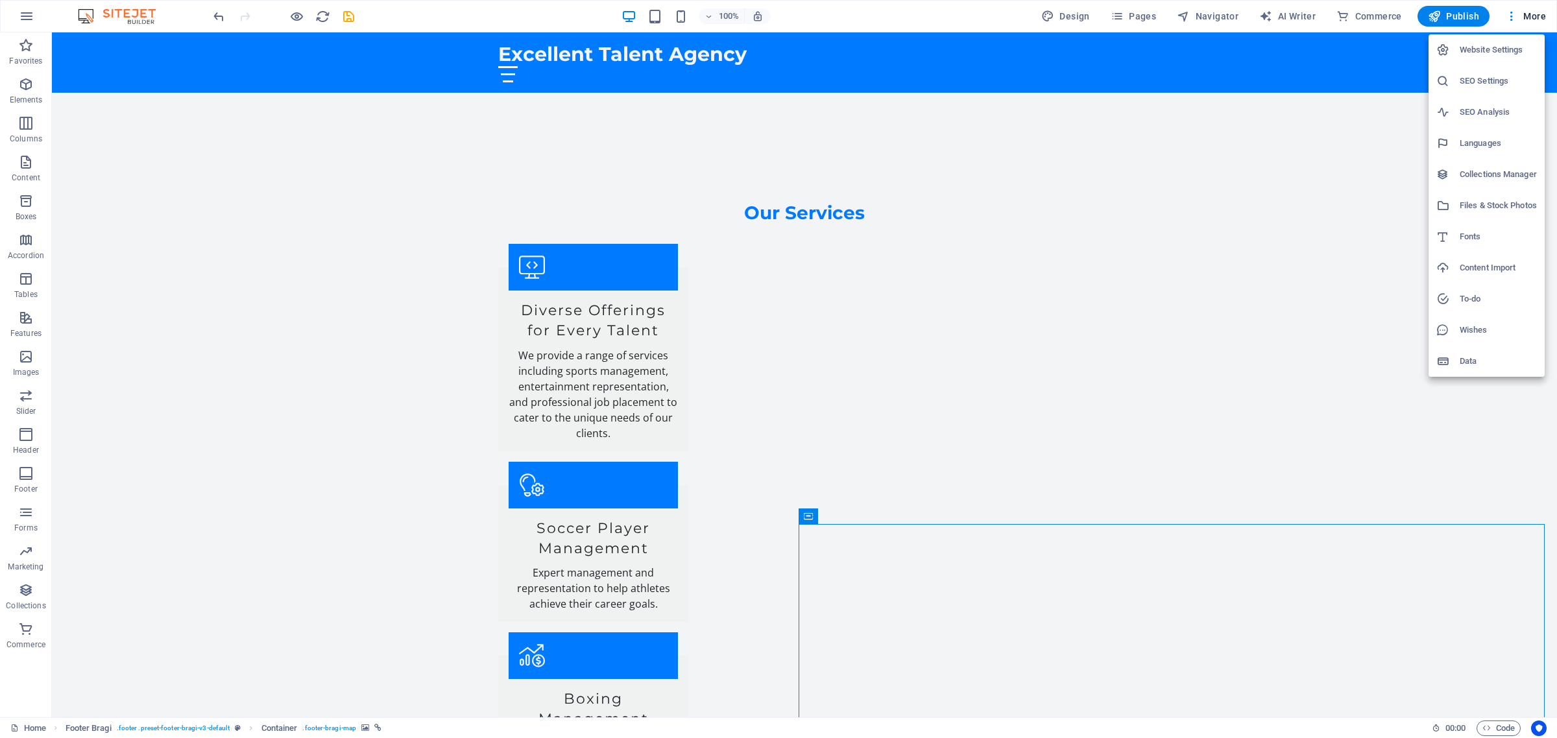
click at [808, 519] on div at bounding box center [778, 369] width 1557 height 738
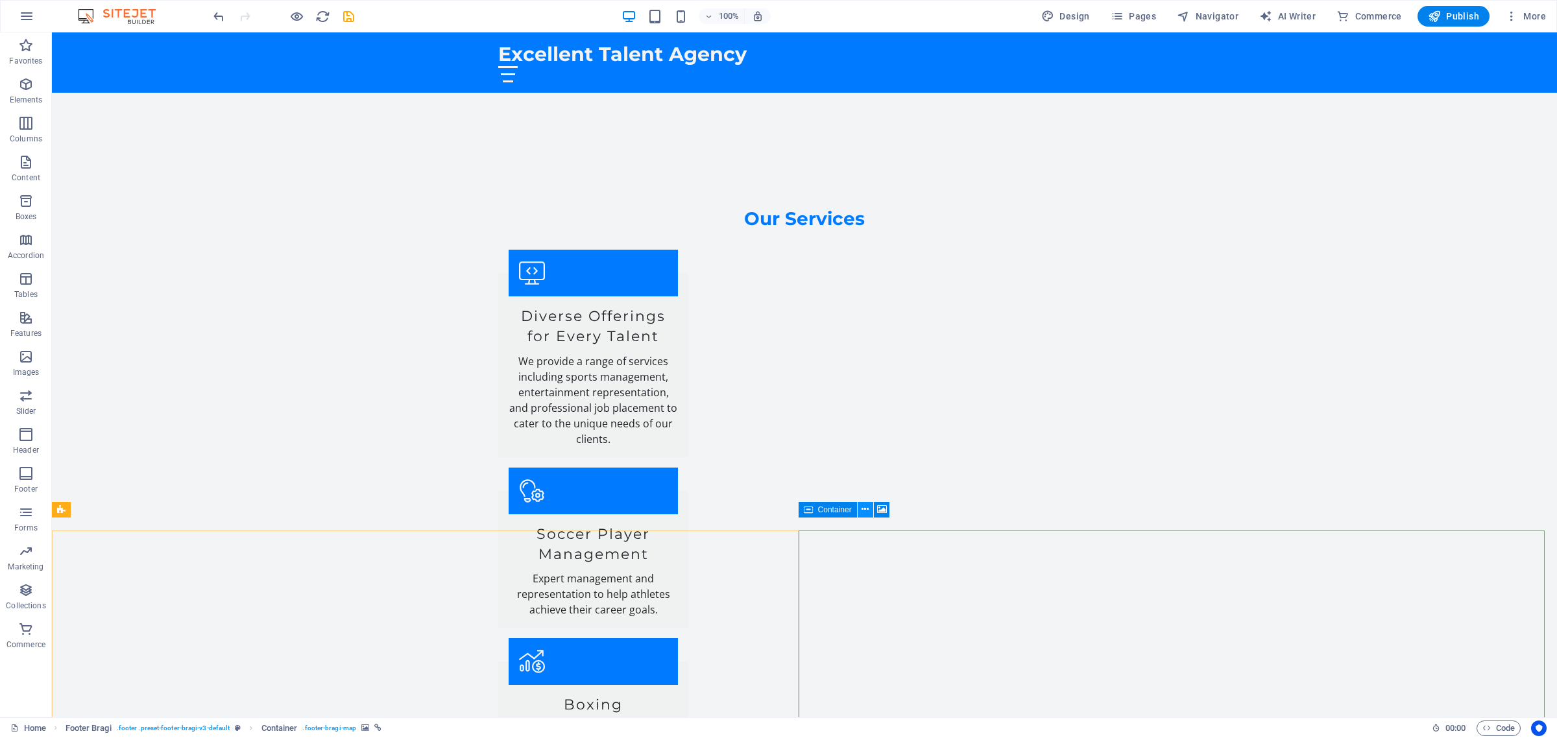
scroll to position [1998, 0]
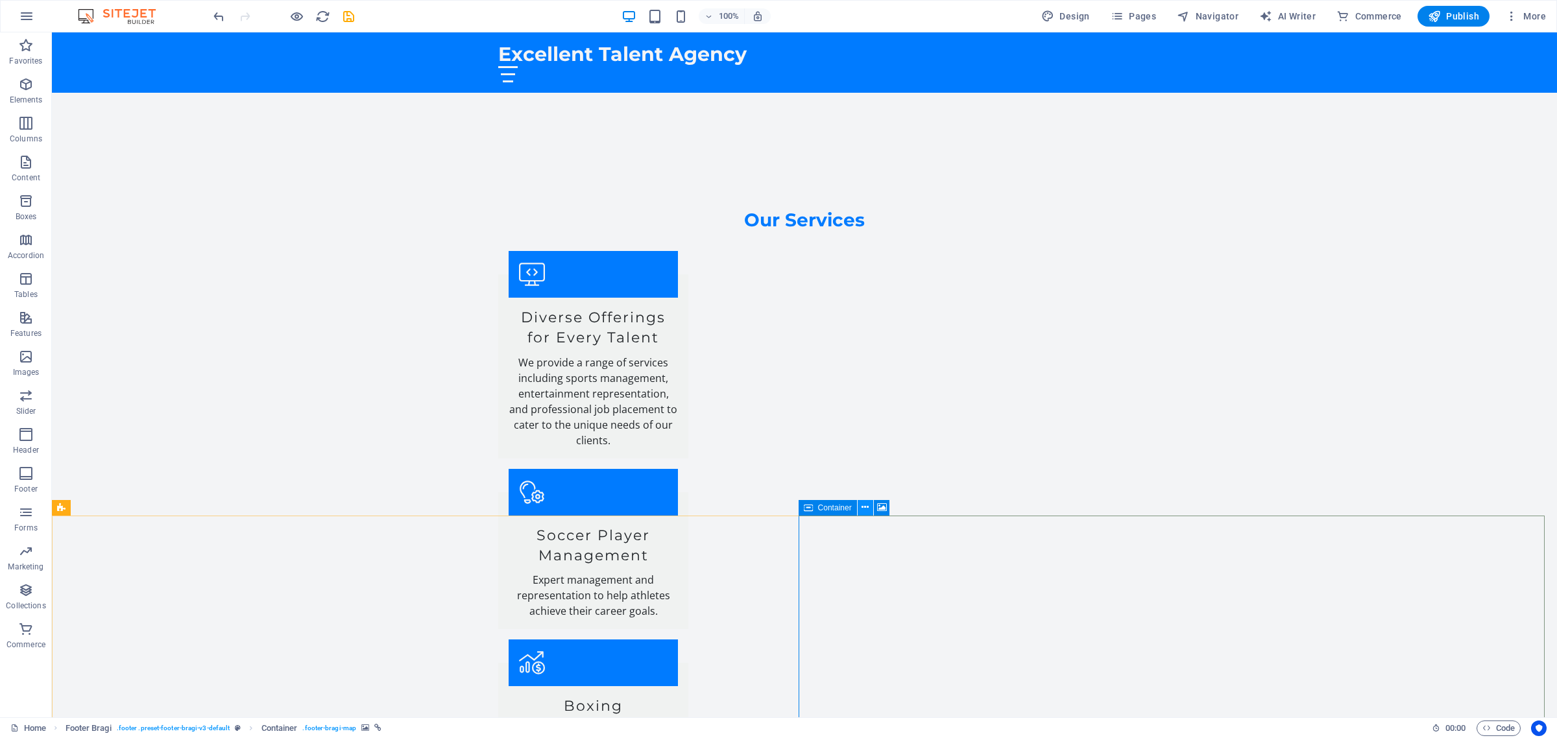
click at [863, 506] on icon at bounding box center [864, 508] width 7 height 14
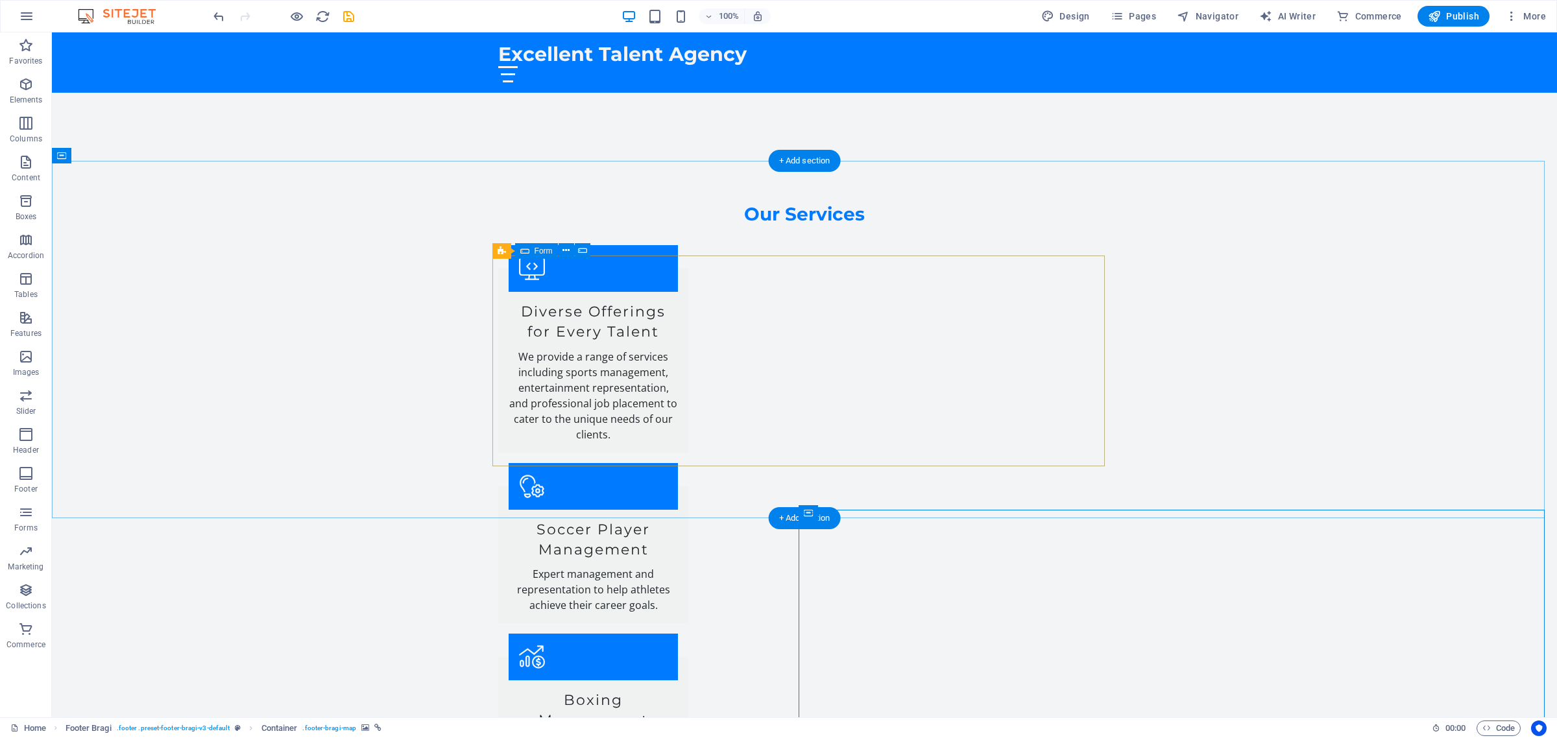
scroll to position [2005, 0]
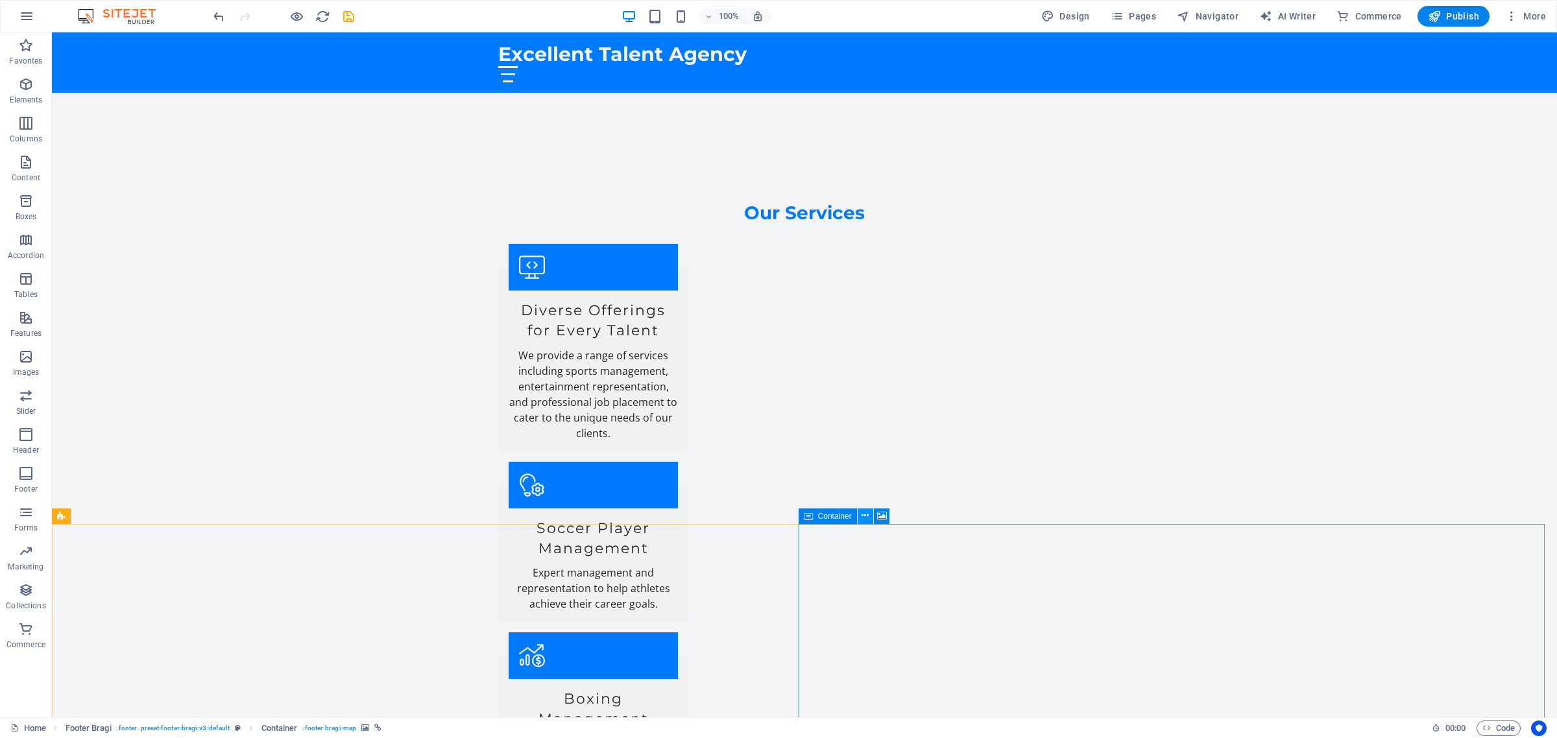
click at [866, 510] on icon at bounding box center [864, 516] width 7 height 14
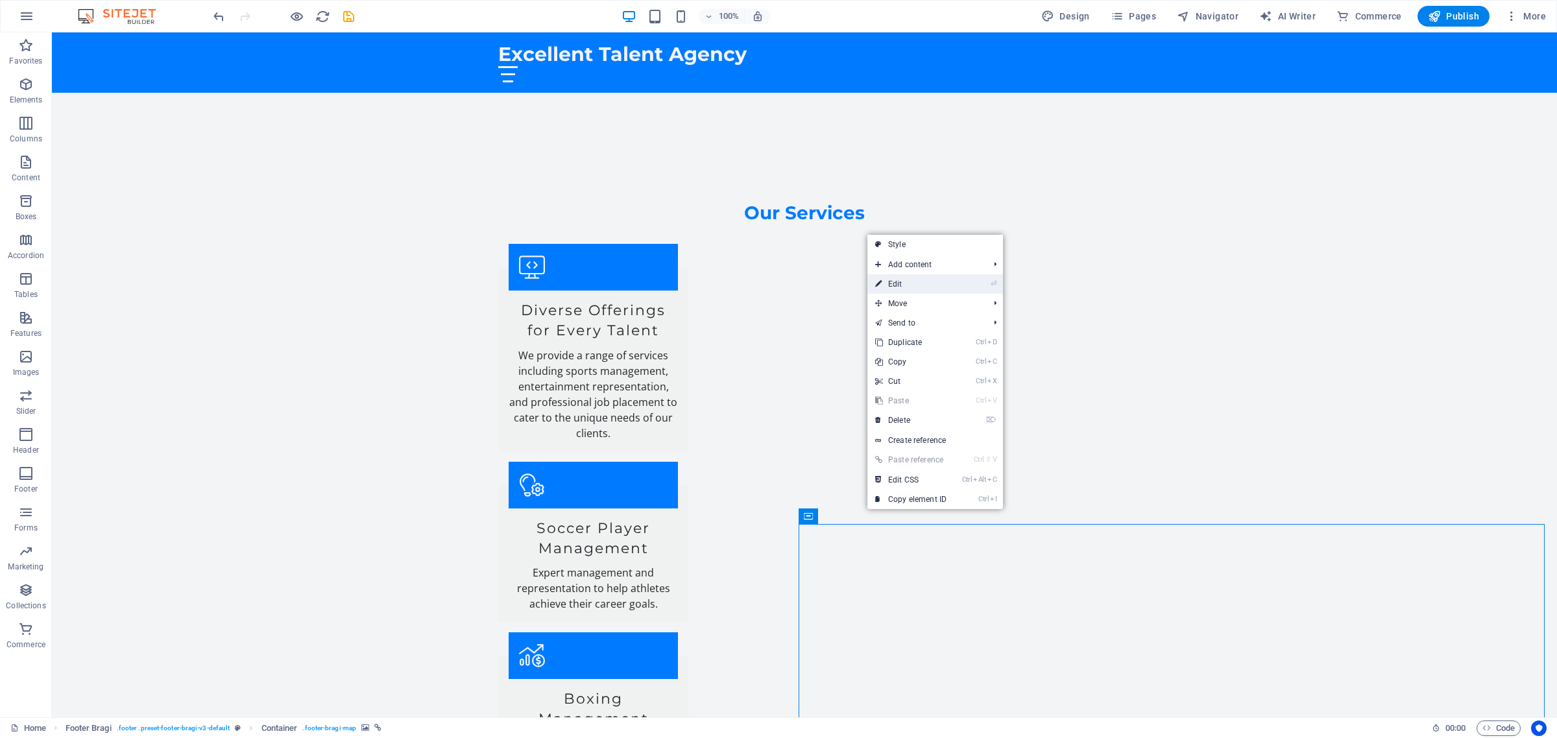
click at [899, 283] on link "⏎ Edit" at bounding box center [910, 283] width 87 height 19
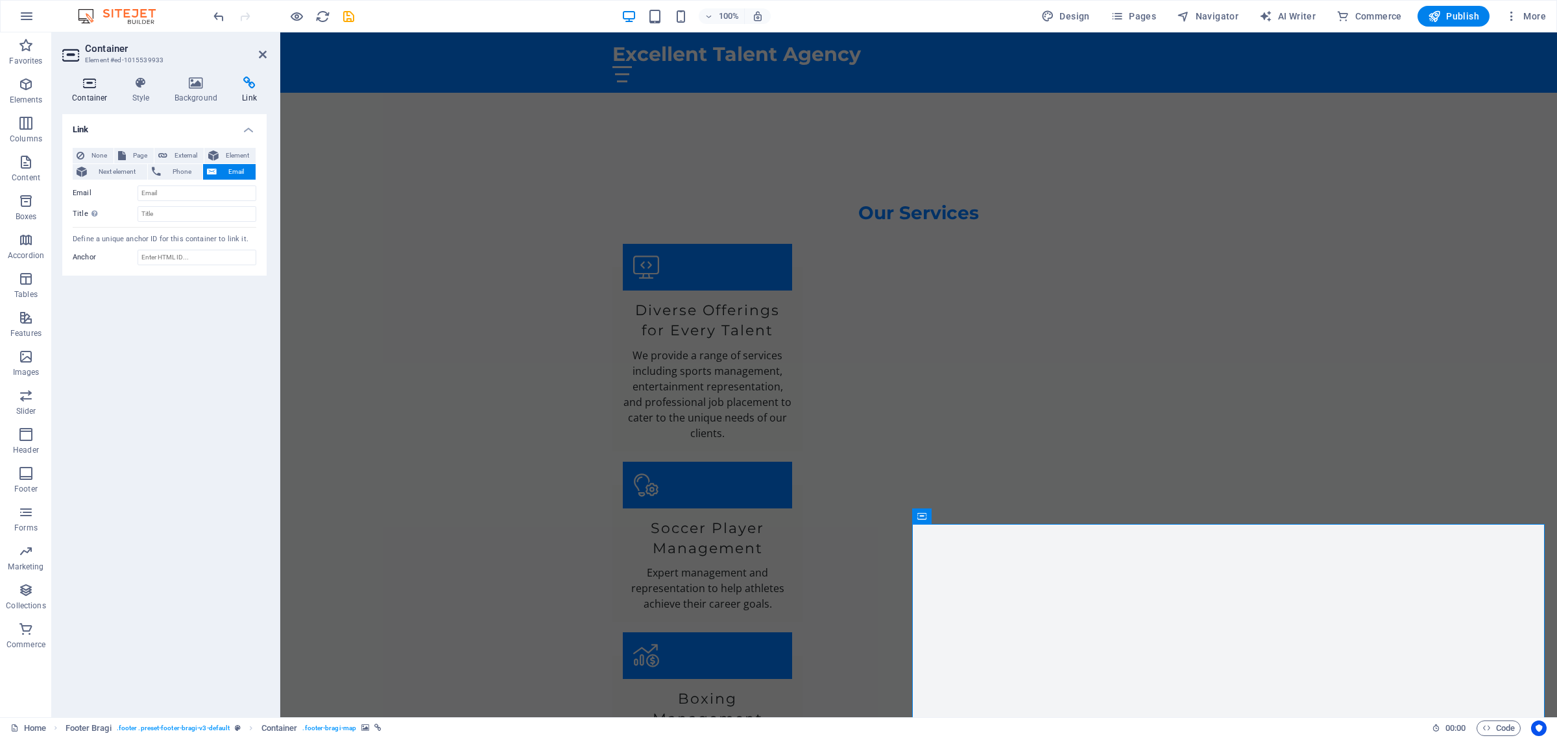
click at [89, 82] on icon at bounding box center [89, 83] width 55 height 13
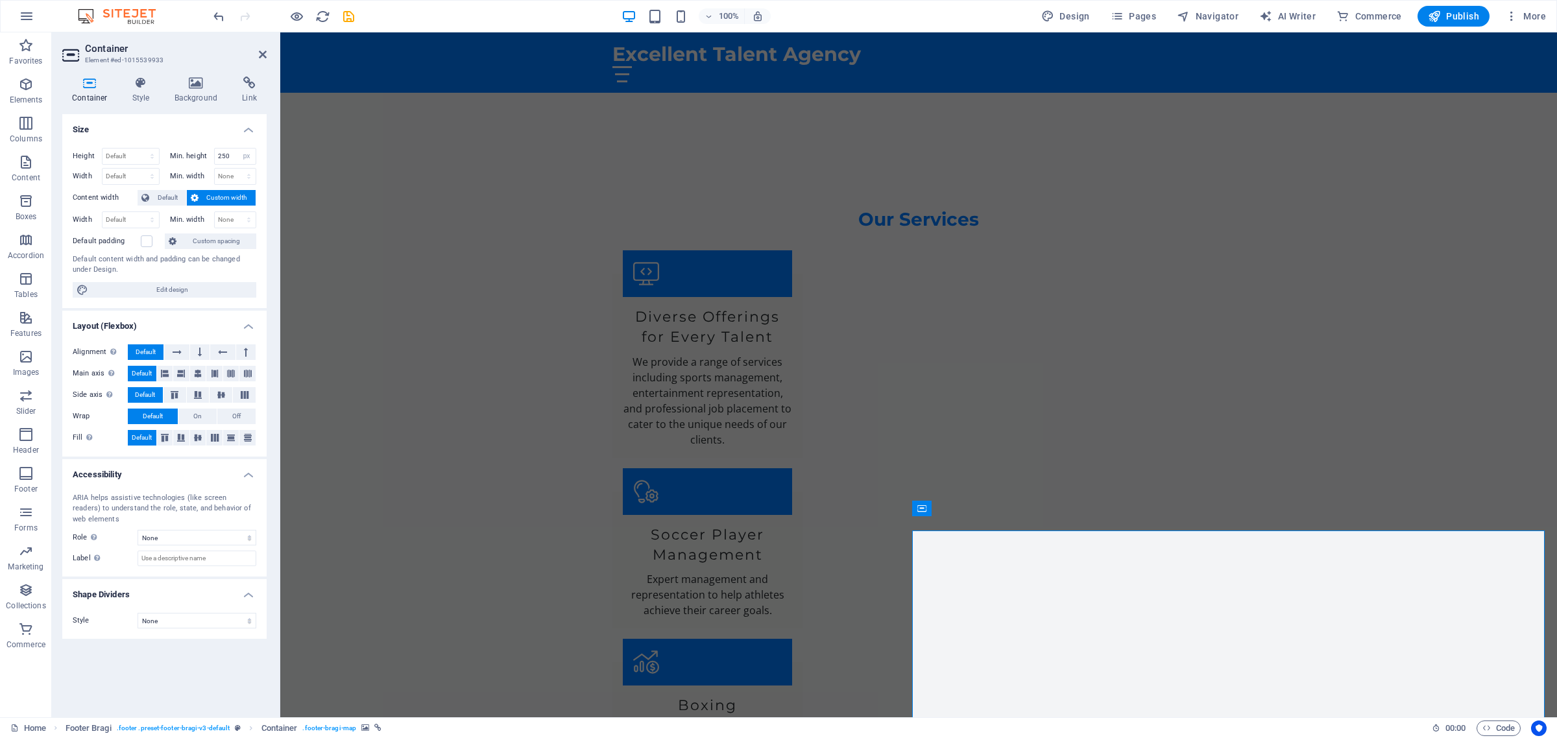
scroll to position [1998, 0]
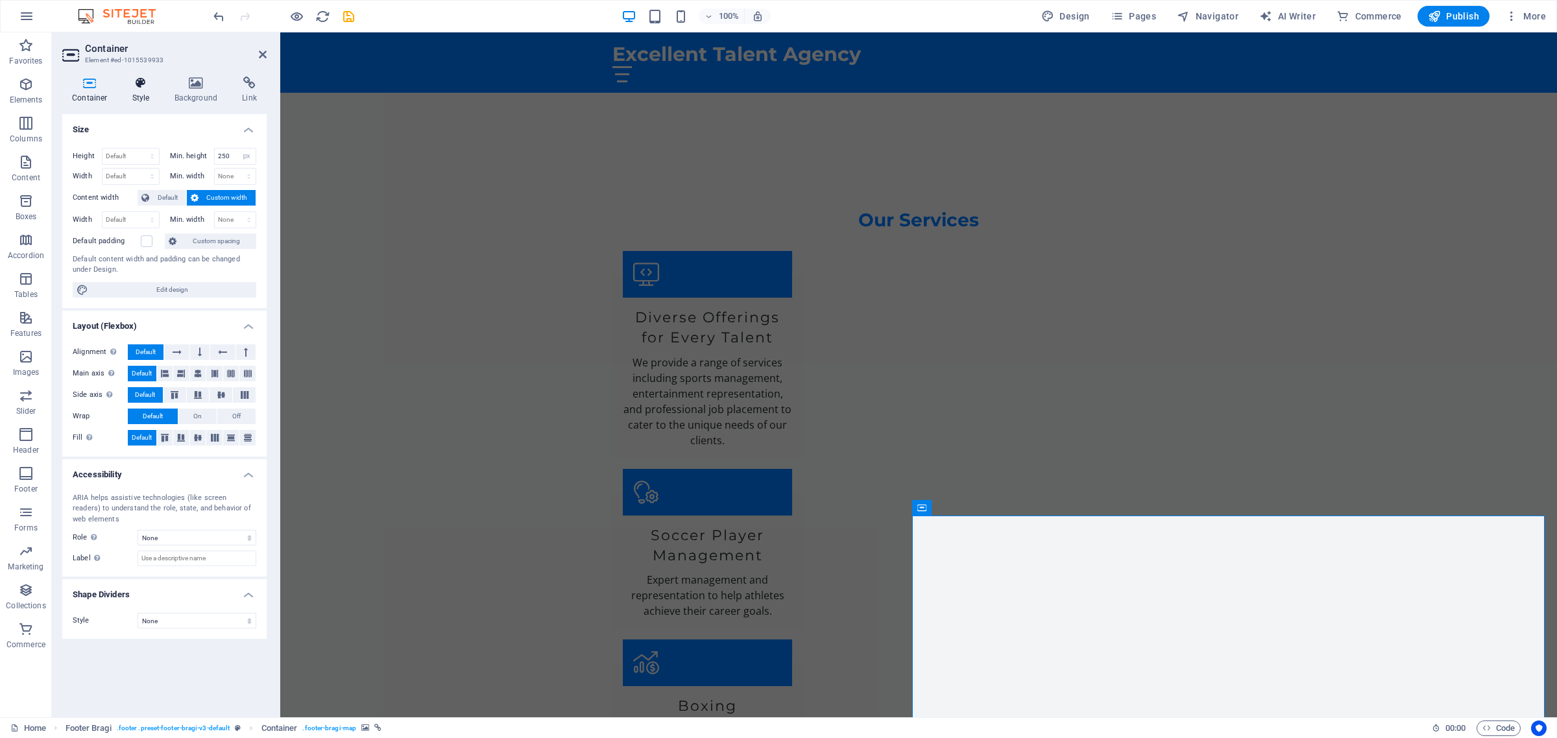
click at [137, 92] on h4 "Style" at bounding box center [144, 90] width 42 height 27
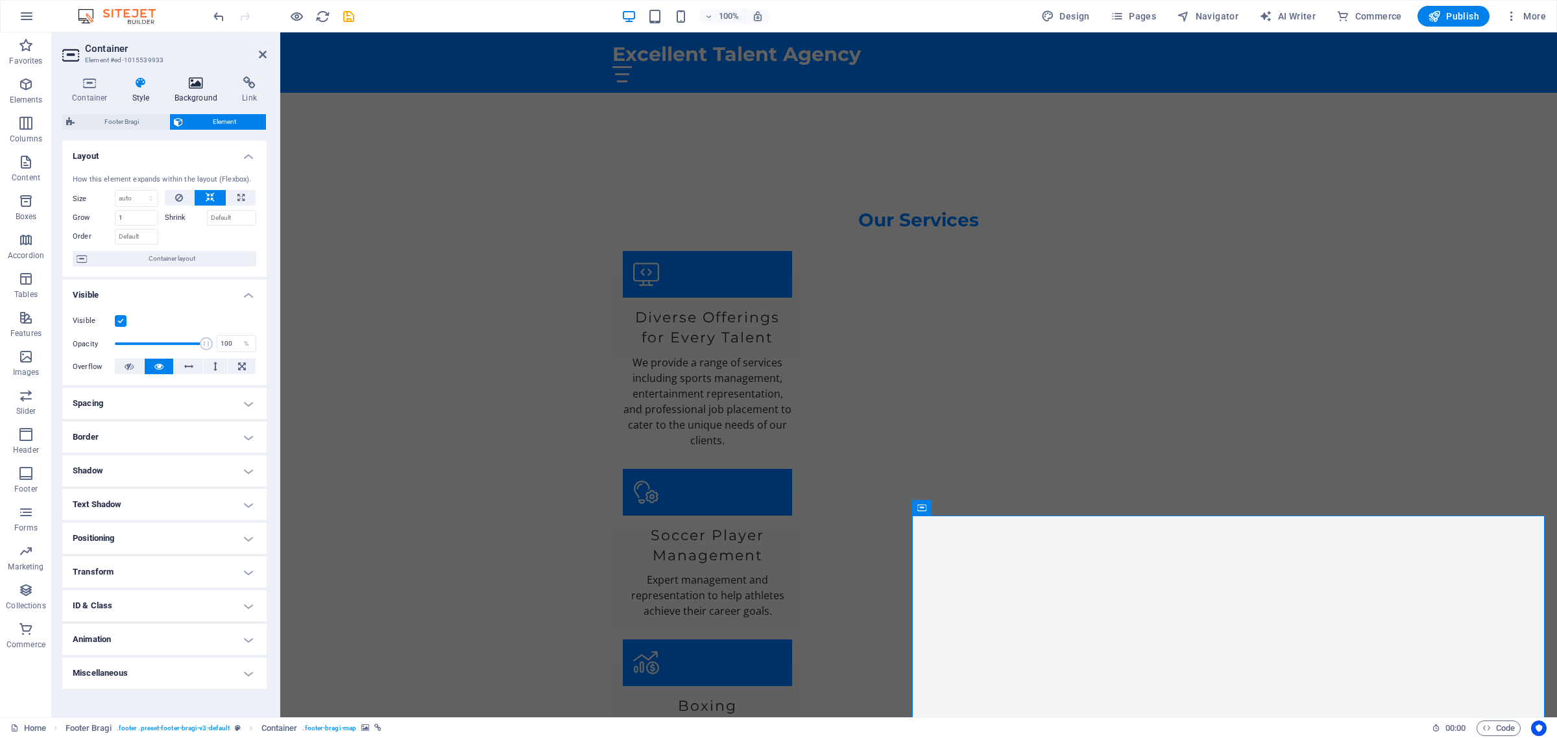
click at [192, 86] on icon at bounding box center [196, 83] width 63 height 13
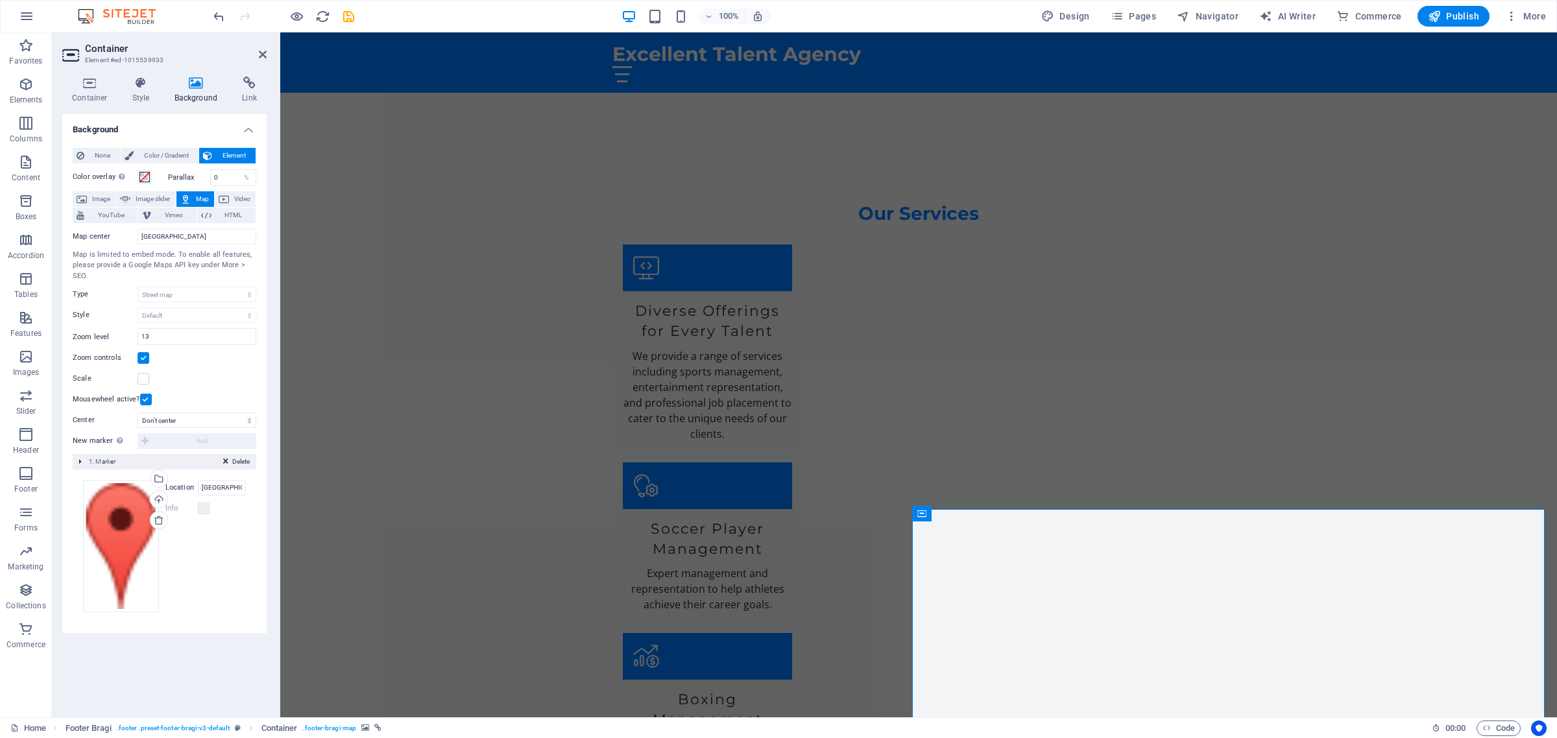
scroll to position [2005, 0]
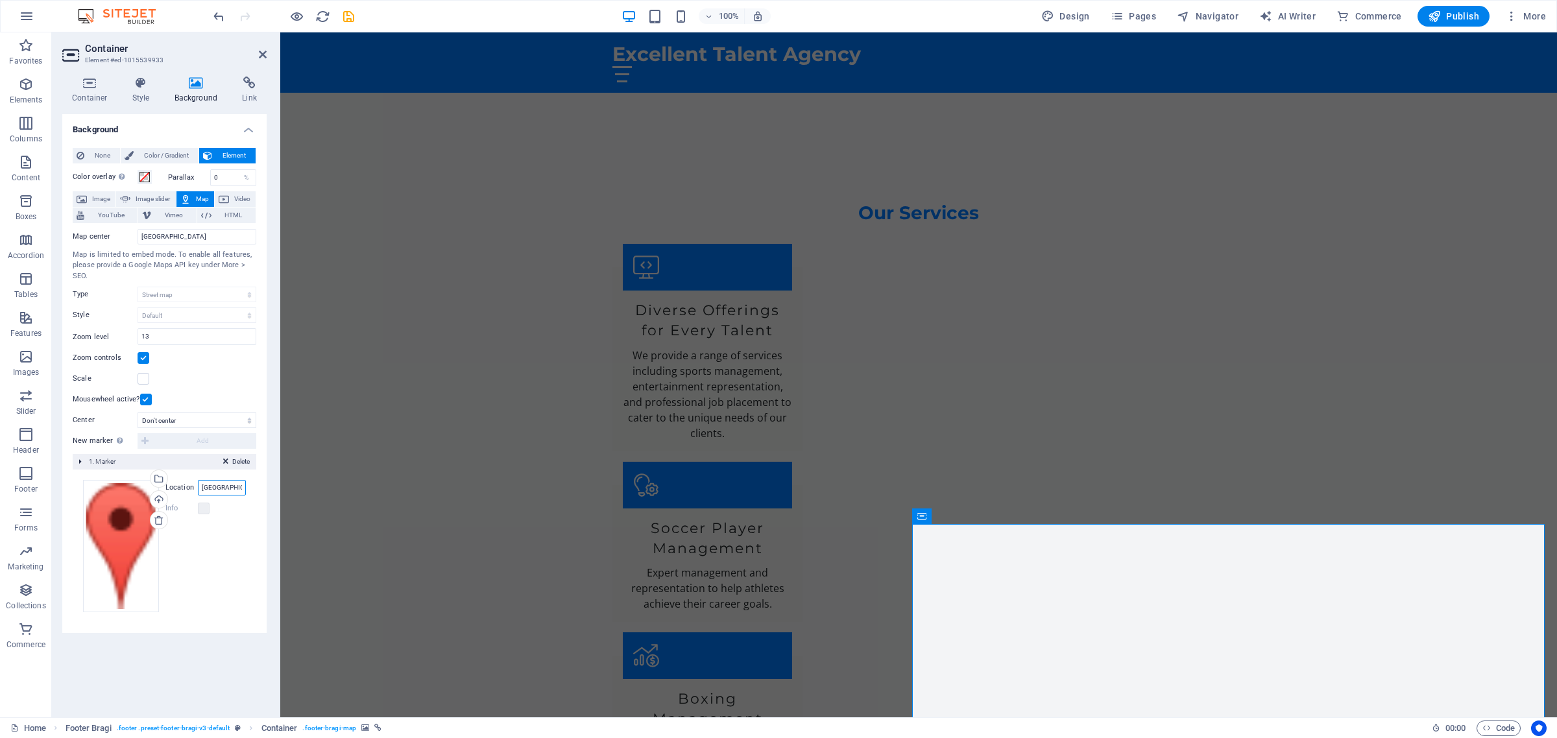
click at [227, 491] on input "Berlin" at bounding box center [222, 488] width 48 height 16
type input "B"
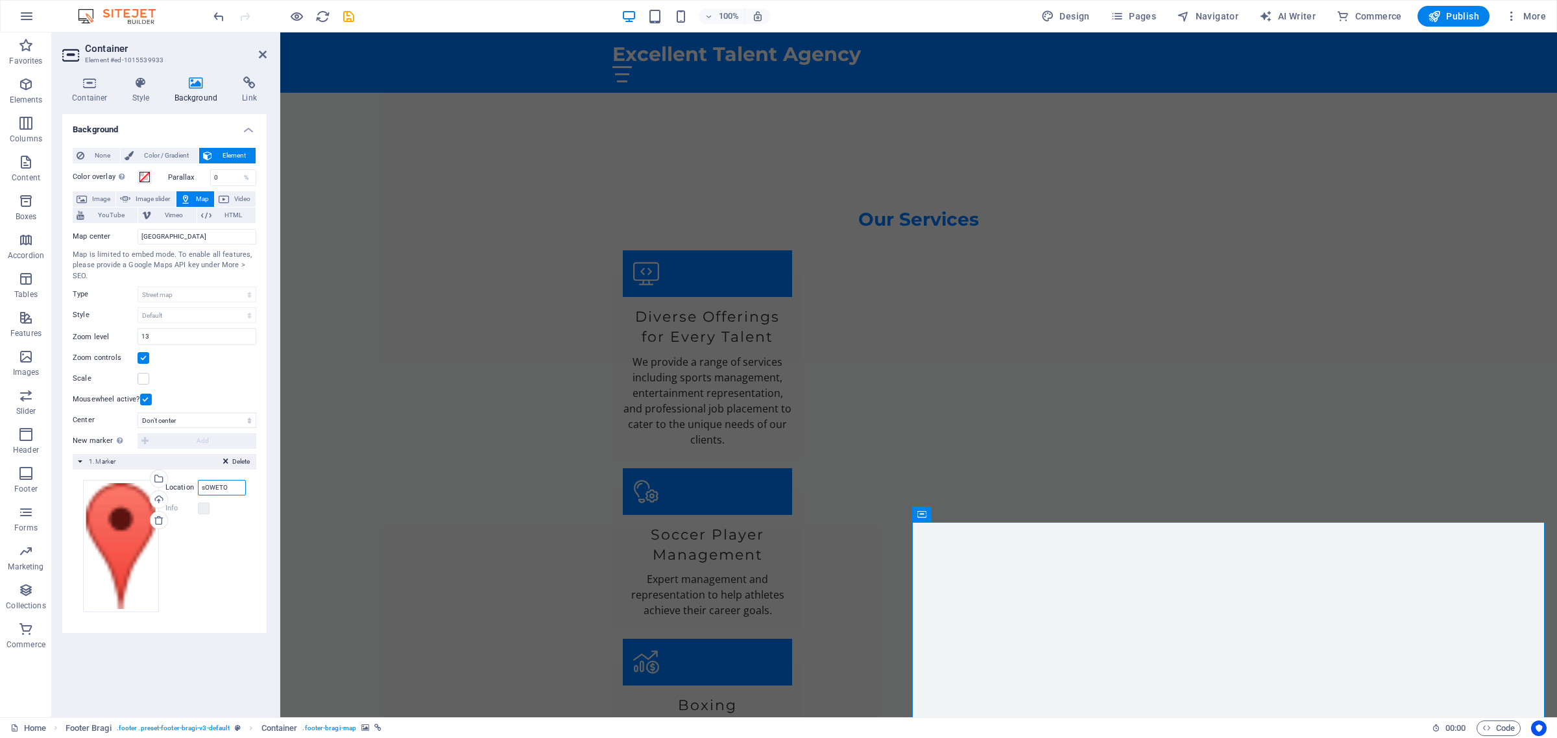
scroll to position [1998, 0]
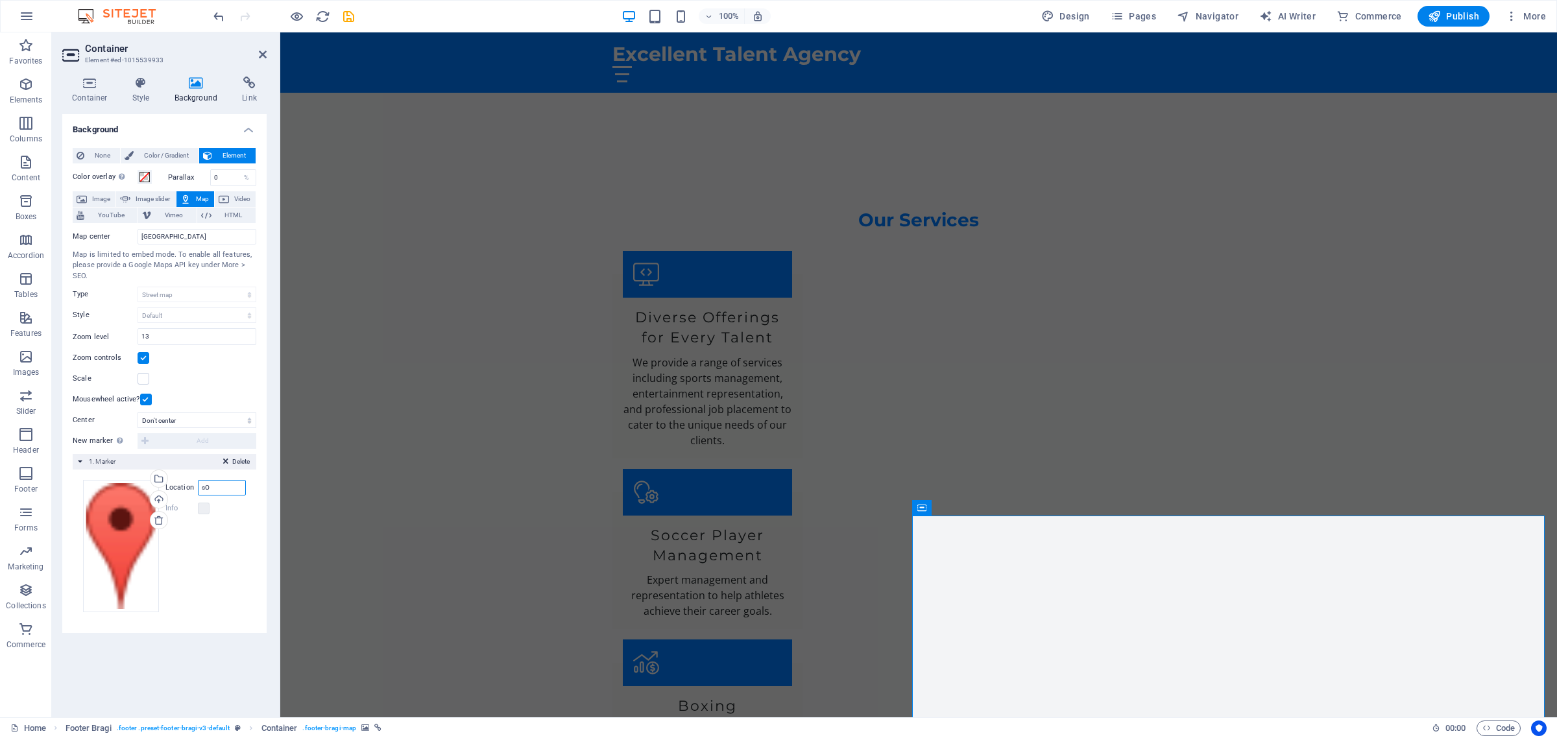
type input "s"
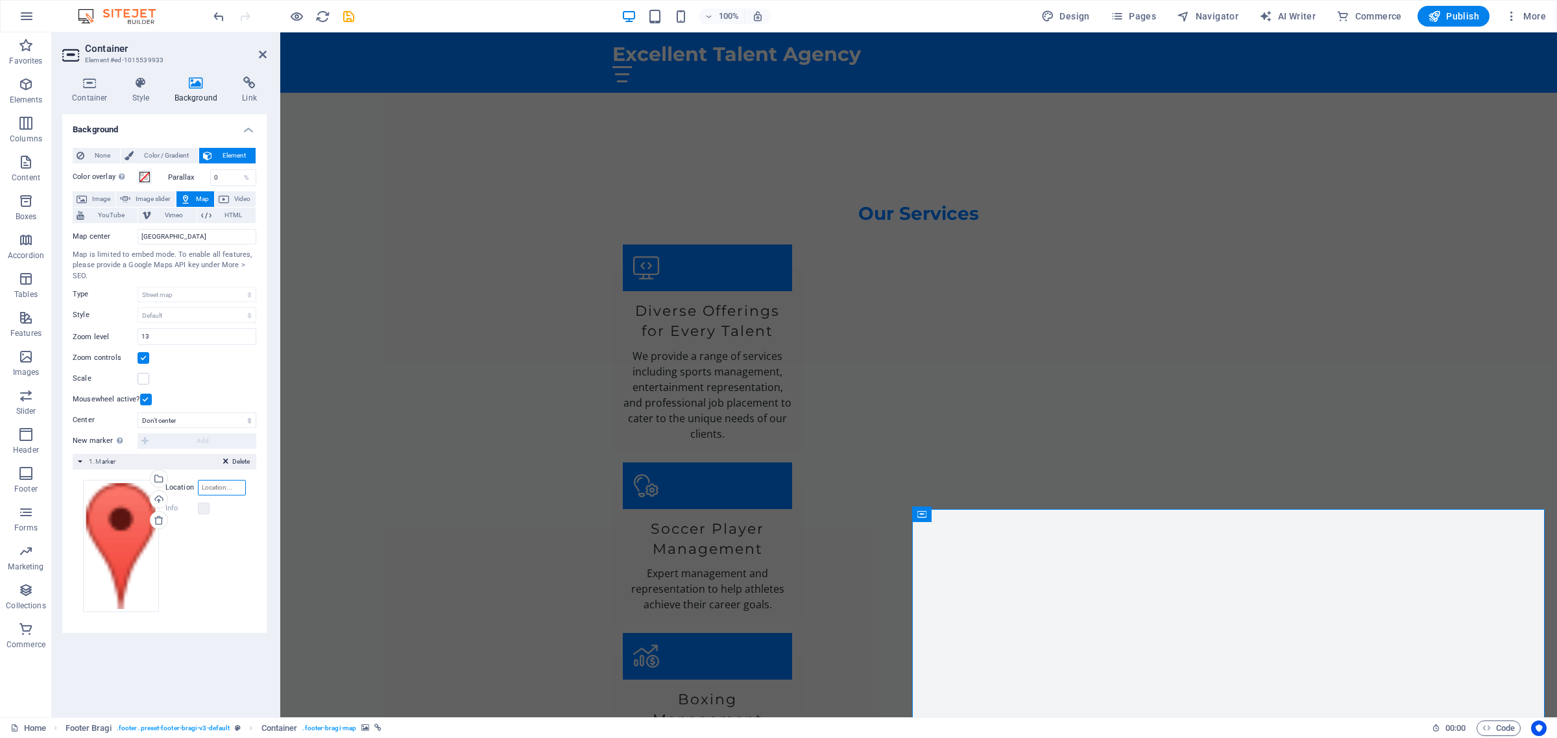
scroll to position [2005, 0]
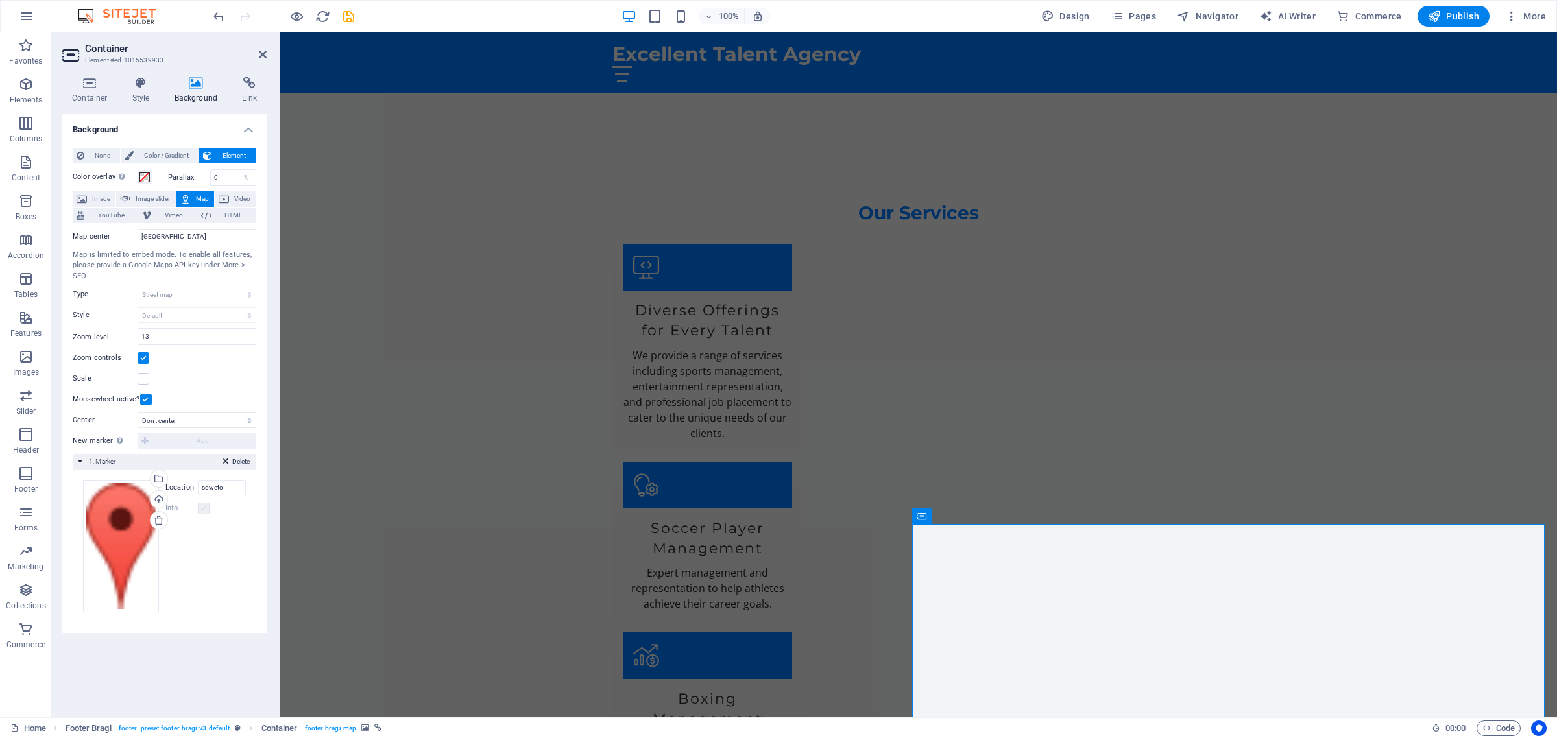
click at [198, 509] on label at bounding box center [204, 509] width 12 height 12
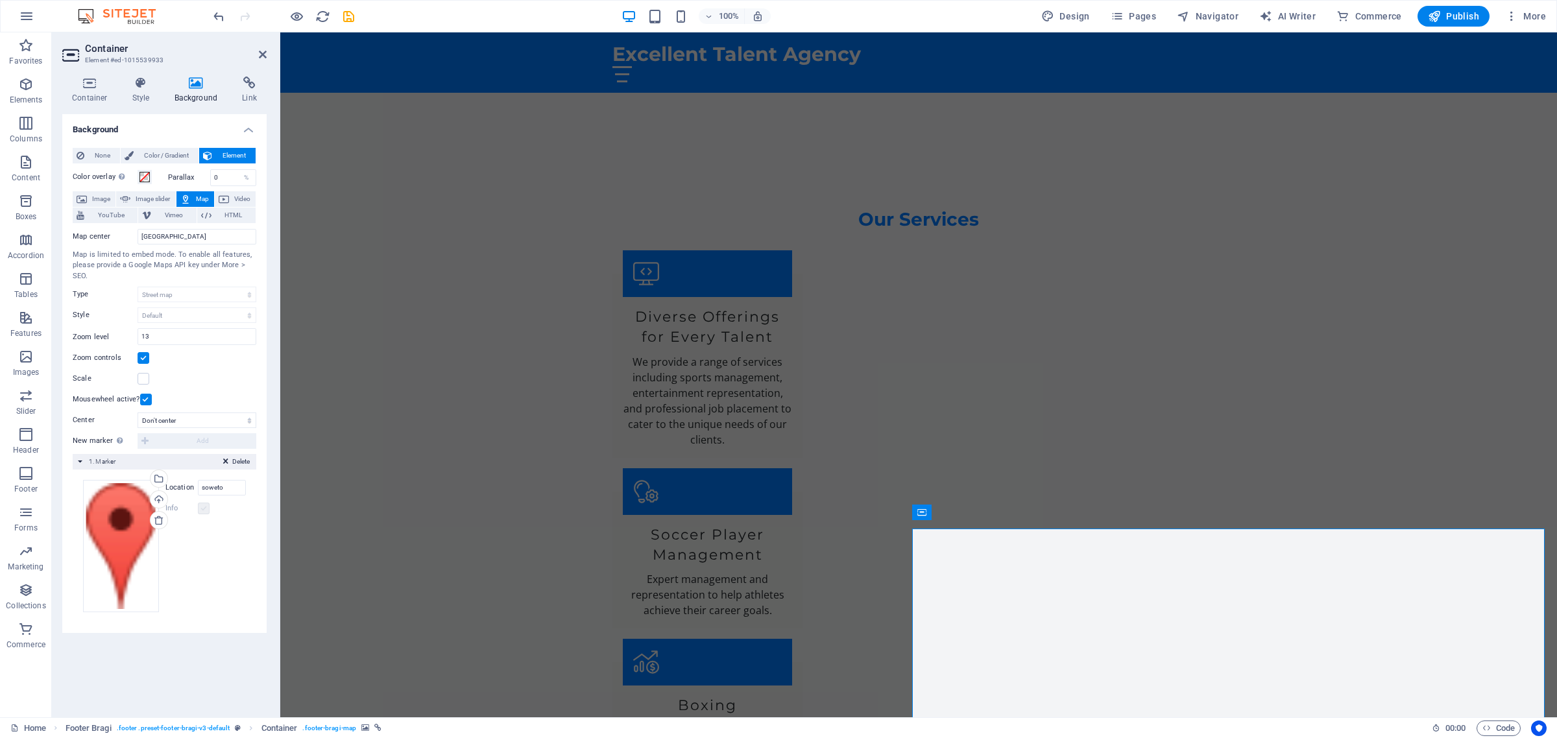
scroll to position [1998, 0]
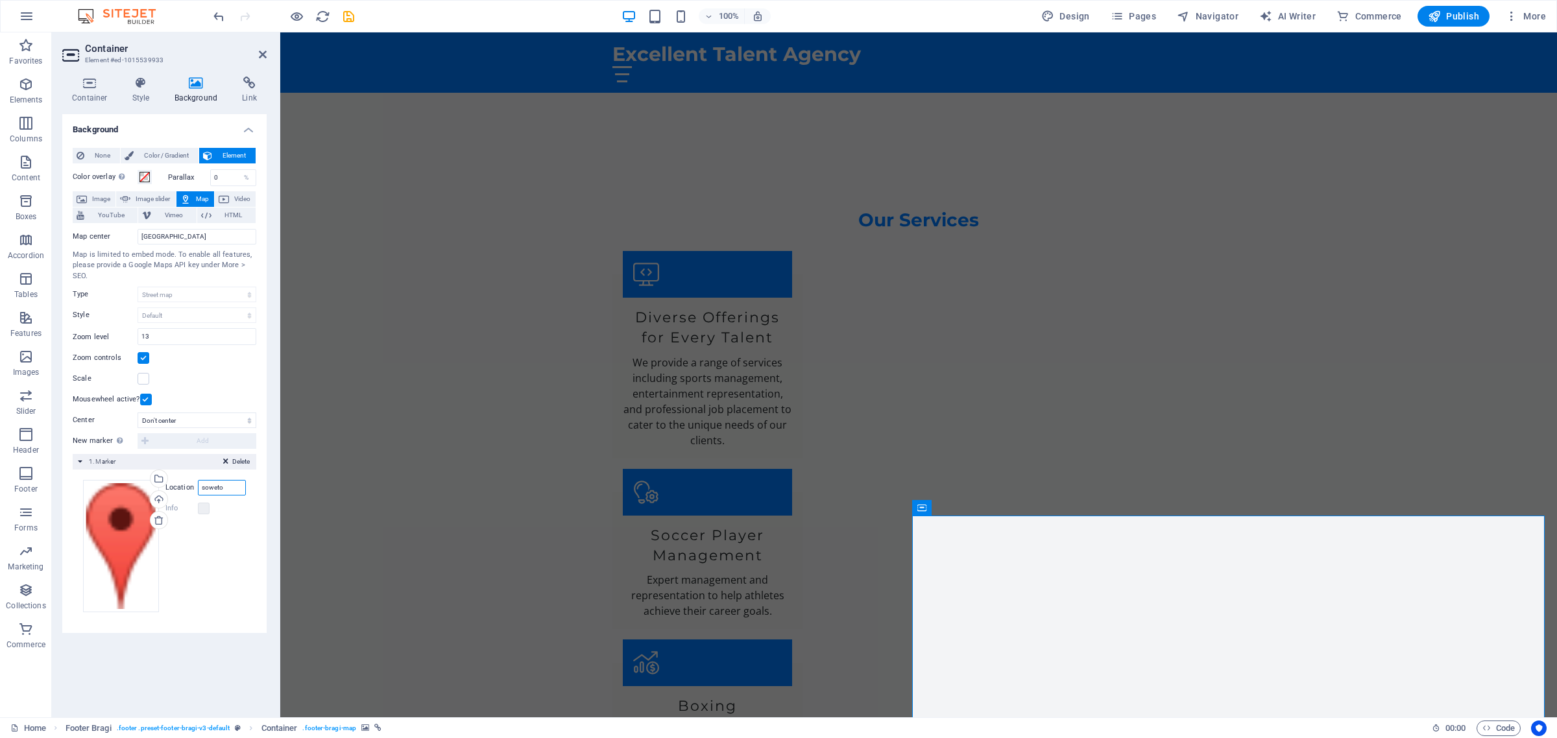
click at [227, 488] on input "soweto" at bounding box center [222, 488] width 48 height 16
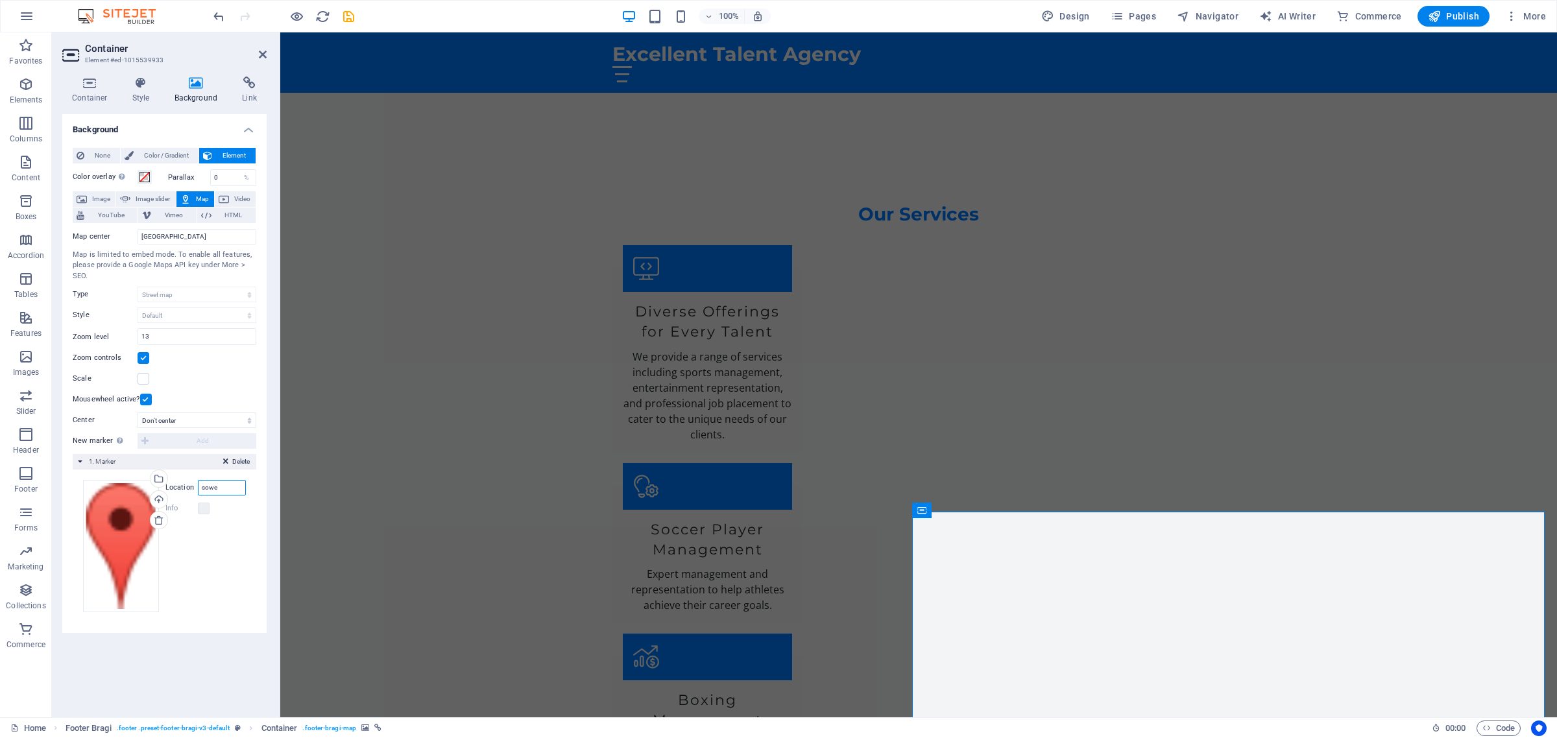
scroll to position [2005, 0]
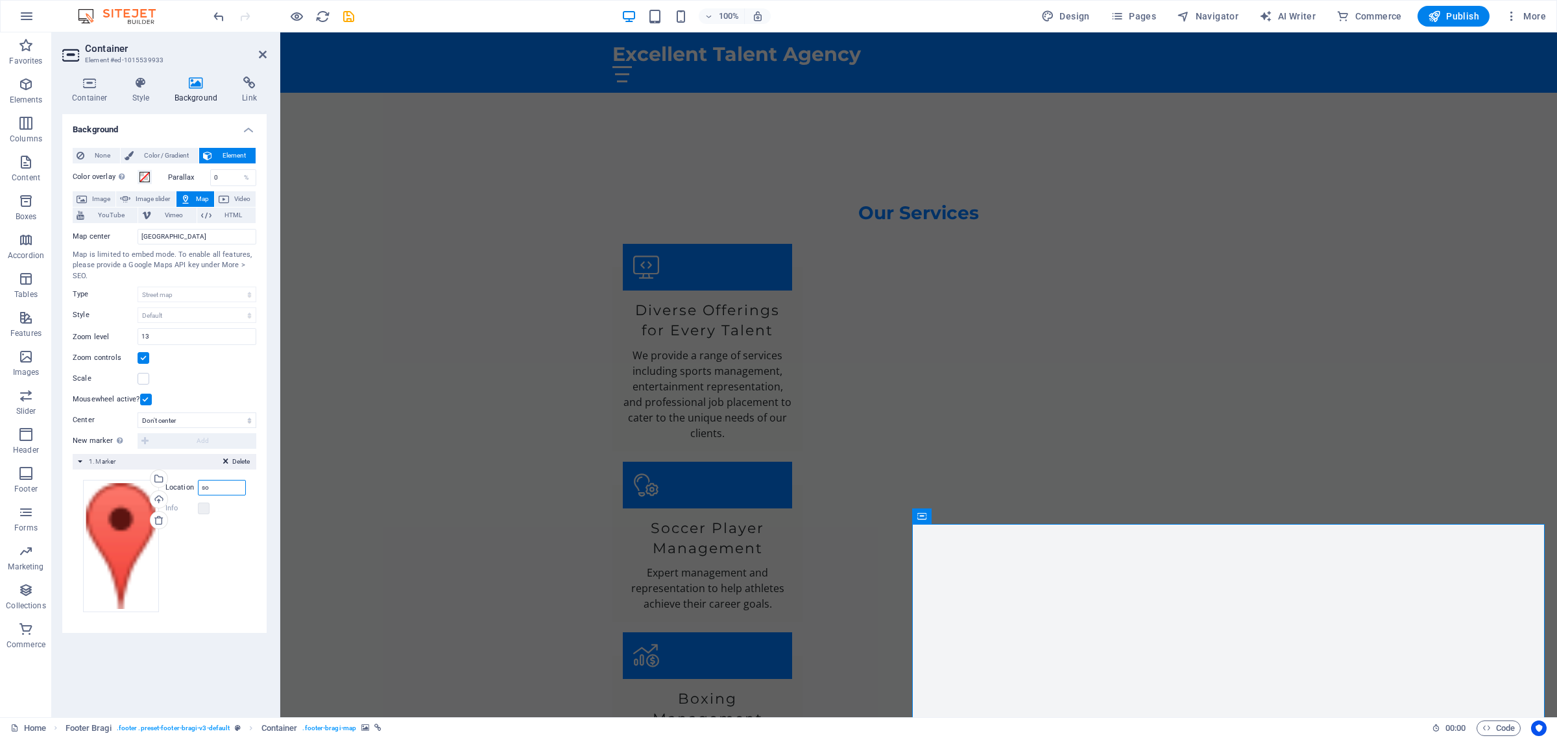
type input "s"
type input "Johannesburg"
click at [130, 550] on div "Drag files here, click to choose files or select files from Files or our free s…" at bounding box center [121, 546] width 76 height 132
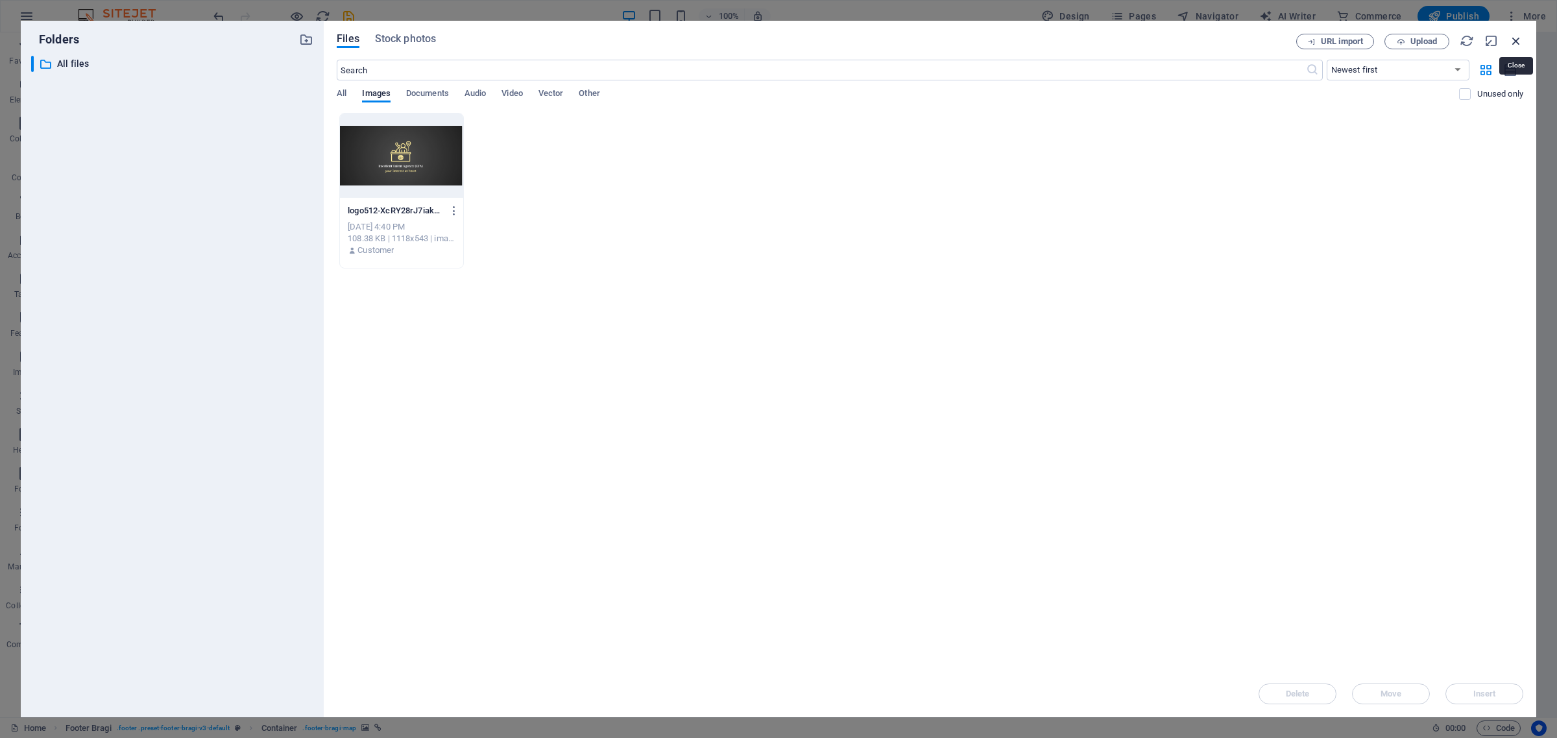
click at [1513, 40] on icon "button" at bounding box center [1516, 41] width 14 height 14
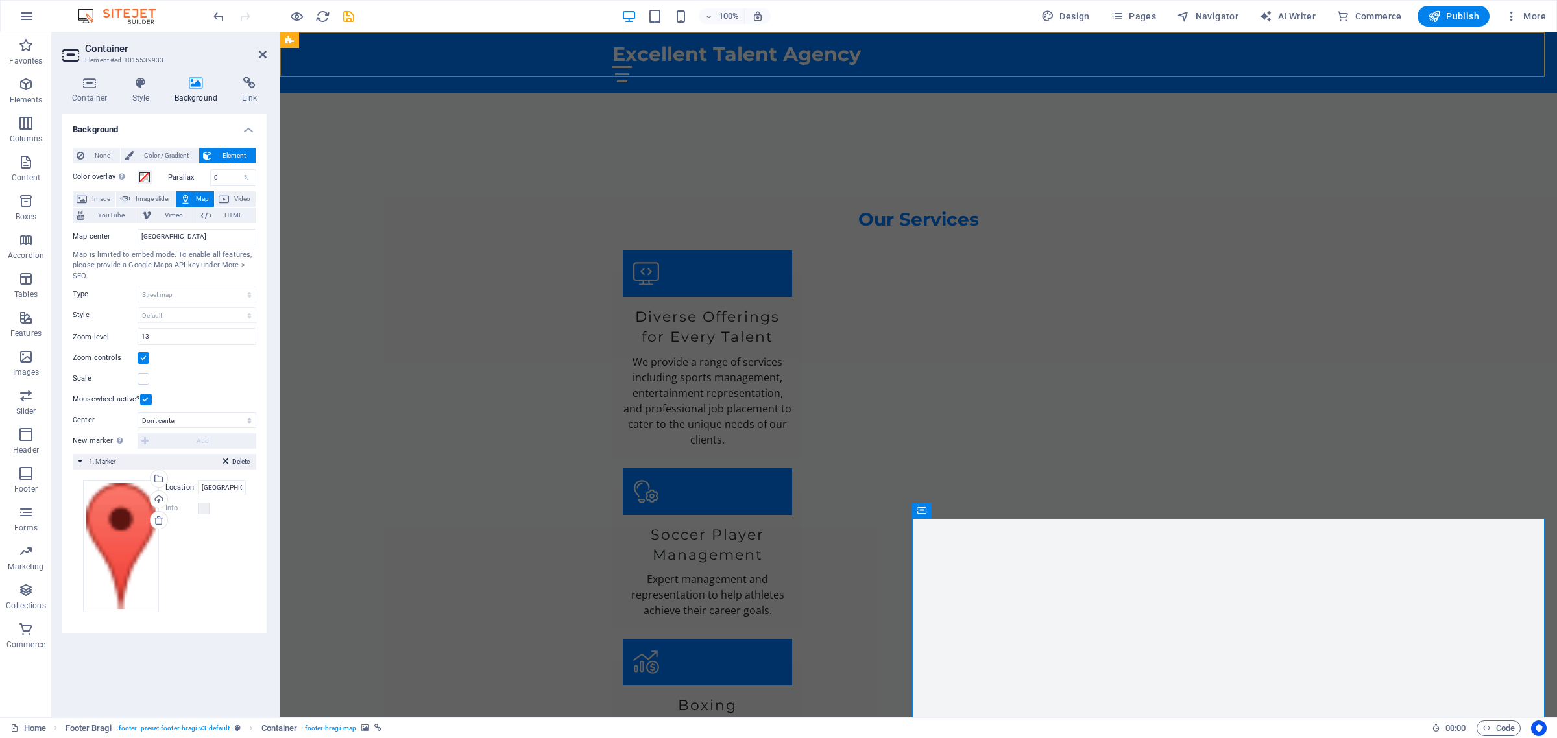
scroll to position [1998, 0]
click at [199, 508] on label at bounding box center [204, 509] width 12 height 12
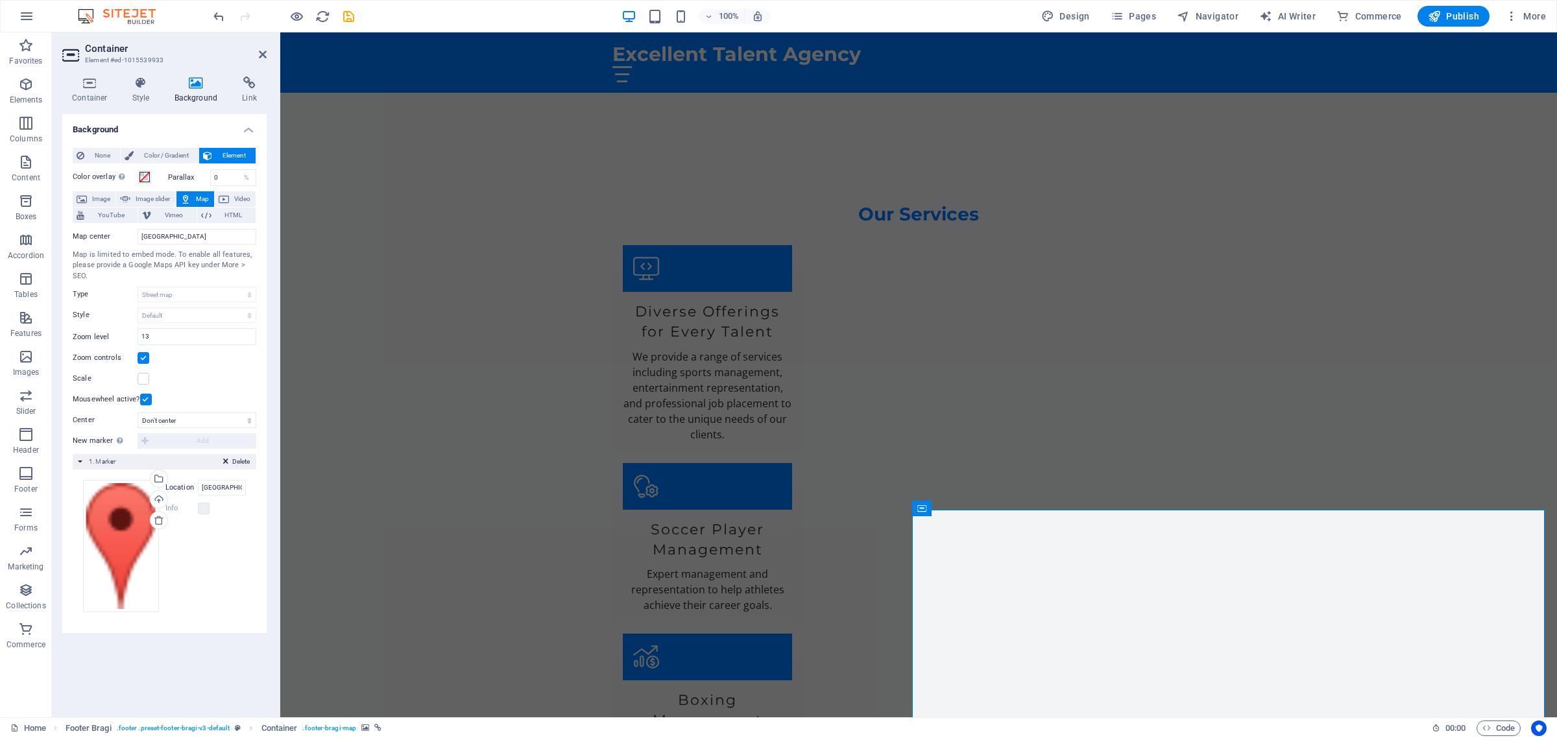
scroll to position [2005, 0]
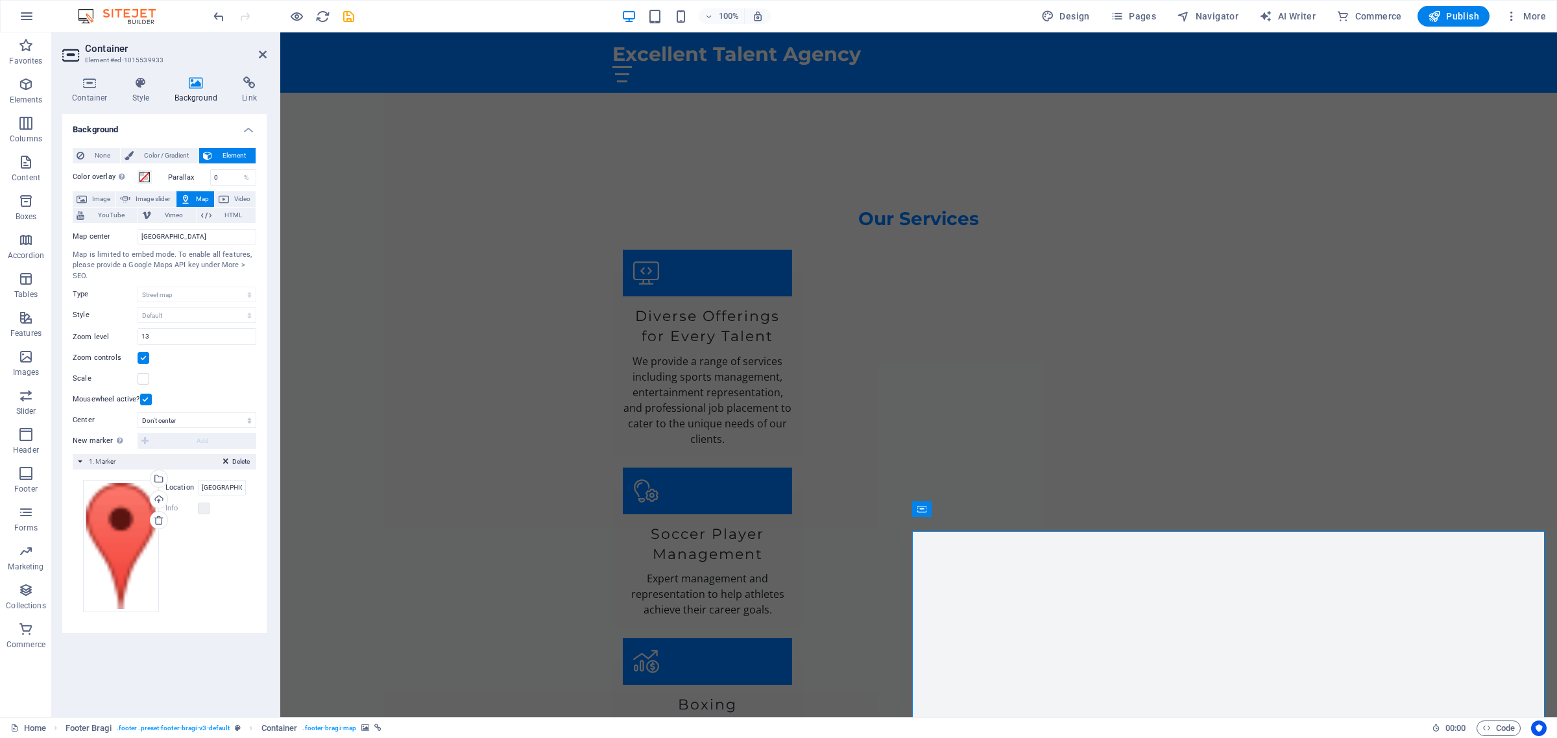
scroll to position [1998, 0]
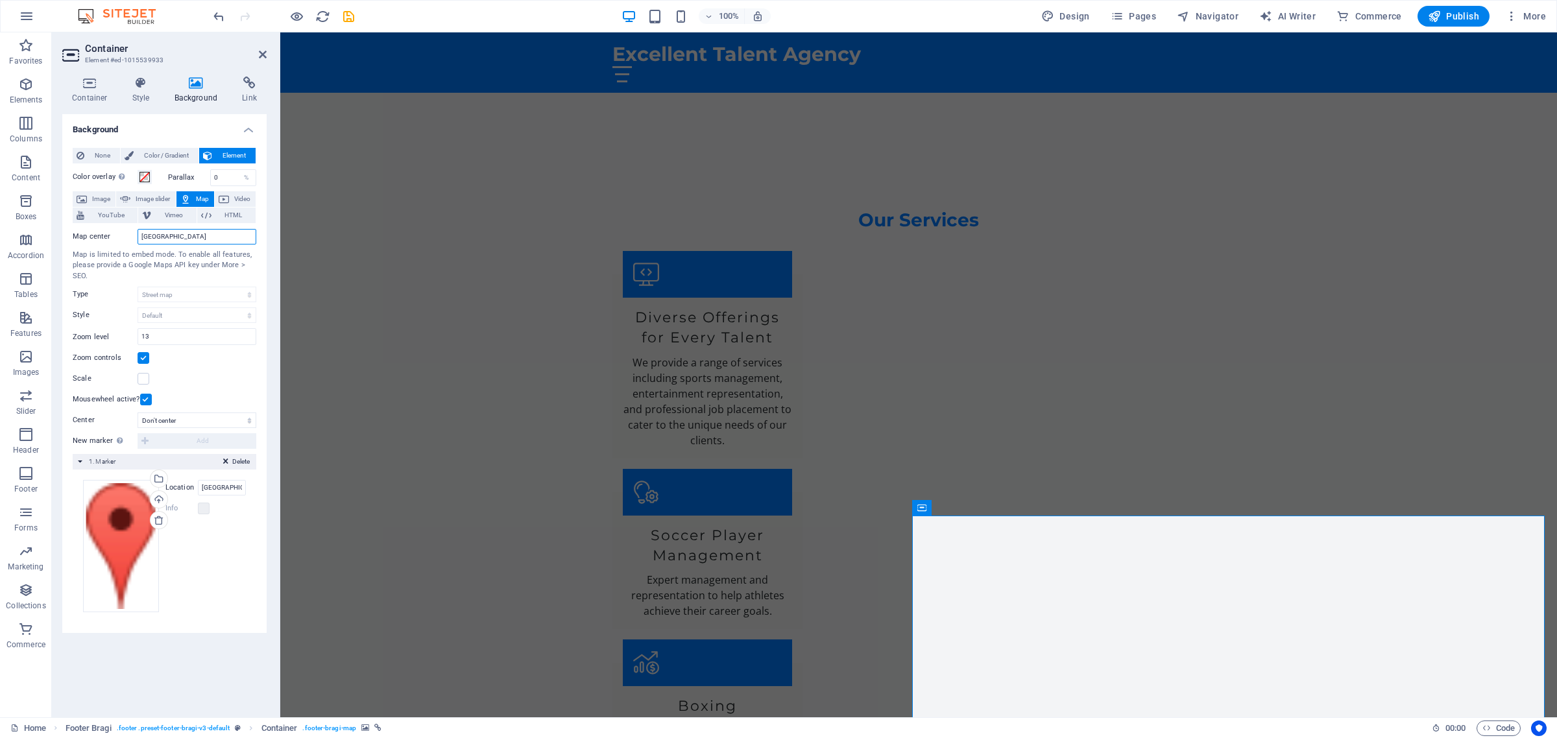
click at [161, 237] on input "Berlin" at bounding box center [196, 237] width 119 height 16
click at [144, 378] on label at bounding box center [143, 379] width 12 height 12
click at [0, 0] on input "Scale" at bounding box center [0, 0] width 0 height 0
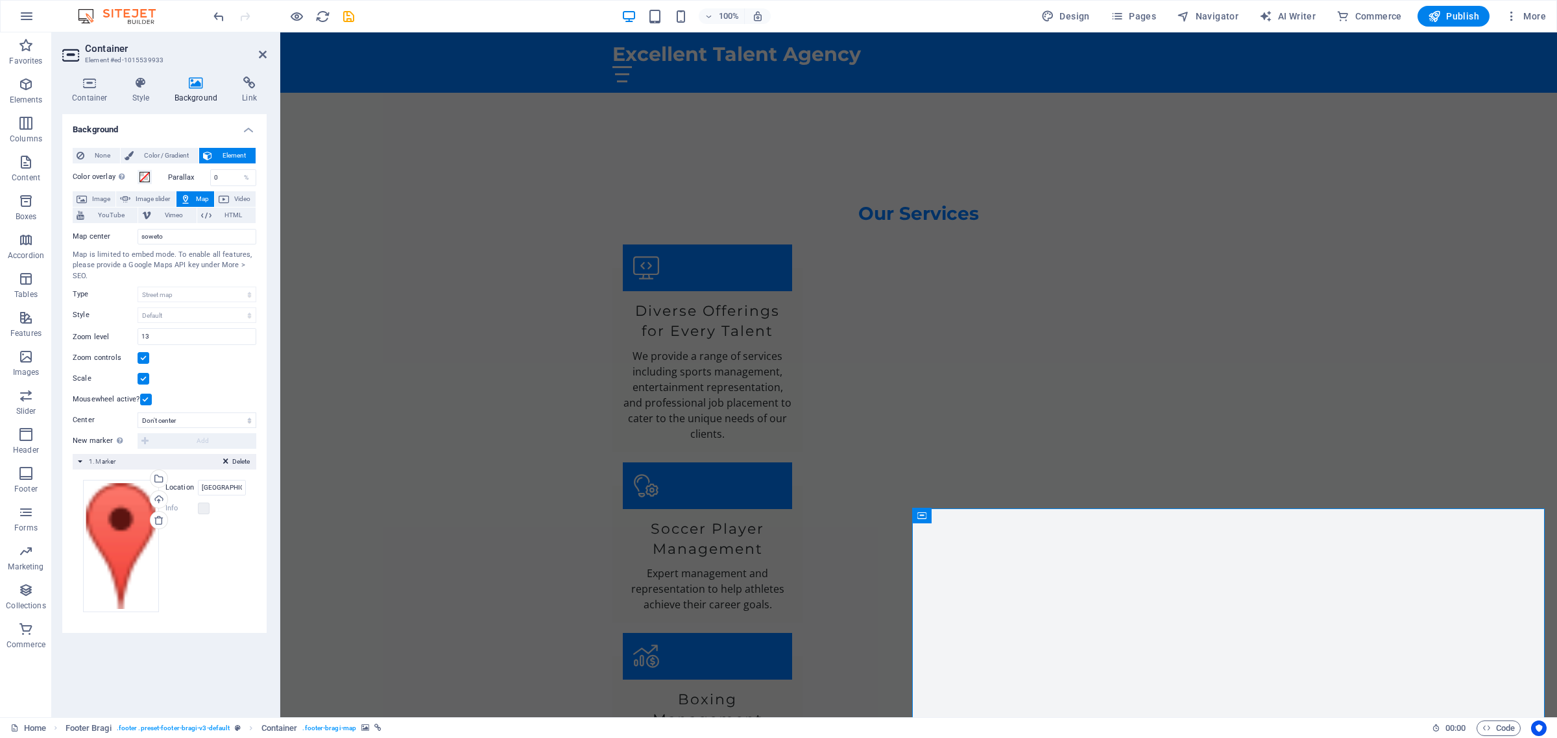
scroll to position [2005, 0]
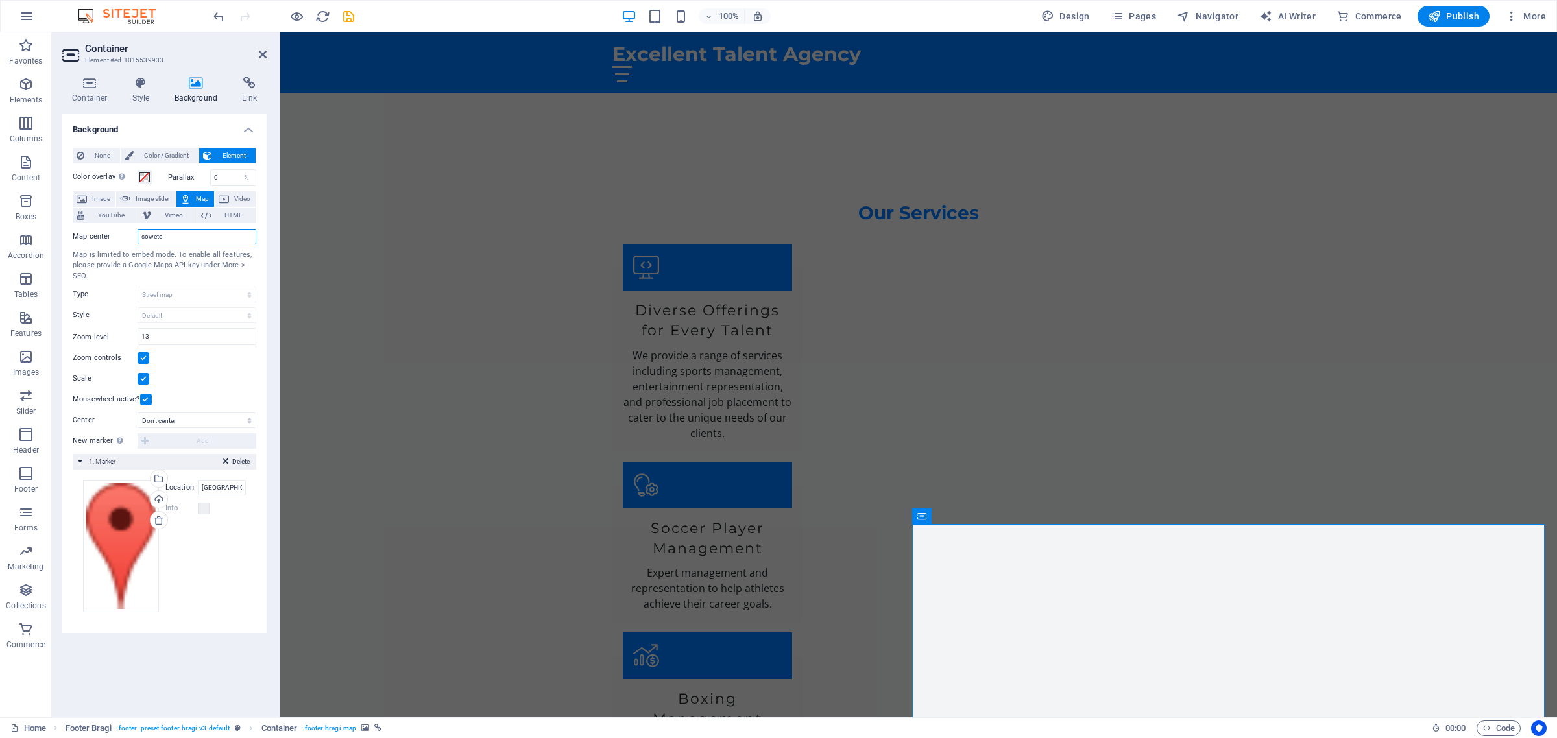
drag, startPoint x: 177, startPoint y: 237, endPoint x: 148, endPoint y: 237, distance: 29.2
click at [148, 237] on input "soweto" at bounding box center [196, 237] width 119 height 16
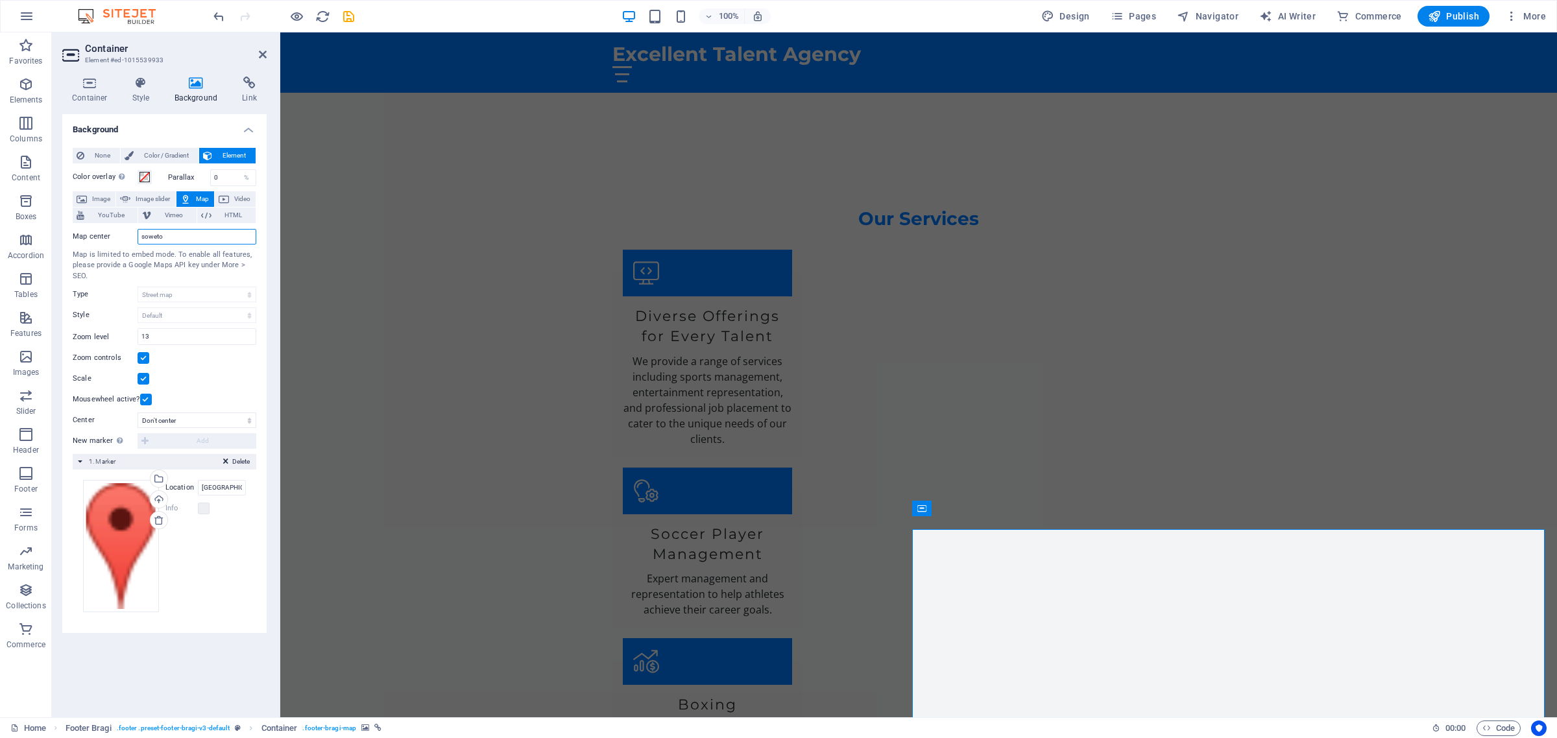
scroll to position [1998, 0]
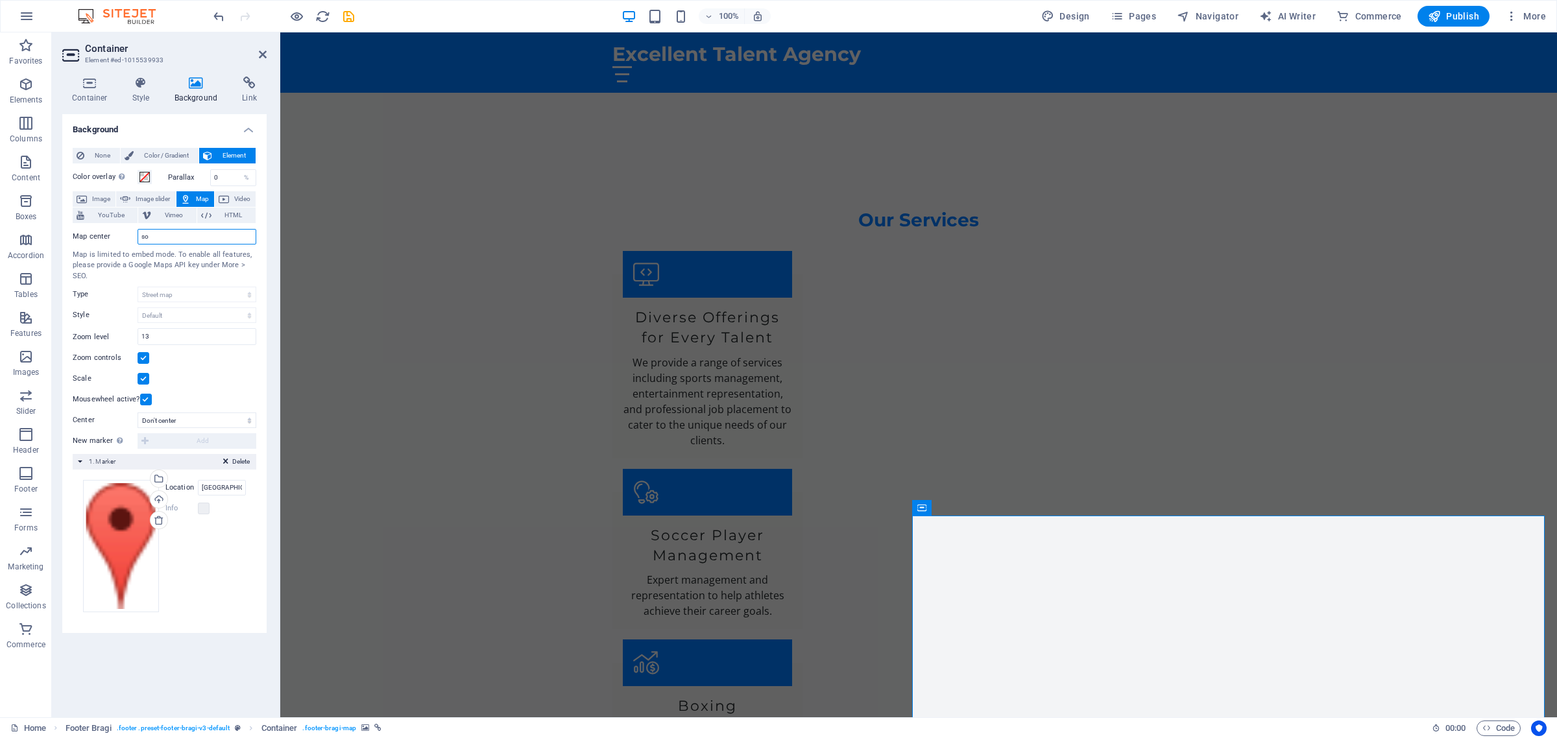
type input "s"
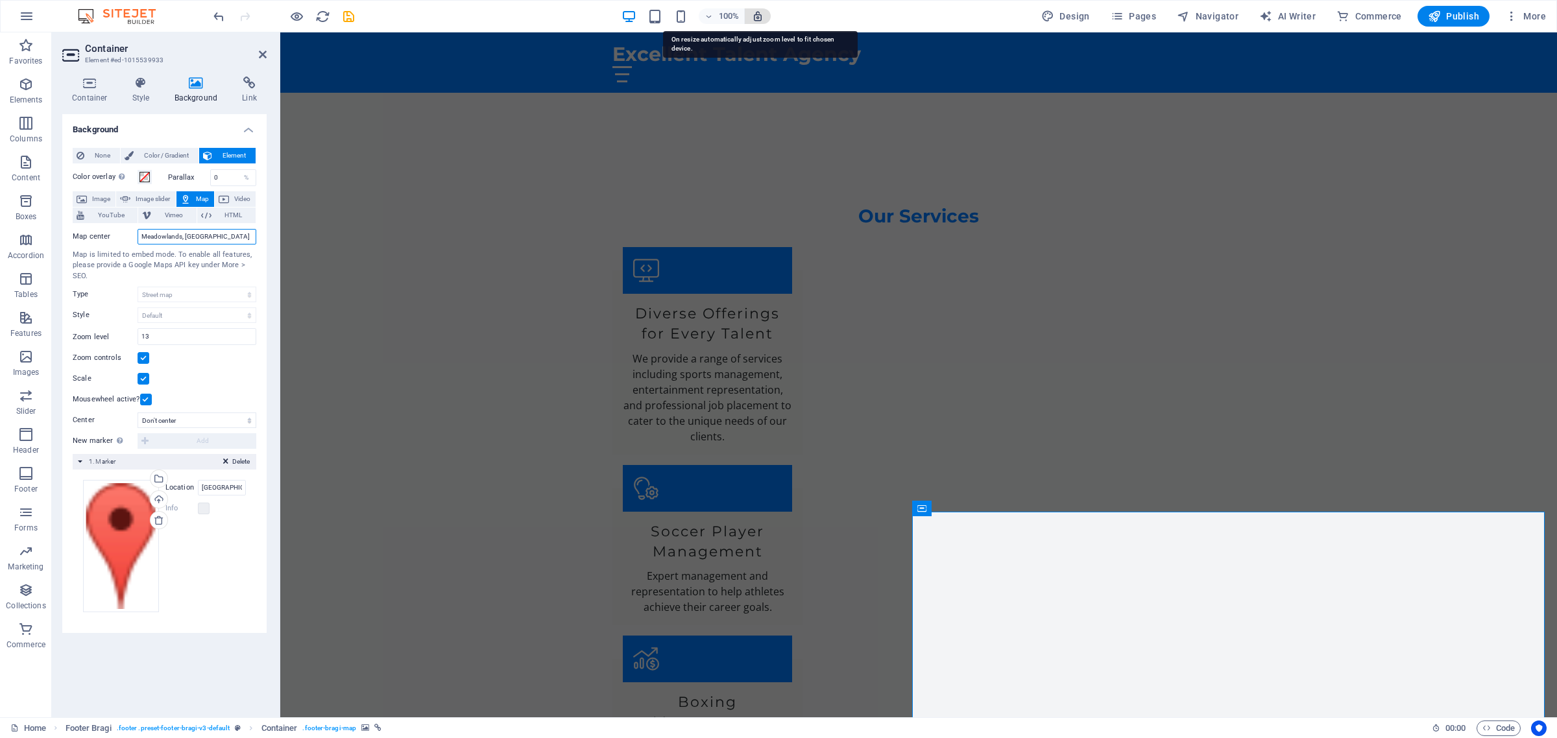
type input "Meadowlands, Soweto"
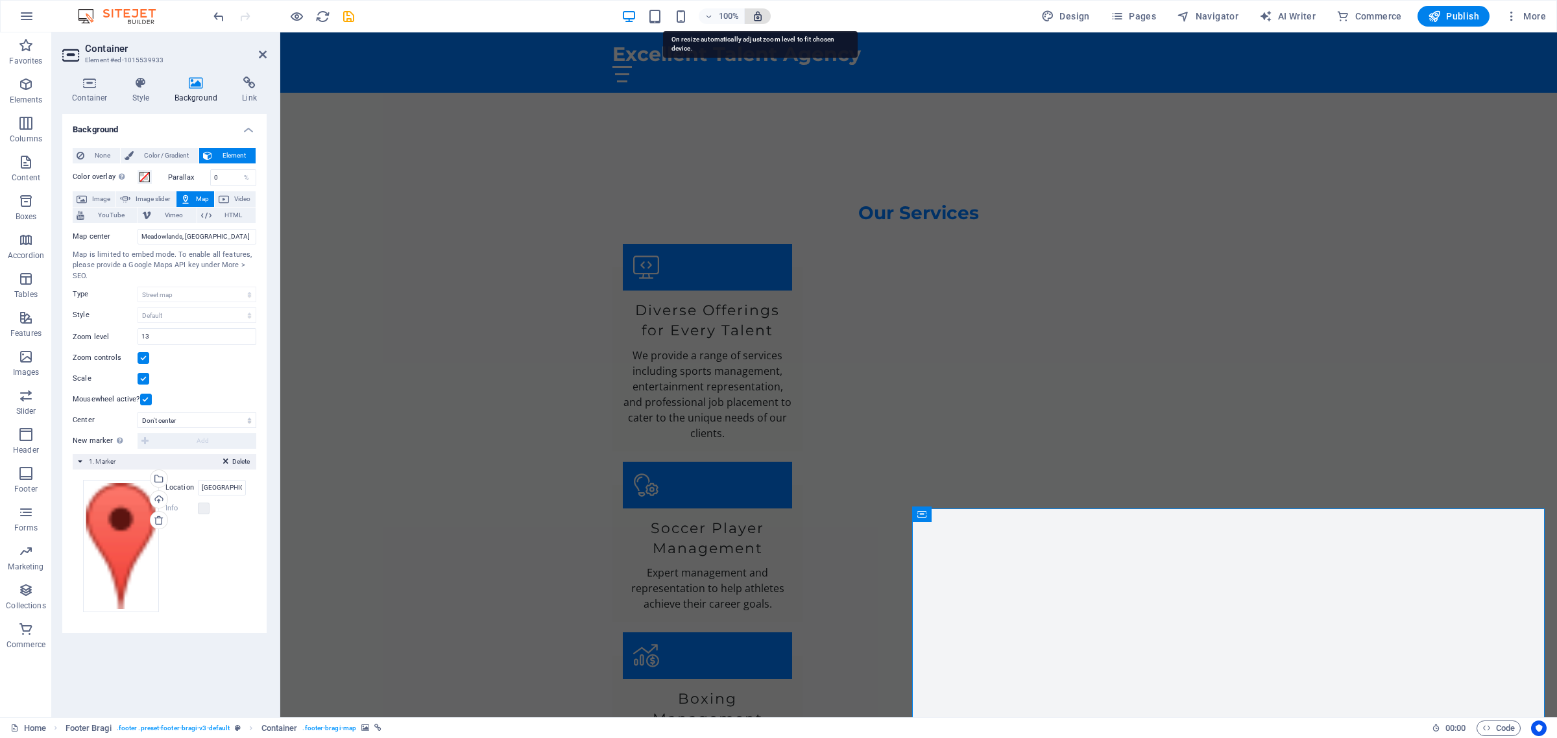
click at [761, 14] on icon "button" at bounding box center [758, 16] width 12 height 12
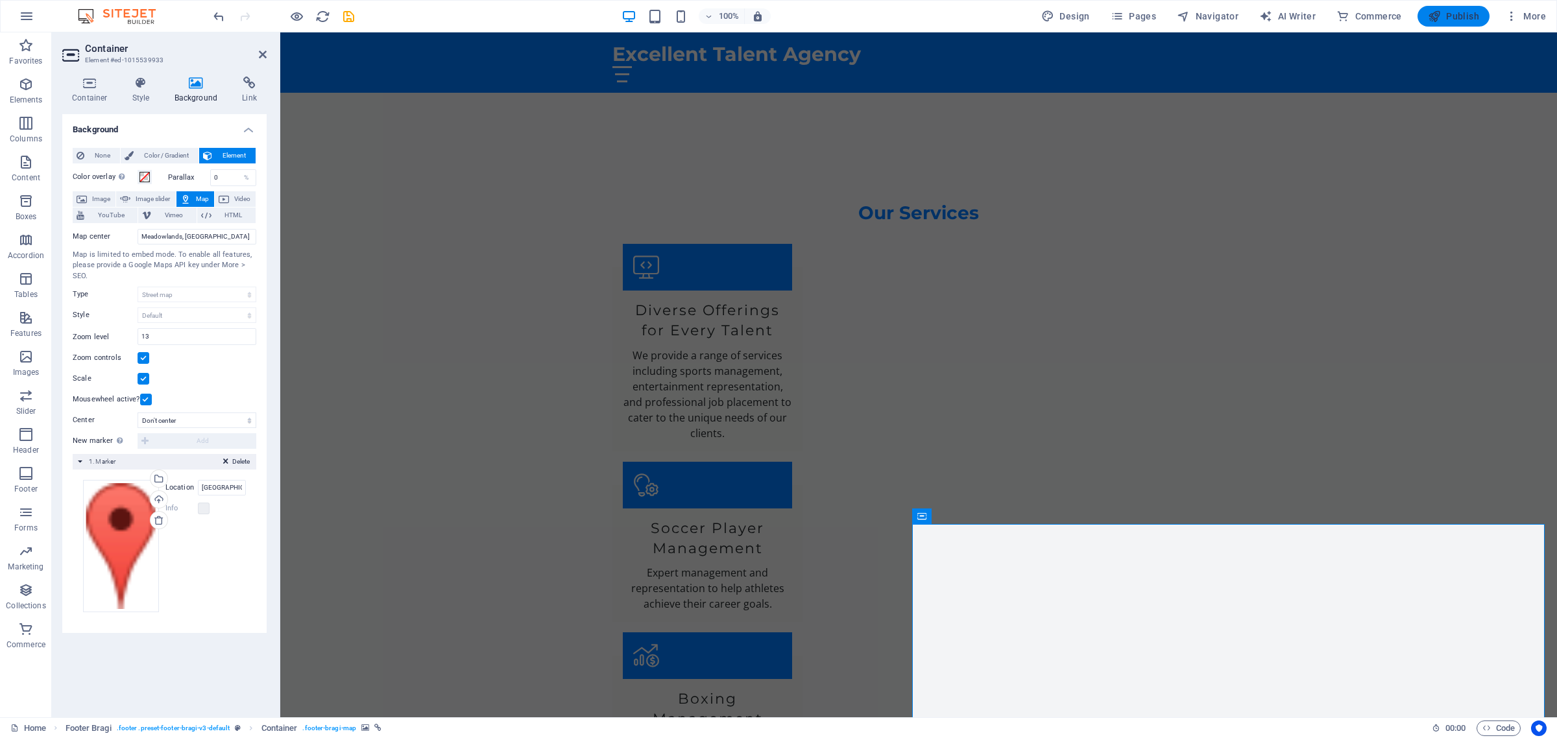
click at [1453, 19] on span "Publish" at bounding box center [1452, 16] width 51 height 13
checkbox input "false"
